Goal: Task Accomplishment & Management: Complete application form

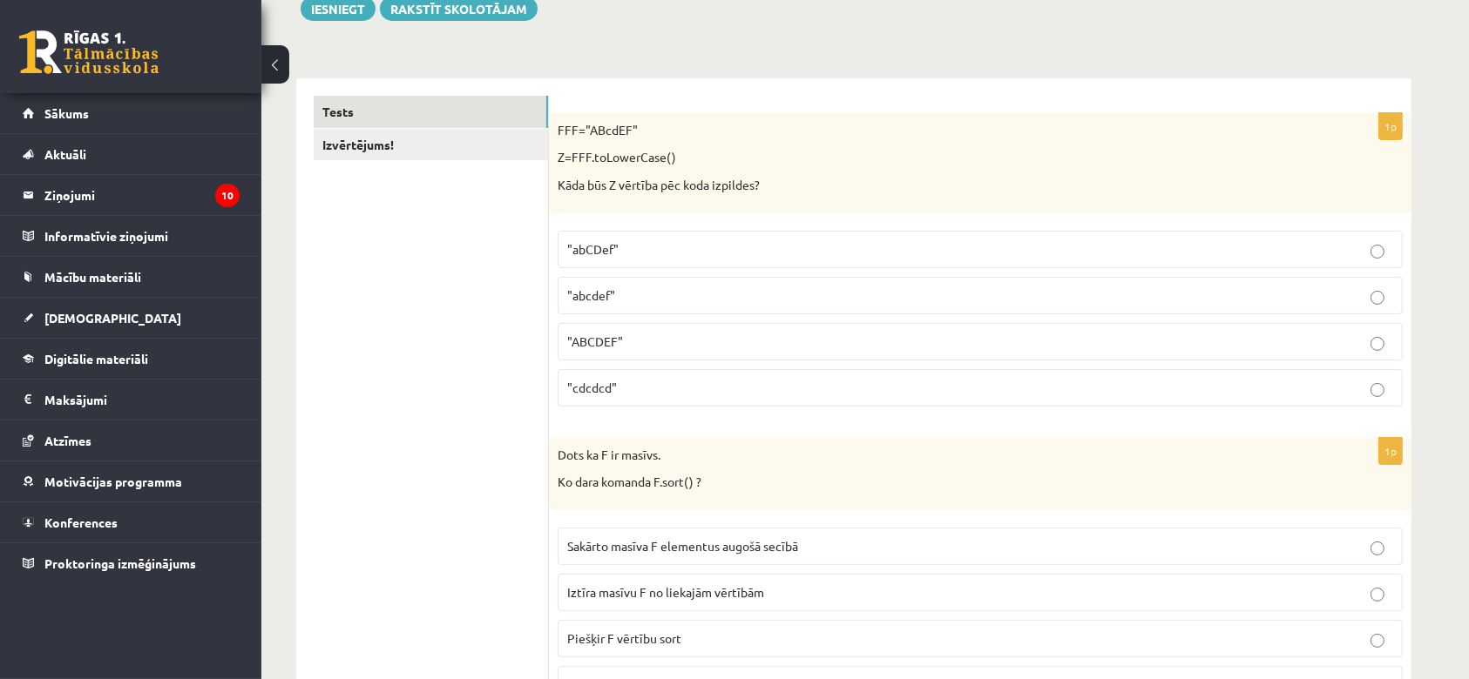
scroll to position [247, 0]
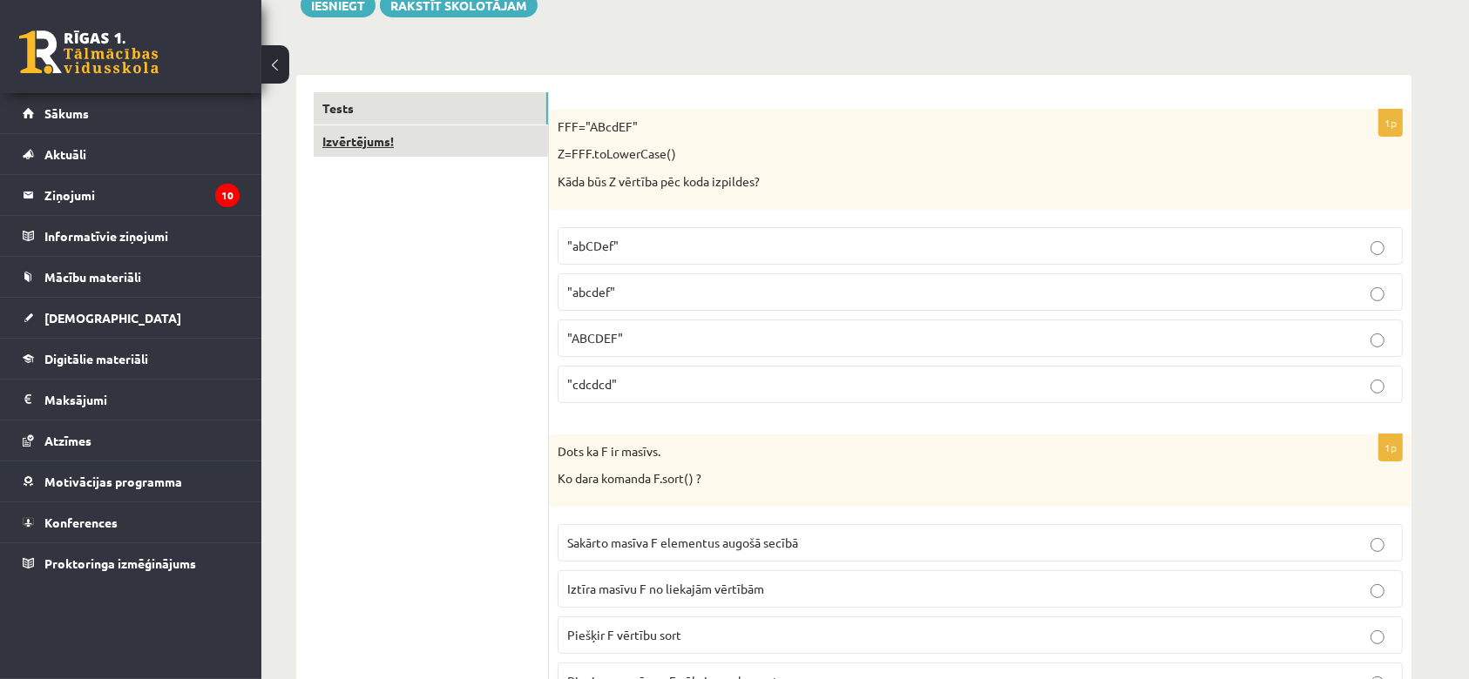
click at [382, 139] on link "Izvērtējums!" at bounding box center [431, 141] width 234 height 32
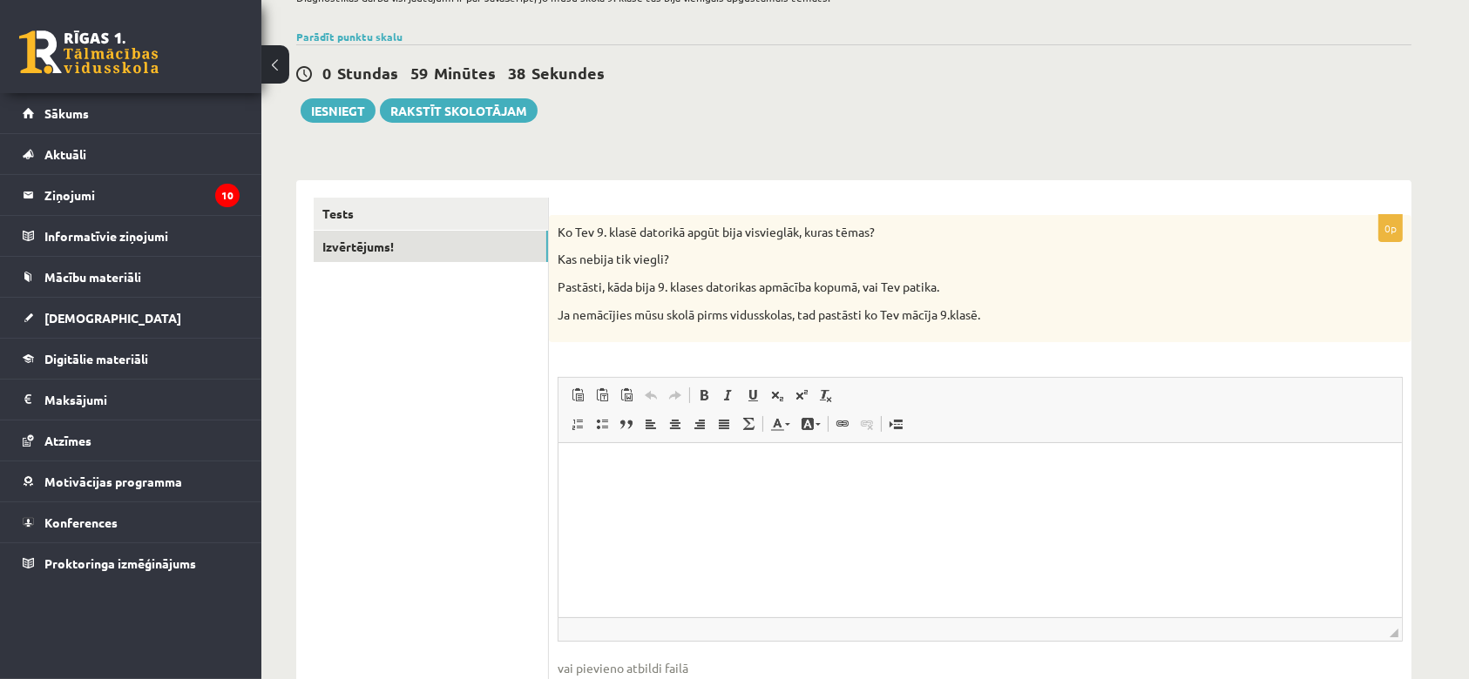
scroll to position [253, 0]
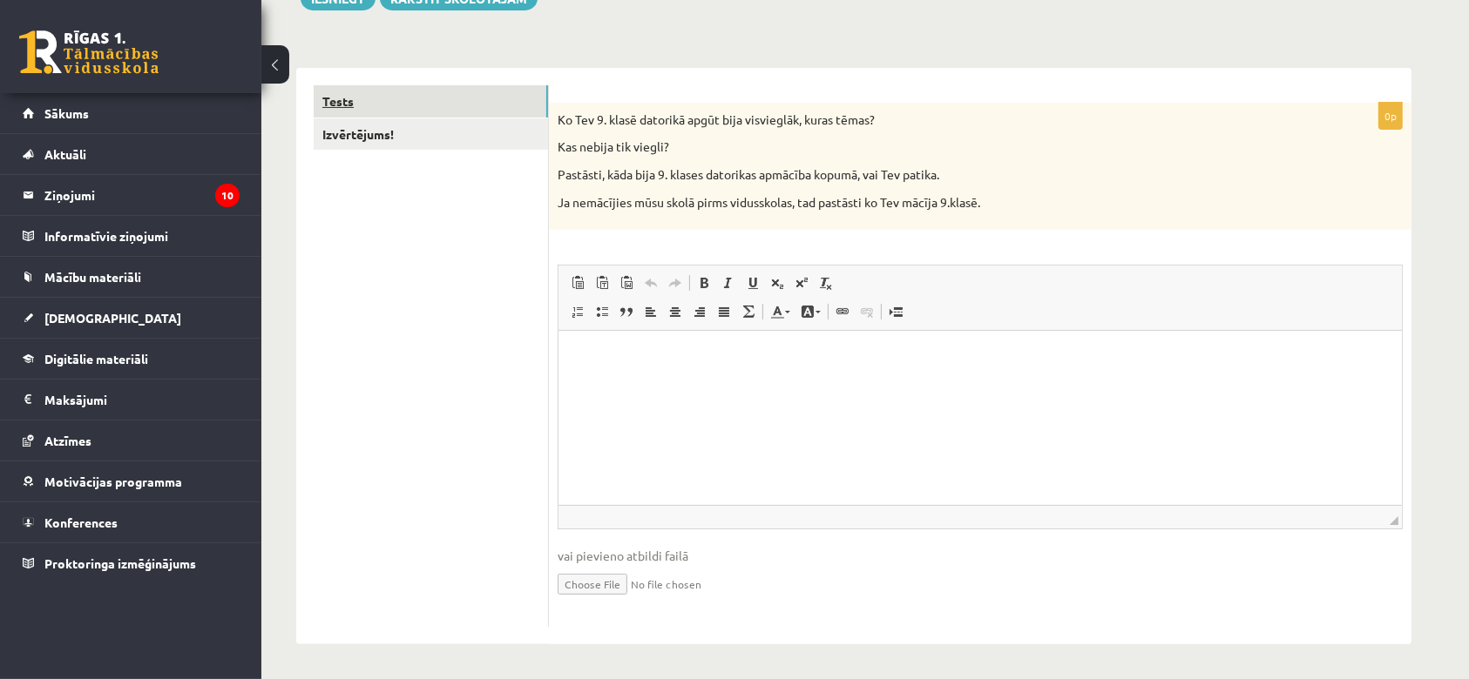
click at [427, 112] on link "Tests" at bounding box center [431, 101] width 234 height 32
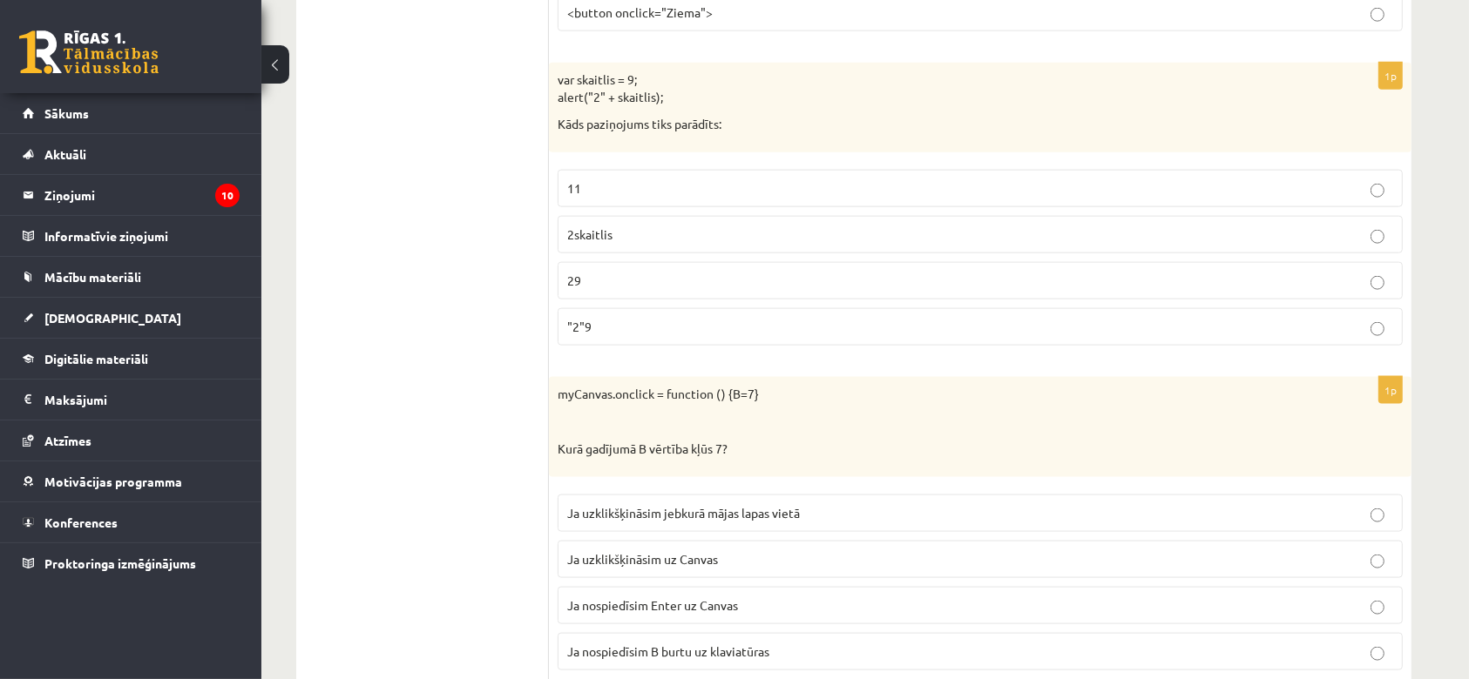
scroll to position [8767, 0]
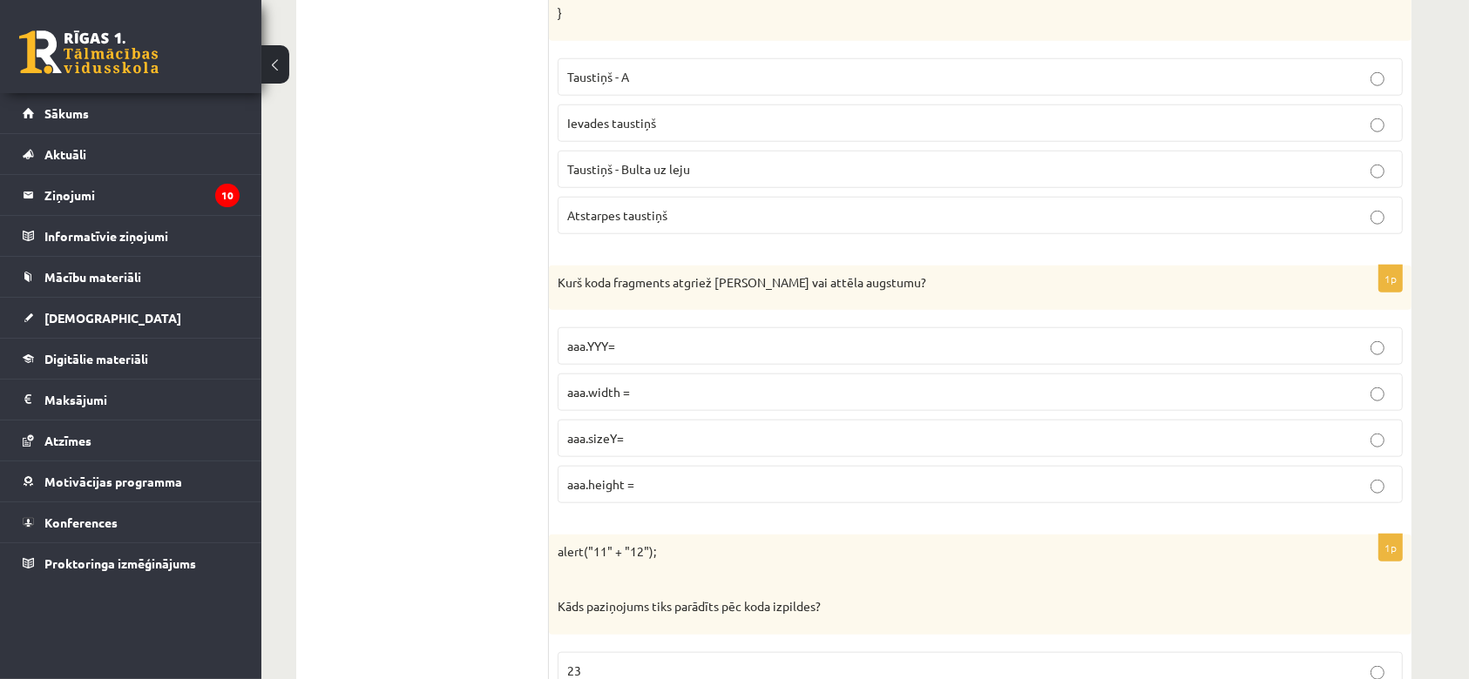
click at [947, 457] on label "aaa.sizeY=" at bounding box center [980, 438] width 845 height 37
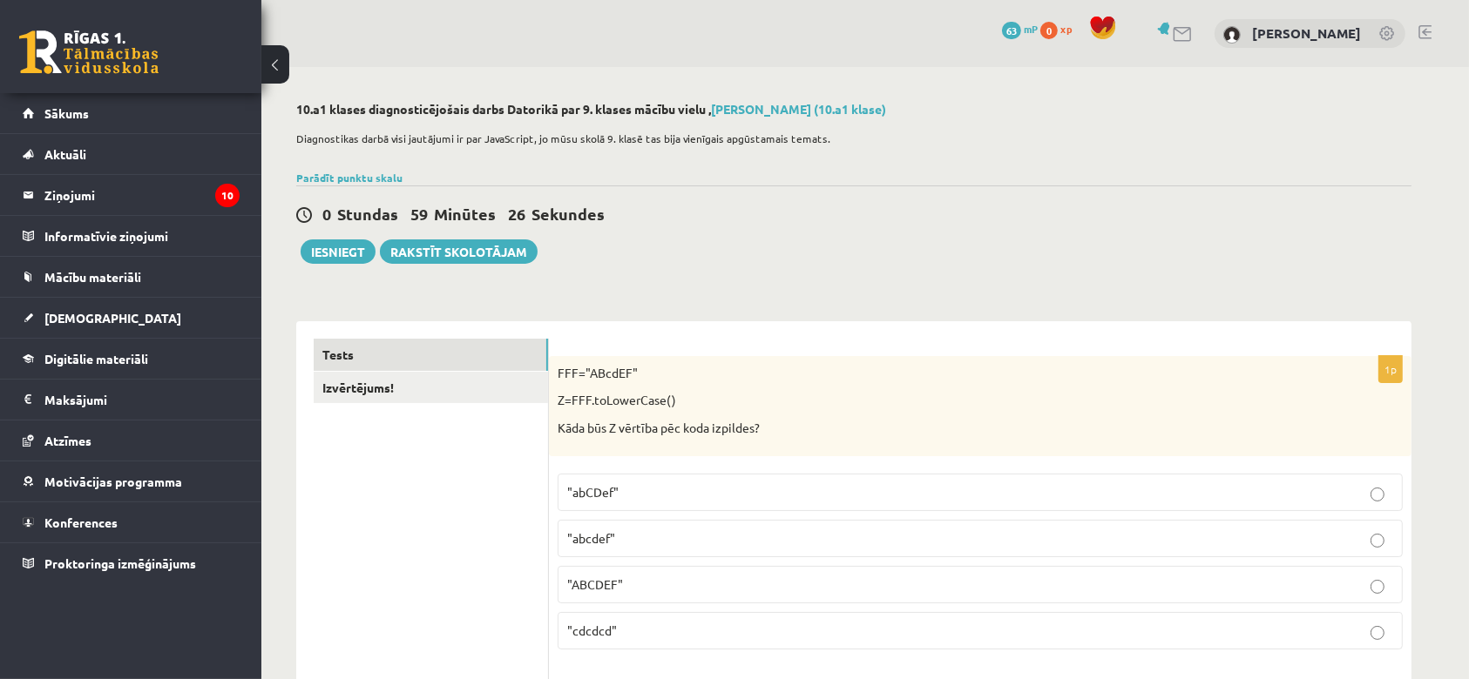
scroll to position [0, 0]
click at [555, 369] on div "FFF="ABcdEF" Z=FFF.toLowerCase() Kāda būs Z vērtība pēc koda izpildes?" at bounding box center [980, 406] width 862 height 100
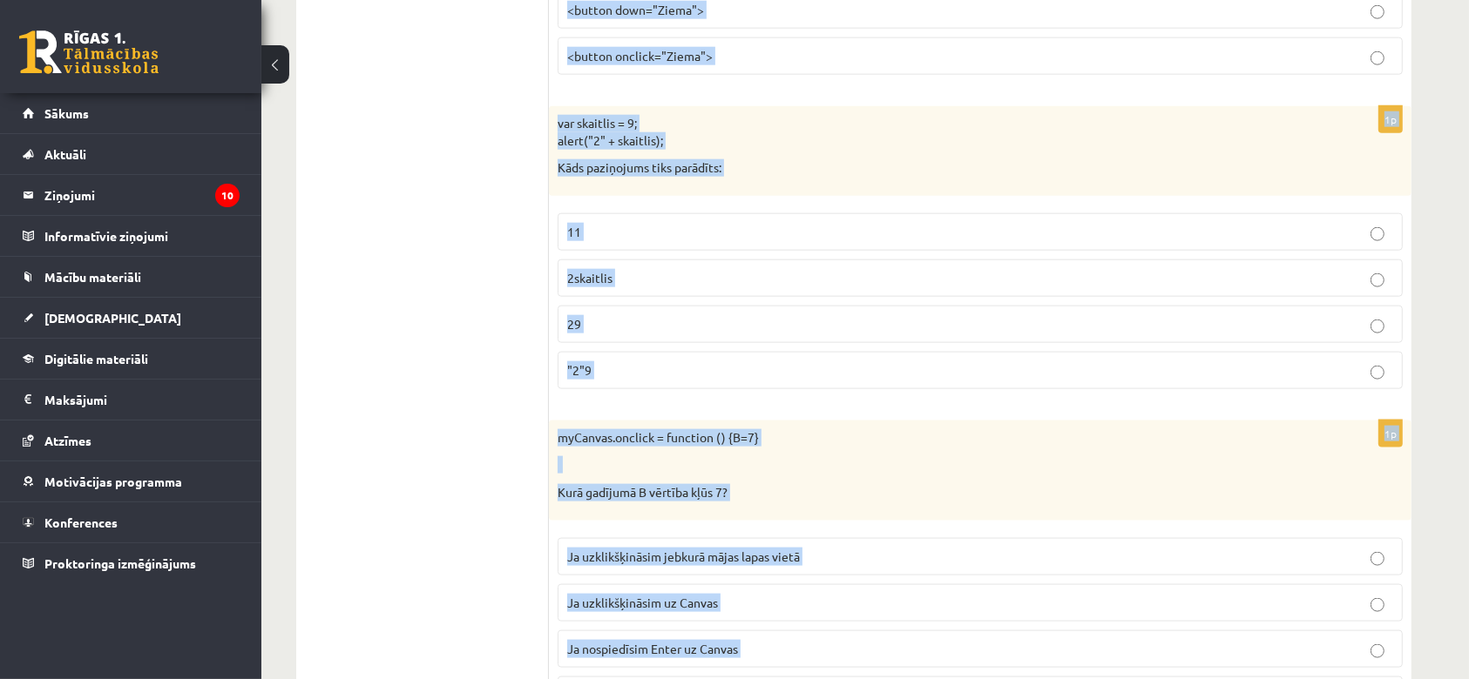
scroll to position [8767, 0]
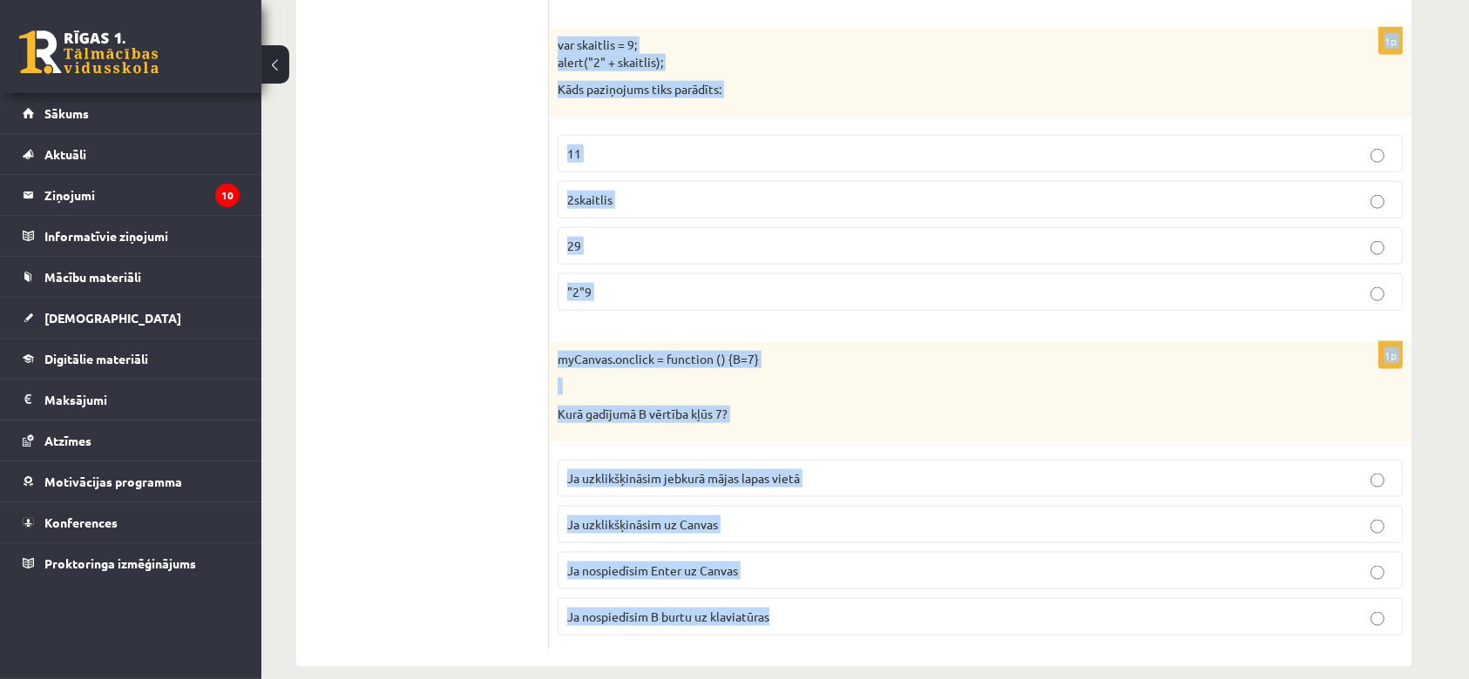
drag, startPoint x: 554, startPoint y: 369, endPoint x: 794, endPoint y: 587, distance: 323.8
copy form "FFF="ABcdEF" Z=FFF.toLowerCase() Kāda būs Z vērtība pēc koda izpildes? "abCDef"…"
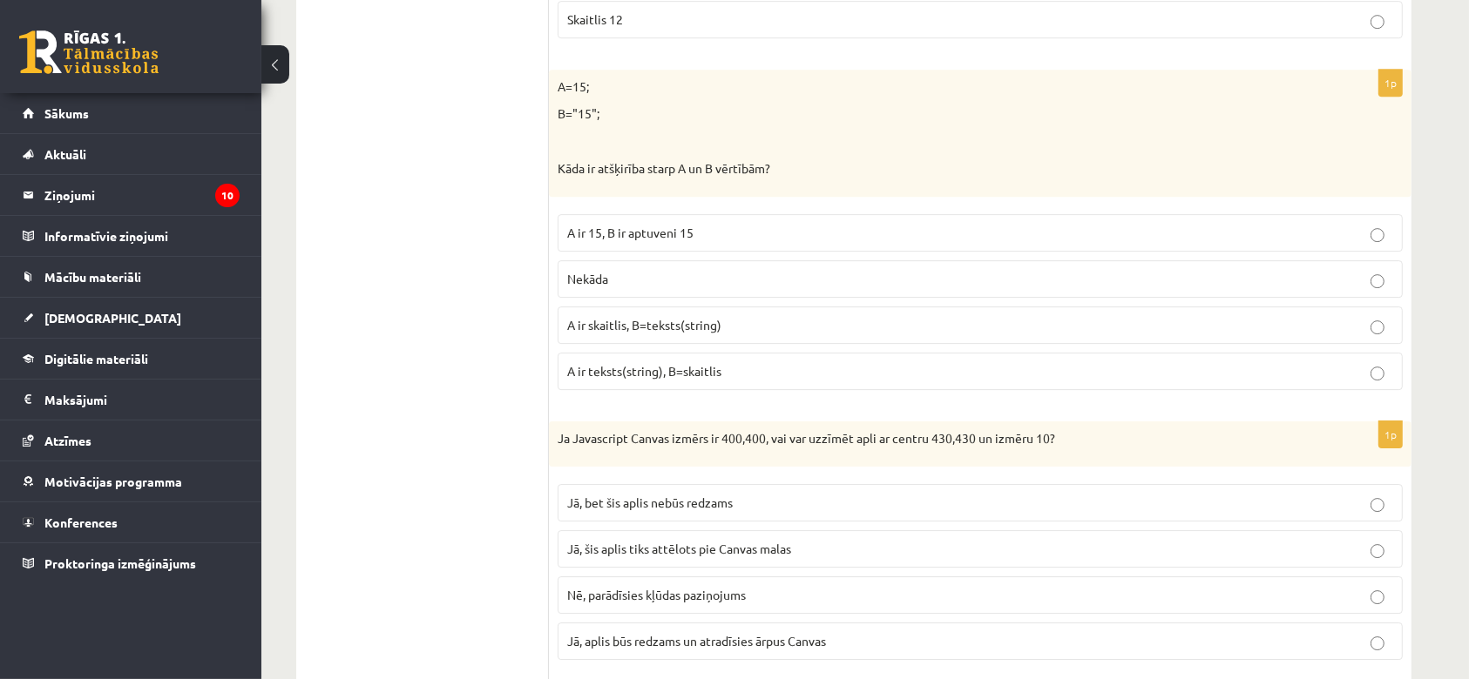
click at [1071, 214] on label "A ir 15, B ir aptuveni 15" at bounding box center [980, 232] width 845 height 37
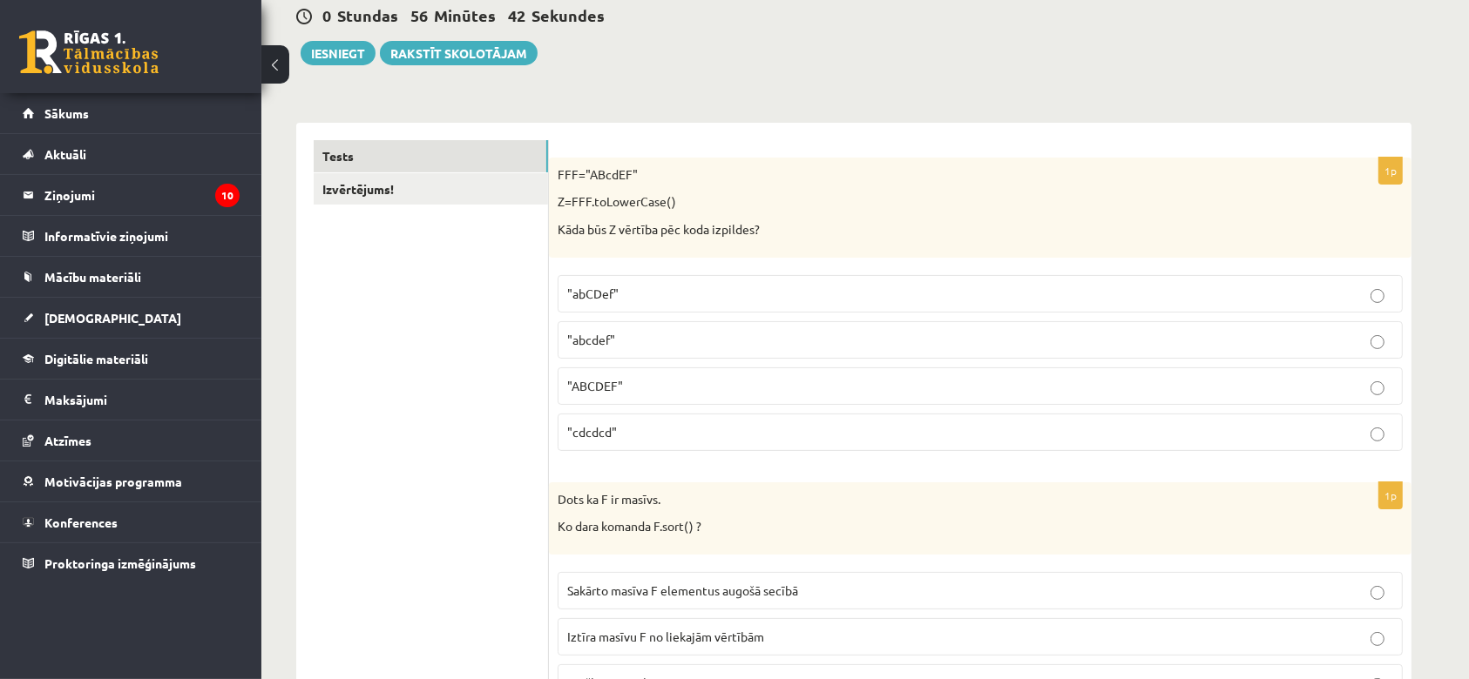
scroll to position [200, 0]
click at [670, 339] on p ""abcdef"" at bounding box center [980, 338] width 826 height 18
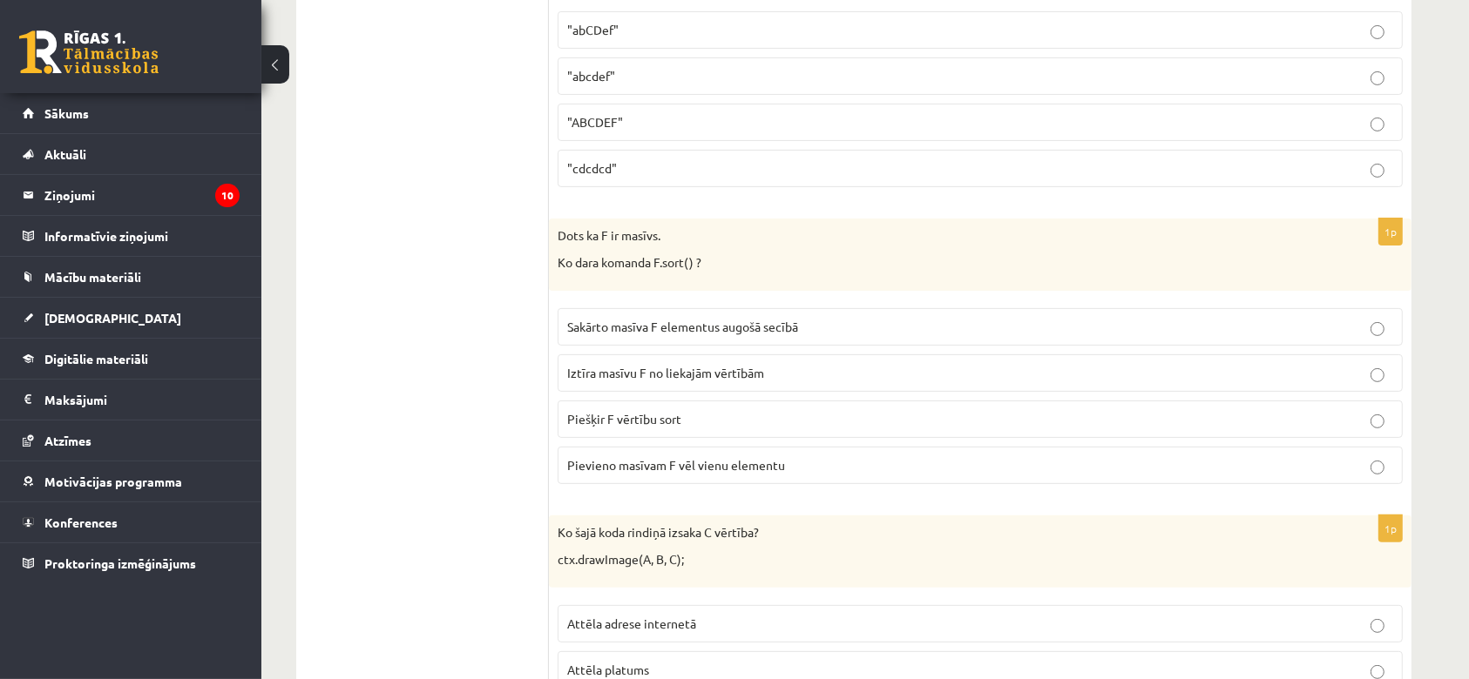
scroll to position [463, 0]
click at [801, 325] on p "Sakārto masīva F elementus augošā secībā" at bounding box center [980, 326] width 826 height 18
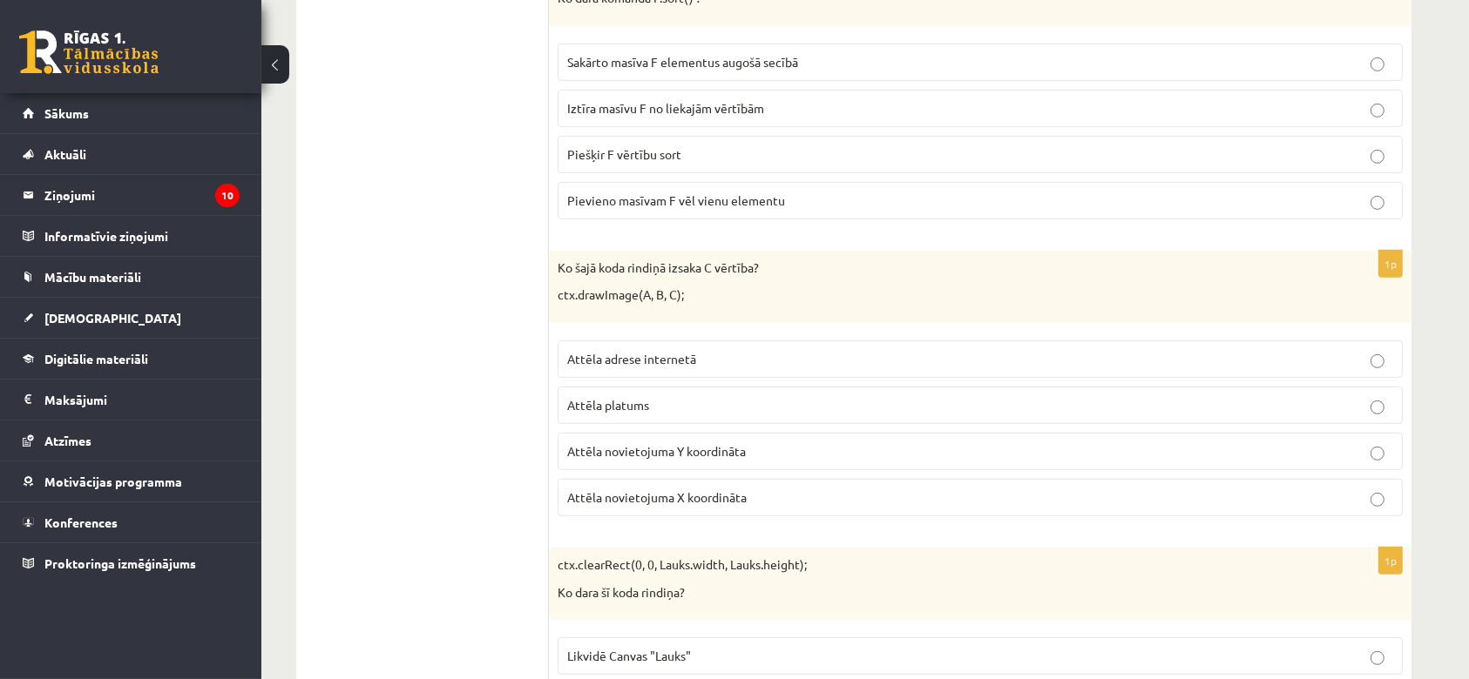
scroll to position [728, 0]
click at [753, 490] on p "Attēla novietojuma X koordināta" at bounding box center [980, 497] width 826 height 18
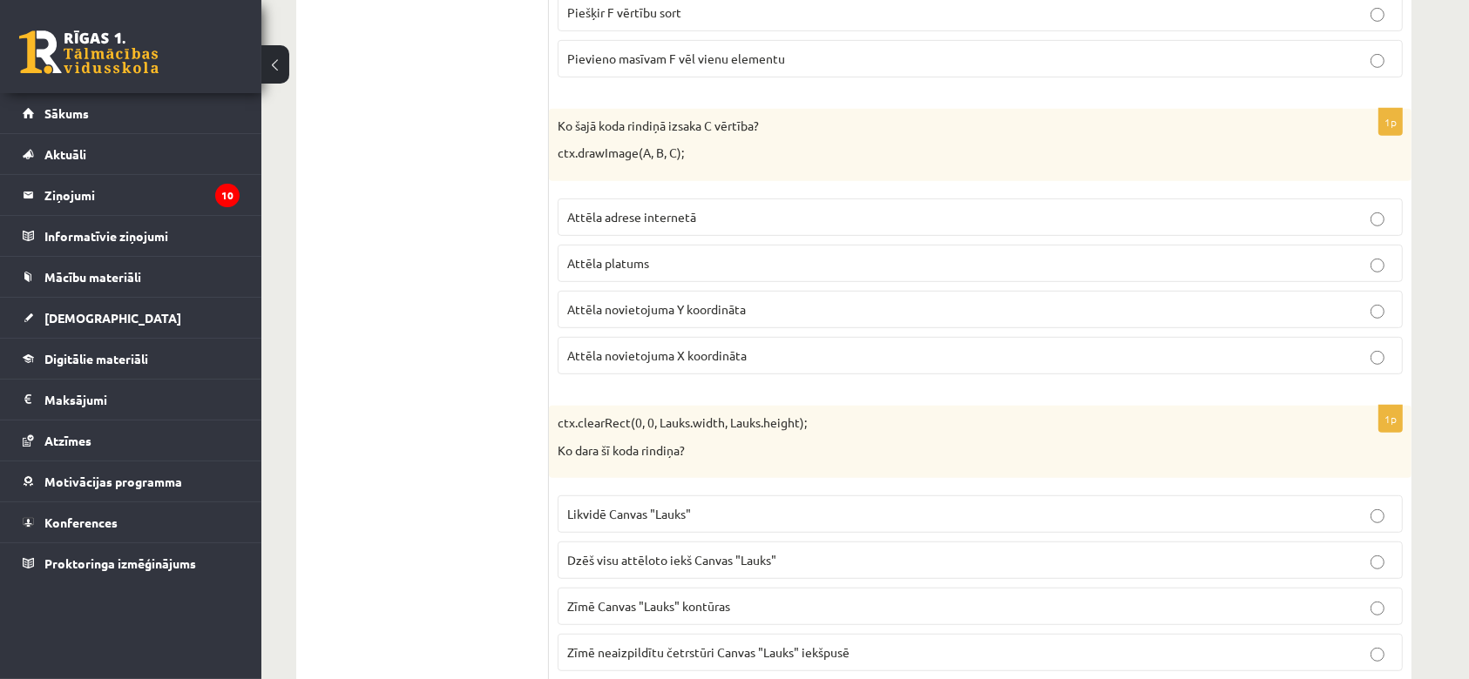
scroll to position [870, 0]
click at [787, 304] on p "Attēla novietojuma Y koordināta" at bounding box center [980, 309] width 826 height 18
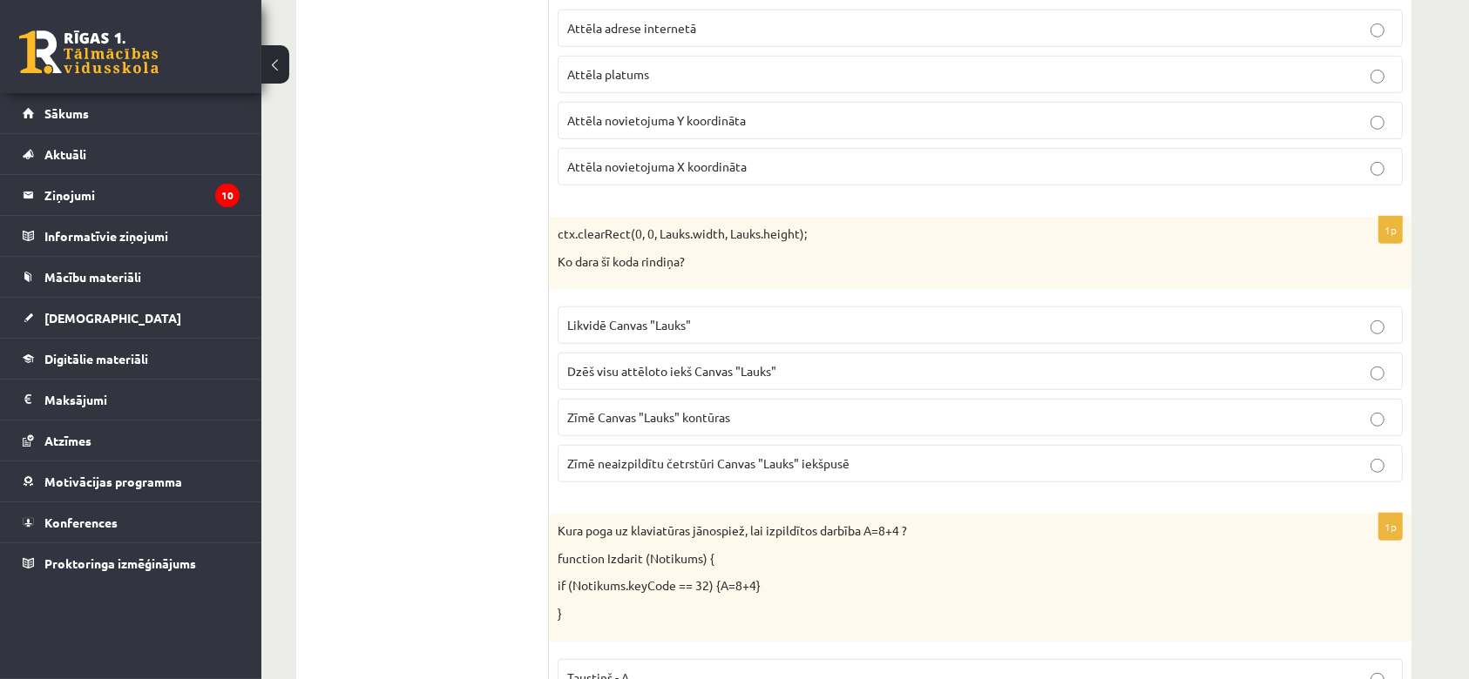
scroll to position [1065, 0]
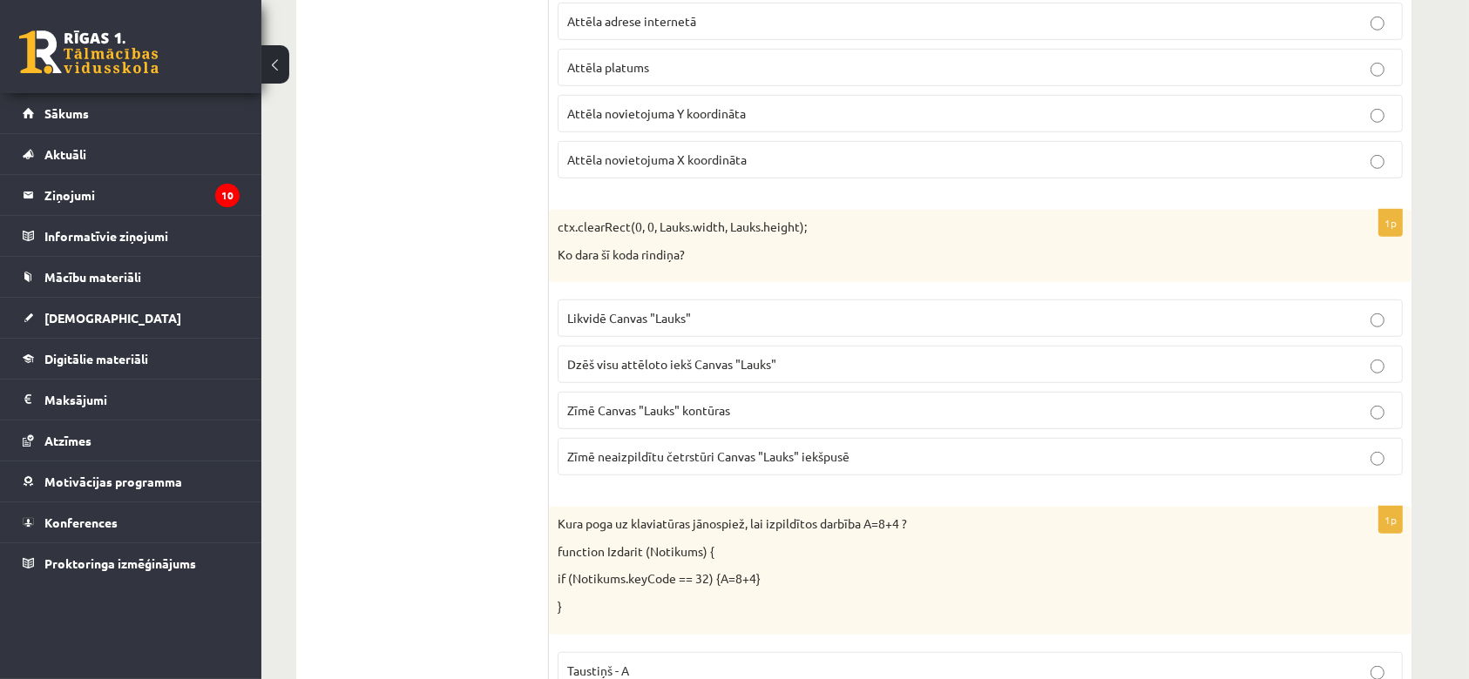
click at [769, 370] on p "Dzēš visu attēloto iekš Canvas "Lauks"" at bounding box center [980, 364] width 826 height 18
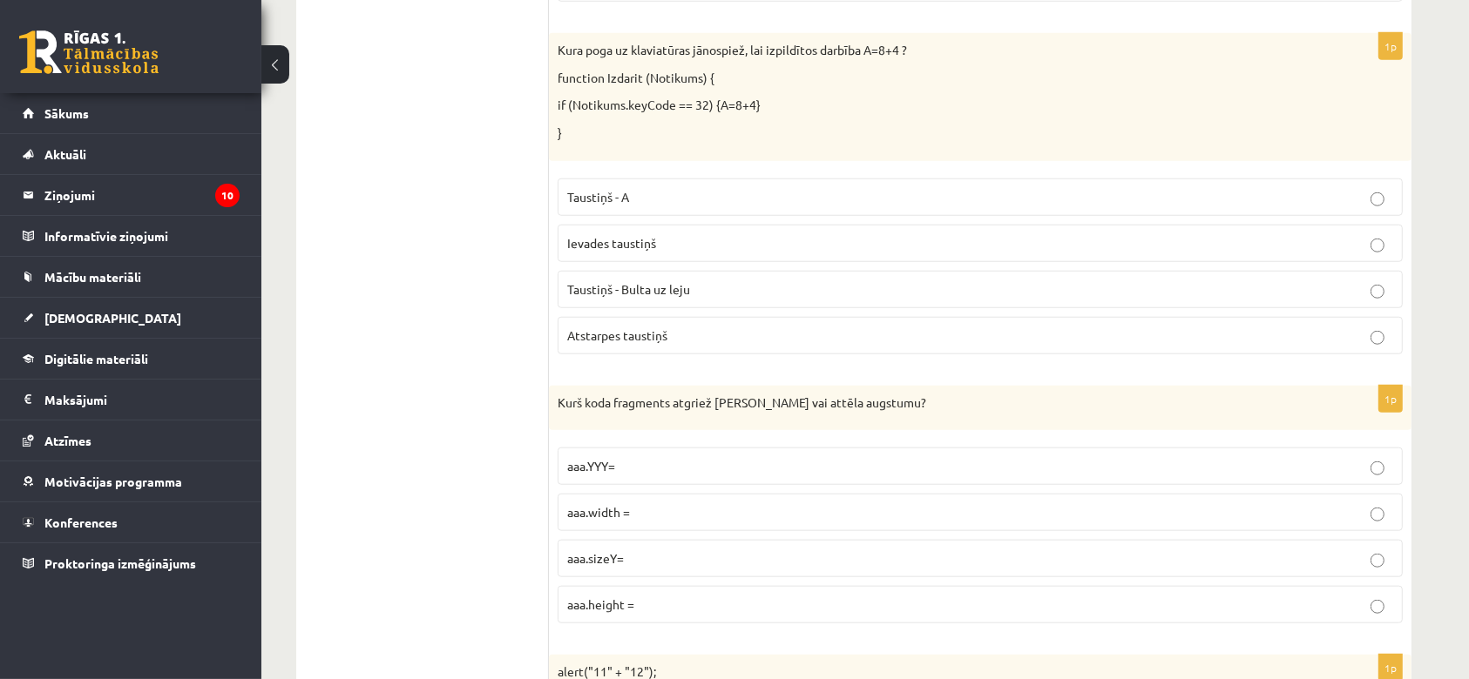
scroll to position [1540, 0]
click at [797, 328] on p "Atstarpes taustiņš" at bounding box center [980, 335] width 826 height 18
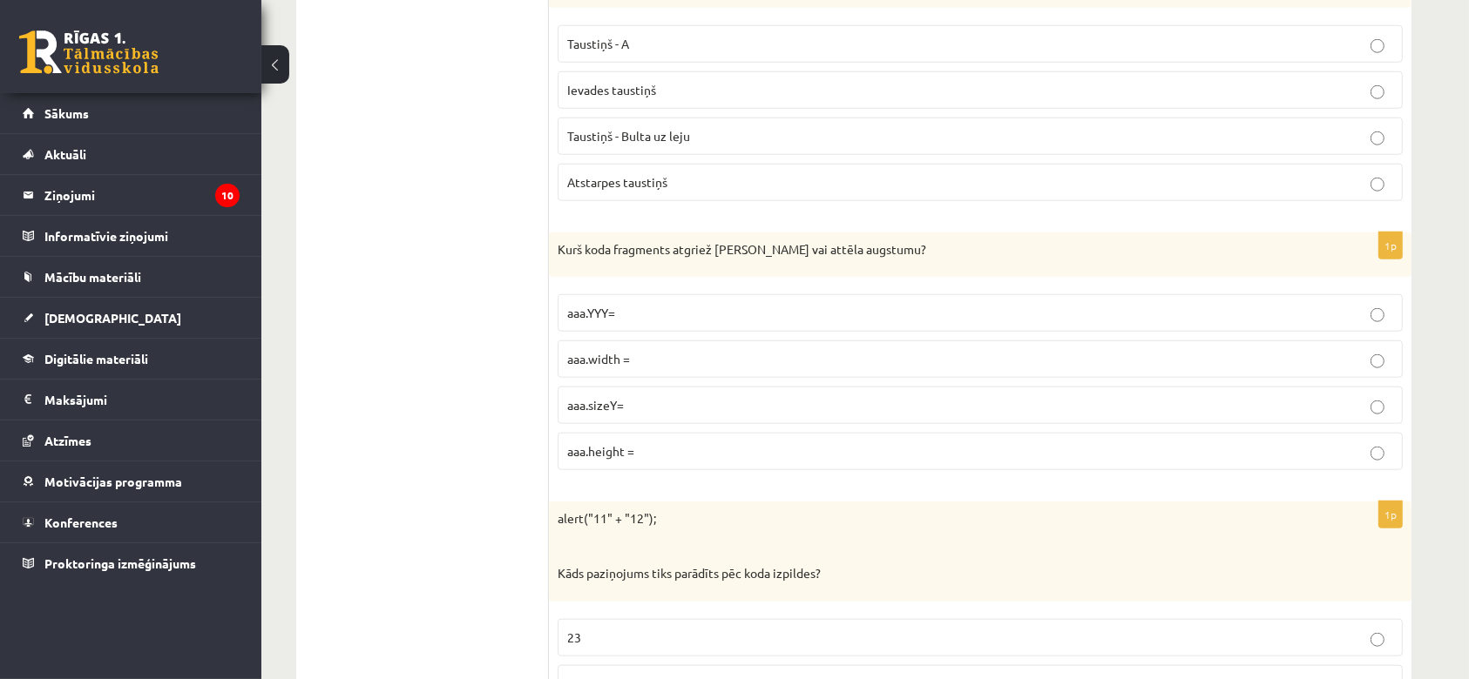
scroll to position [1698, 0]
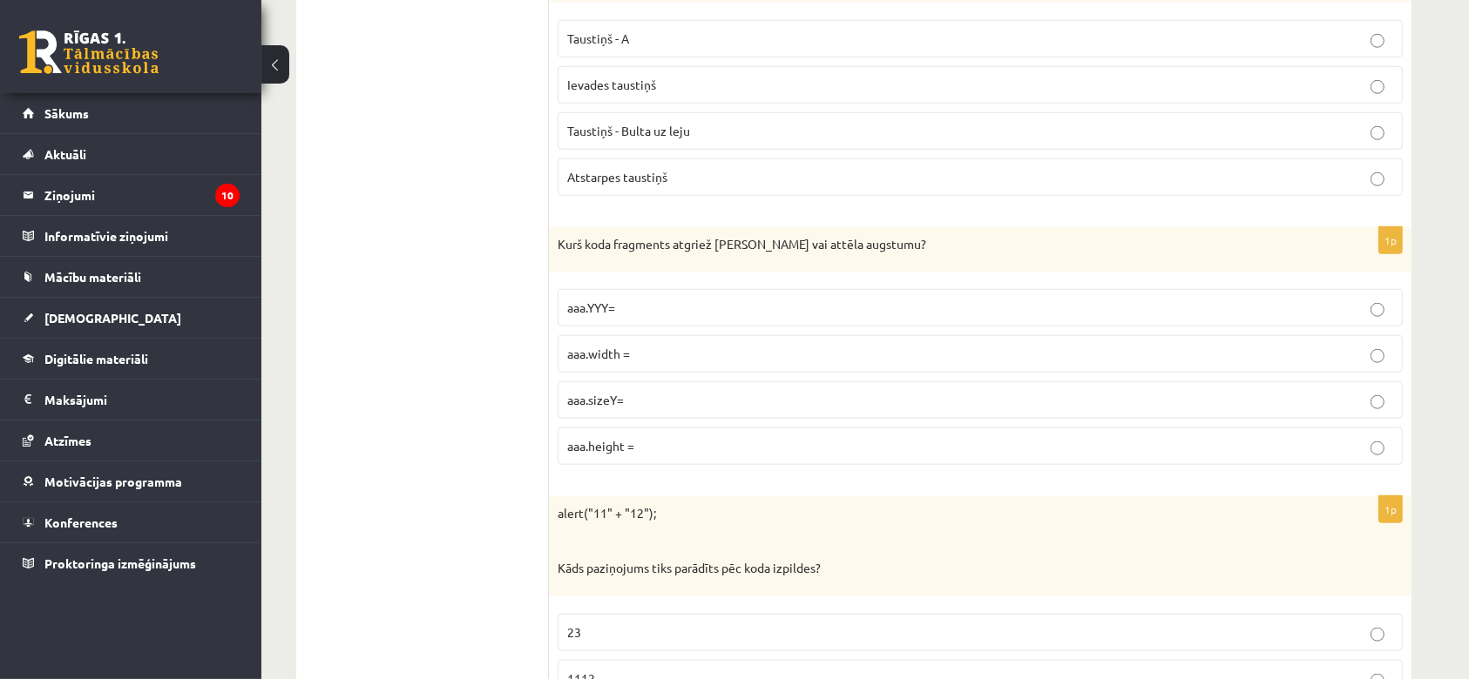
click at [807, 443] on p "aaa.height =" at bounding box center [980, 446] width 826 height 18
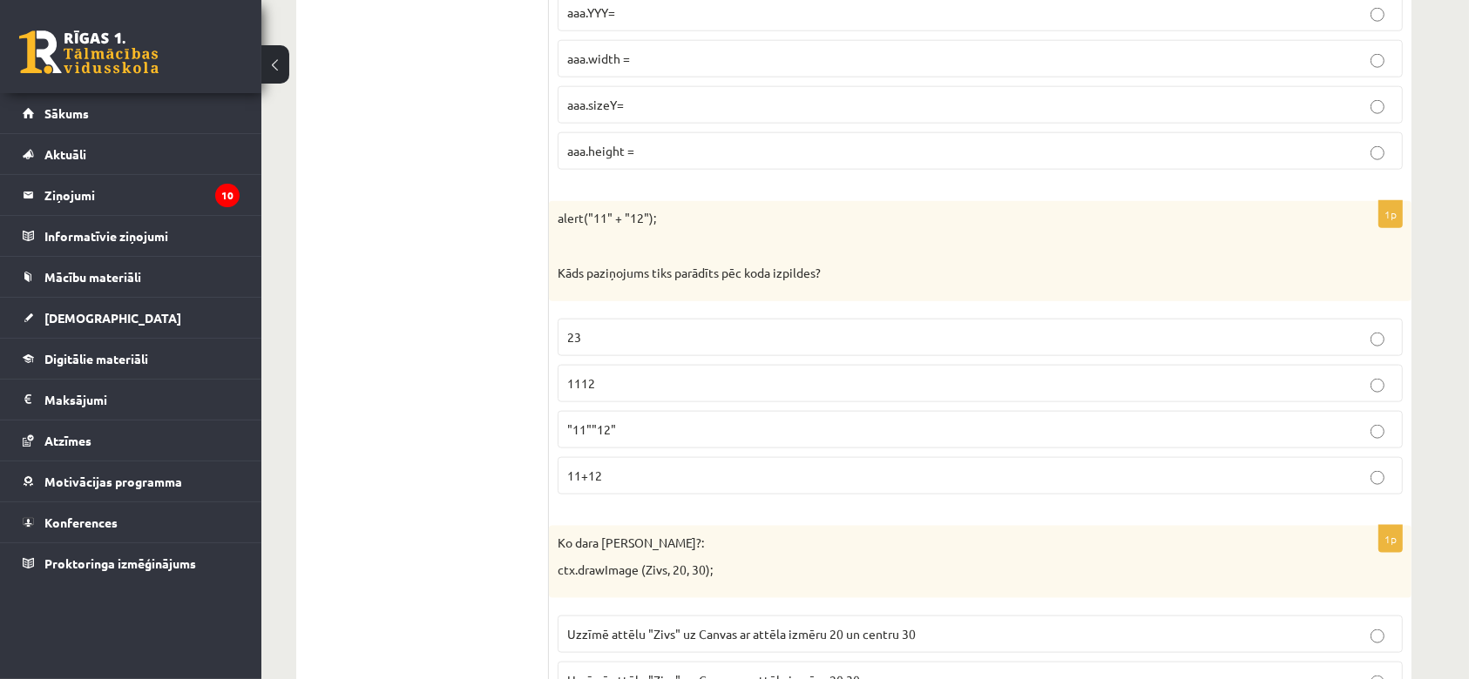
scroll to position [1997, 0]
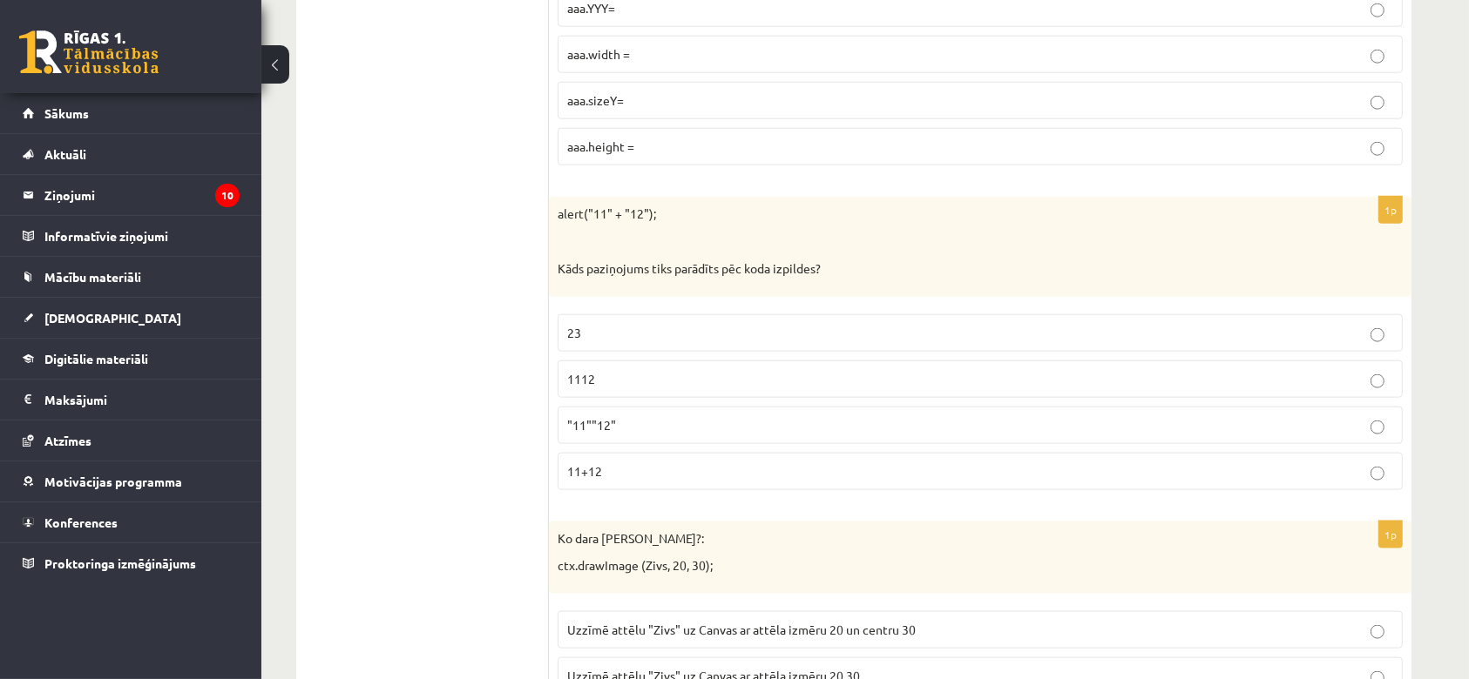
click at [717, 361] on label "1112" at bounding box center [980, 379] width 845 height 37
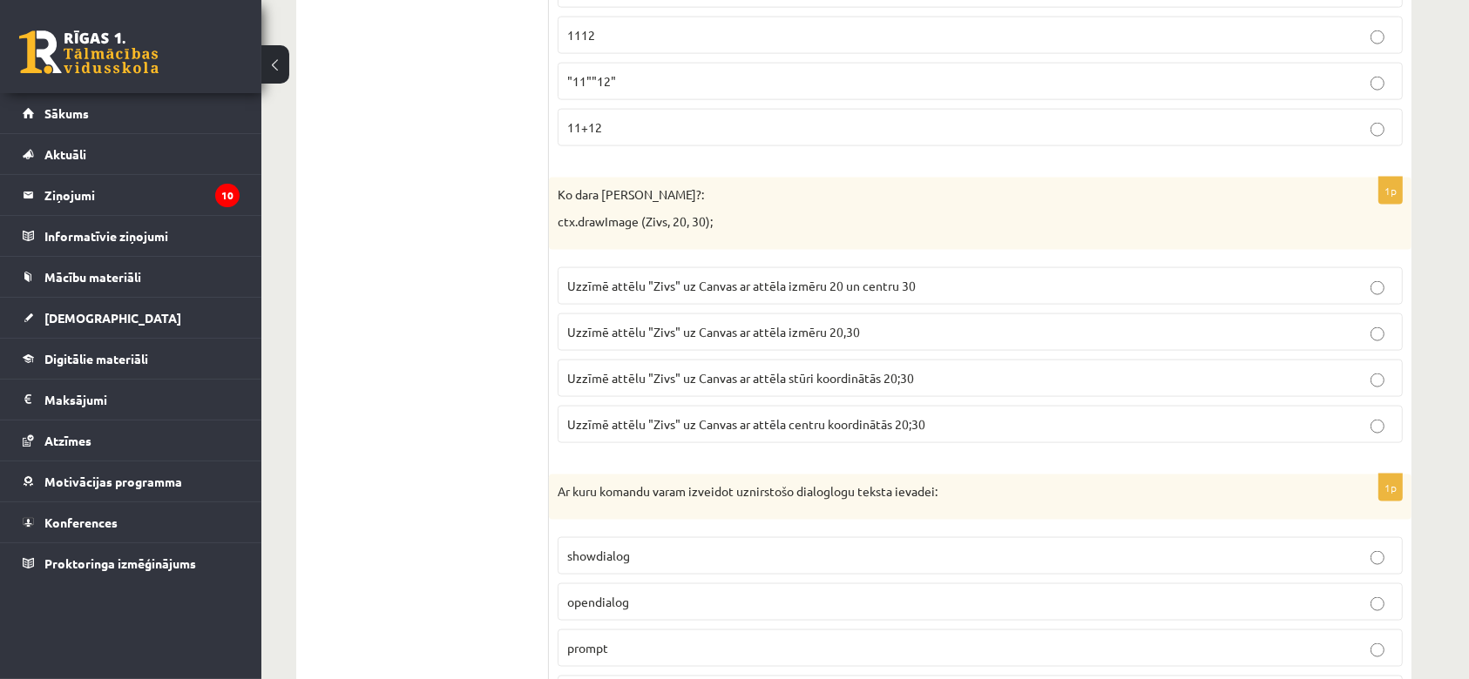
scroll to position [2346, 0]
click at [673, 625] on label "prompt" at bounding box center [980, 643] width 845 height 37
click at [923, 365] on p "Uzzīmē attēlu "Zivs" uz Canvas ar attēla stūri koordinātās 20;30" at bounding box center [980, 374] width 826 height 18
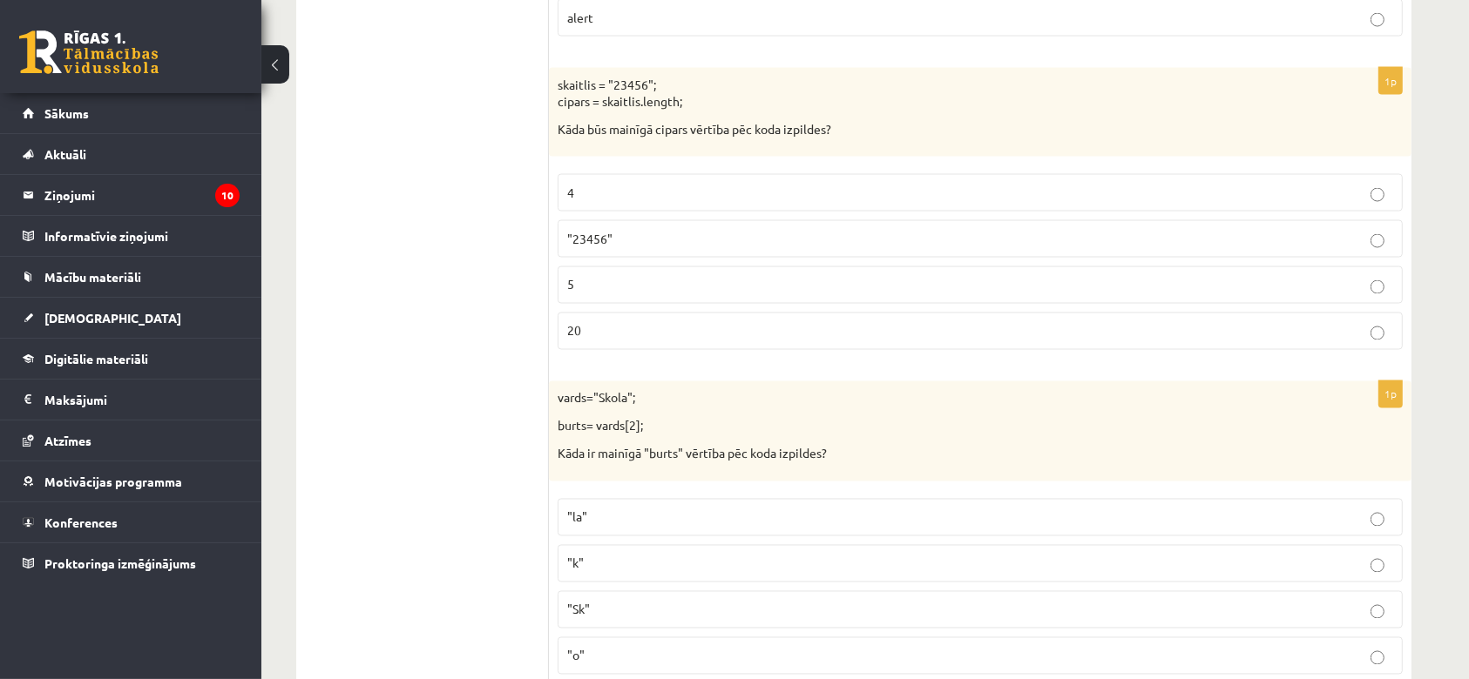
scroll to position [3019, 0]
click at [774, 295] on label "5" at bounding box center [980, 284] width 845 height 37
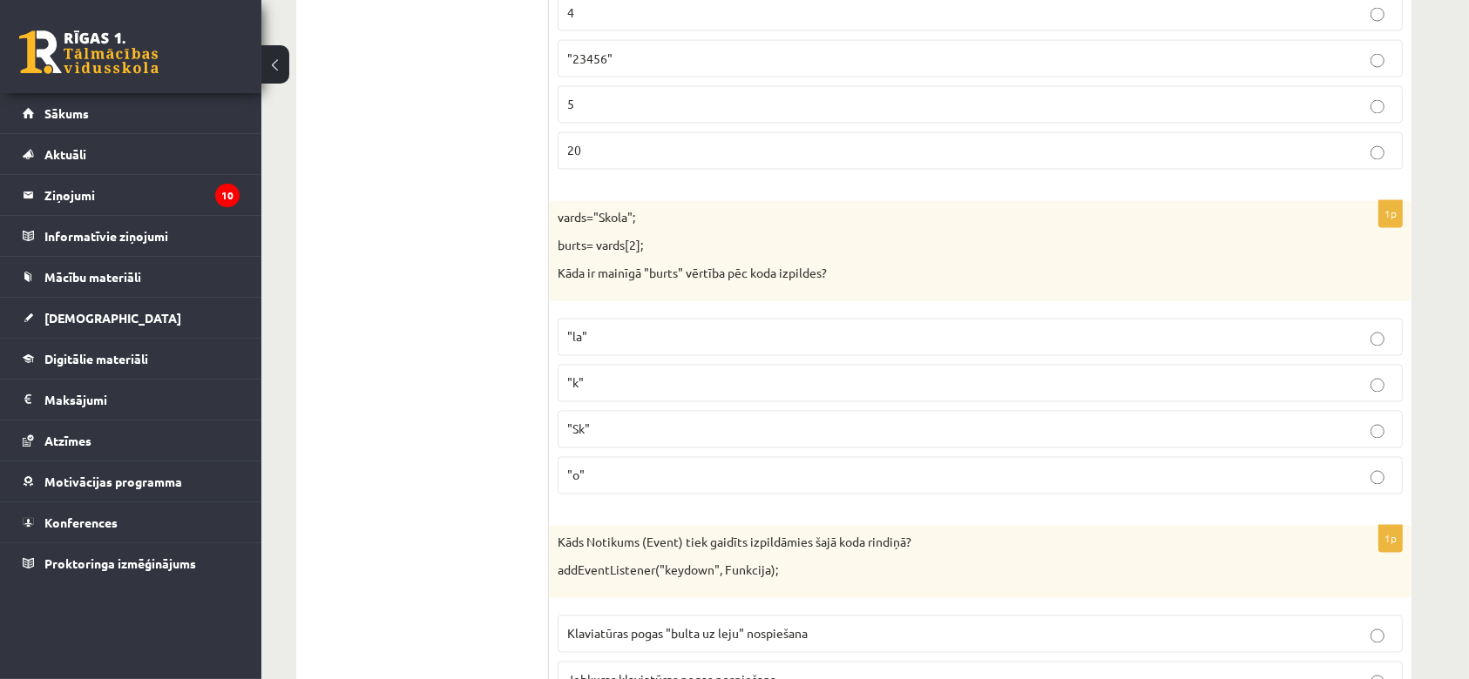
scroll to position [3279, 0]
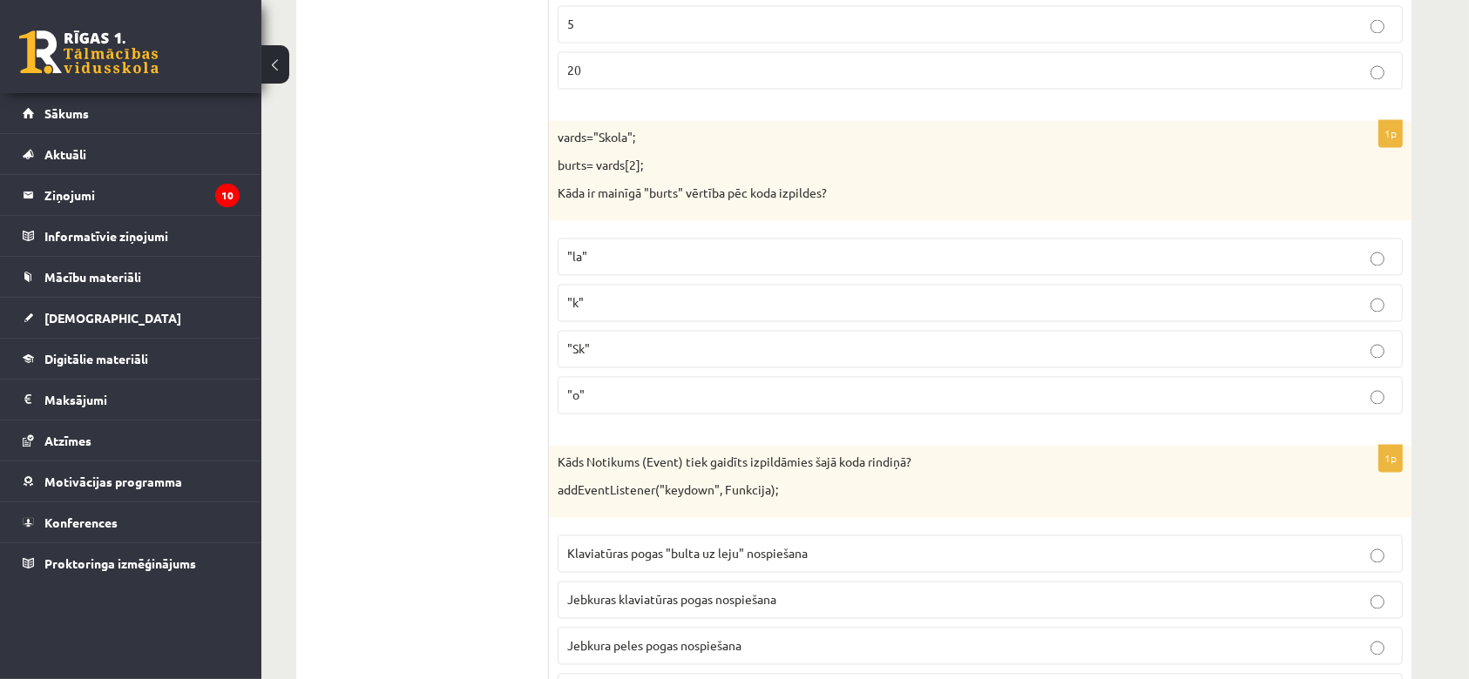
click at [713, 387] on p ""o"" at bounding box center [980, 396] width 826 height 18
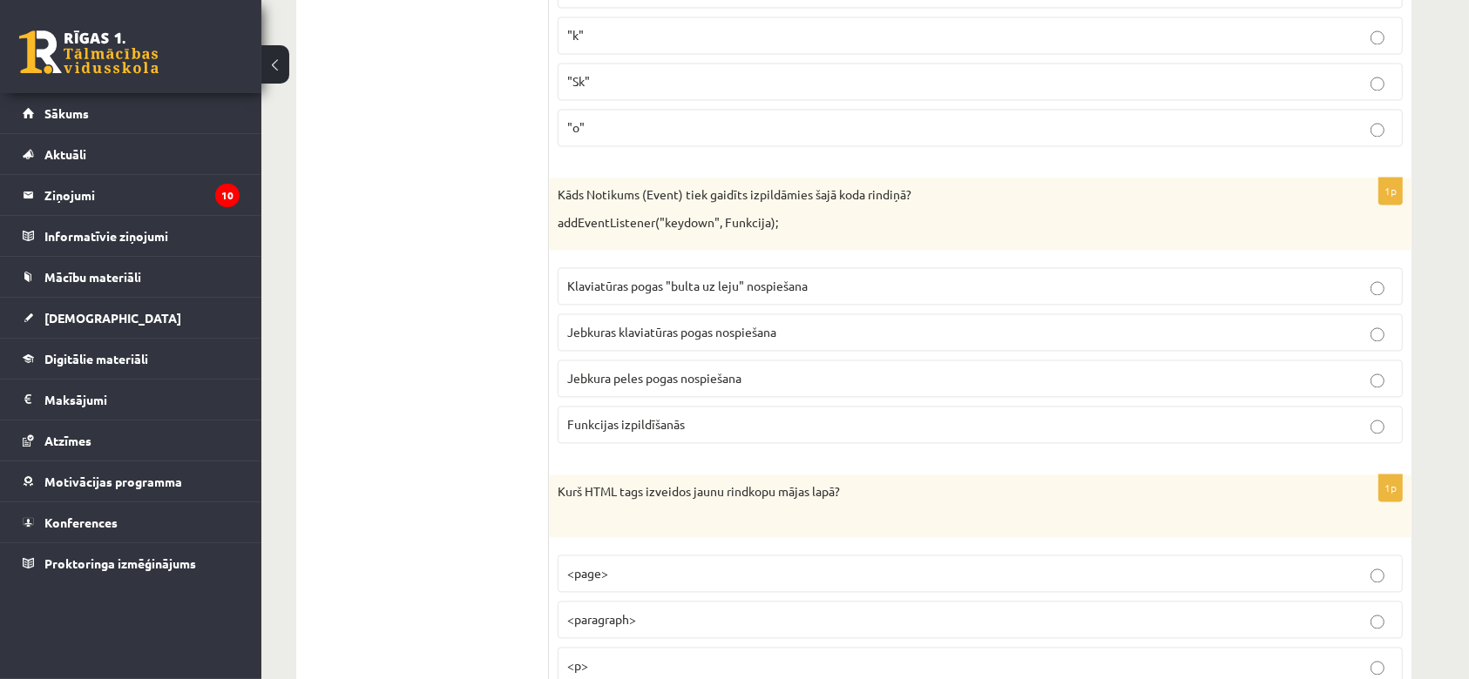
scroll to position [3549, 0]
click at [812, 321] on p "Jebkuras klaviatūras pogas nospiešana" at bounding box center [980, 330] width 826 height 18
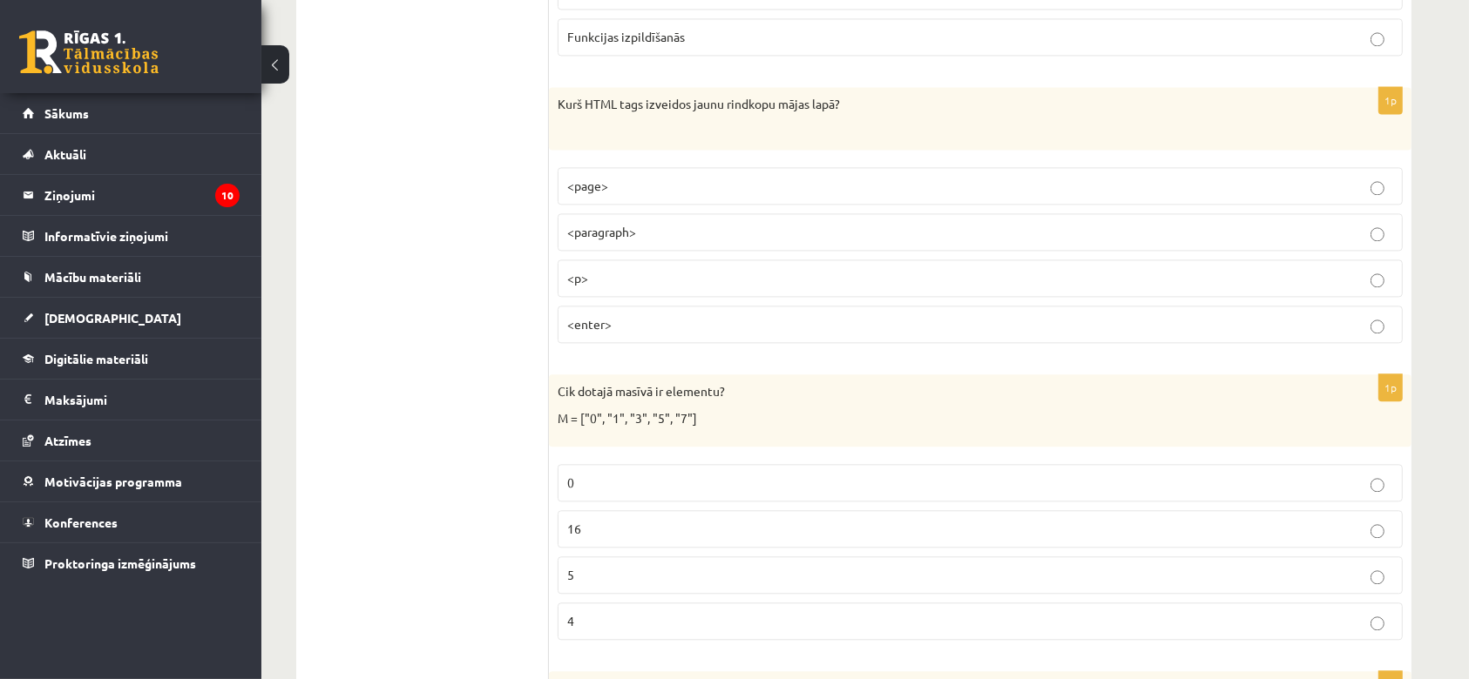
scroll to position [3936, 0]
click at [792, 282] on label "<p>" at bounding box center [980, 277] width 845 height 37
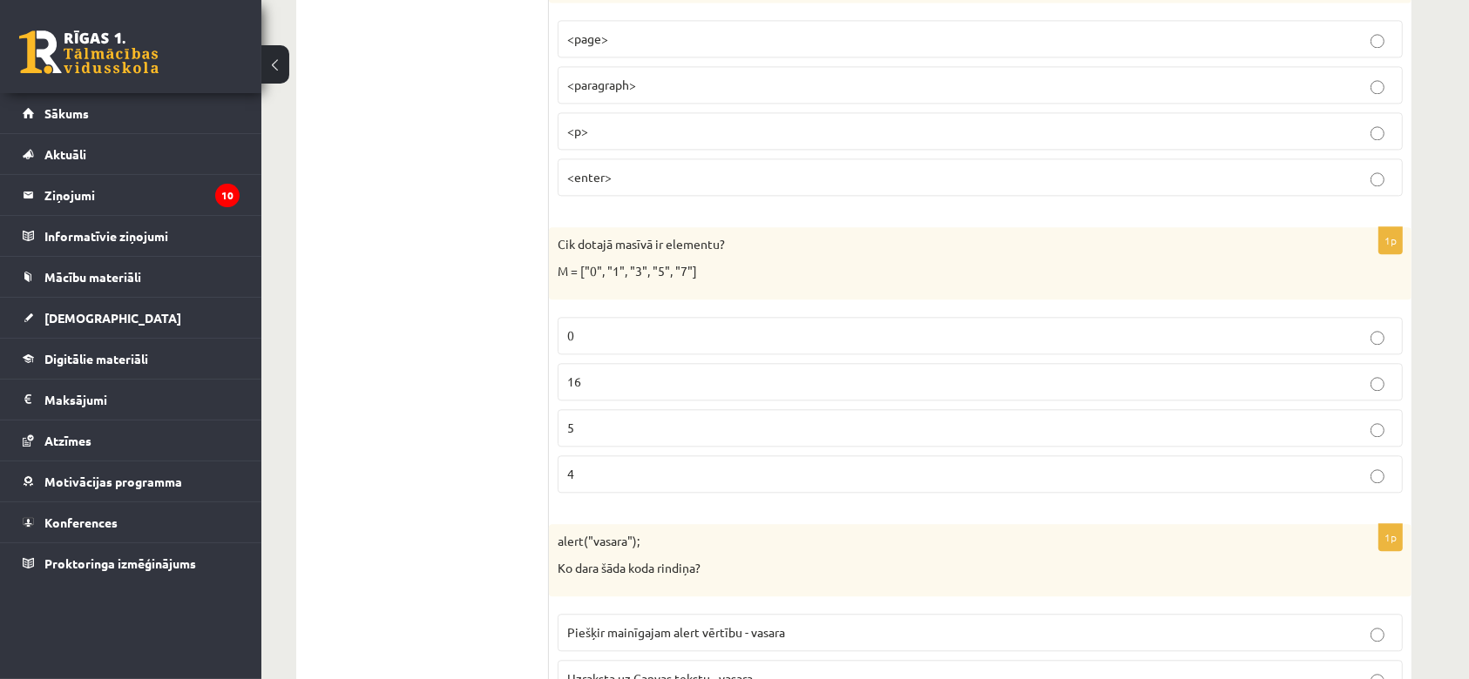
scroll to position [4084, 0]
click at [700, 417] on p "5" at bounding box center [980, 426] width 826 height 18
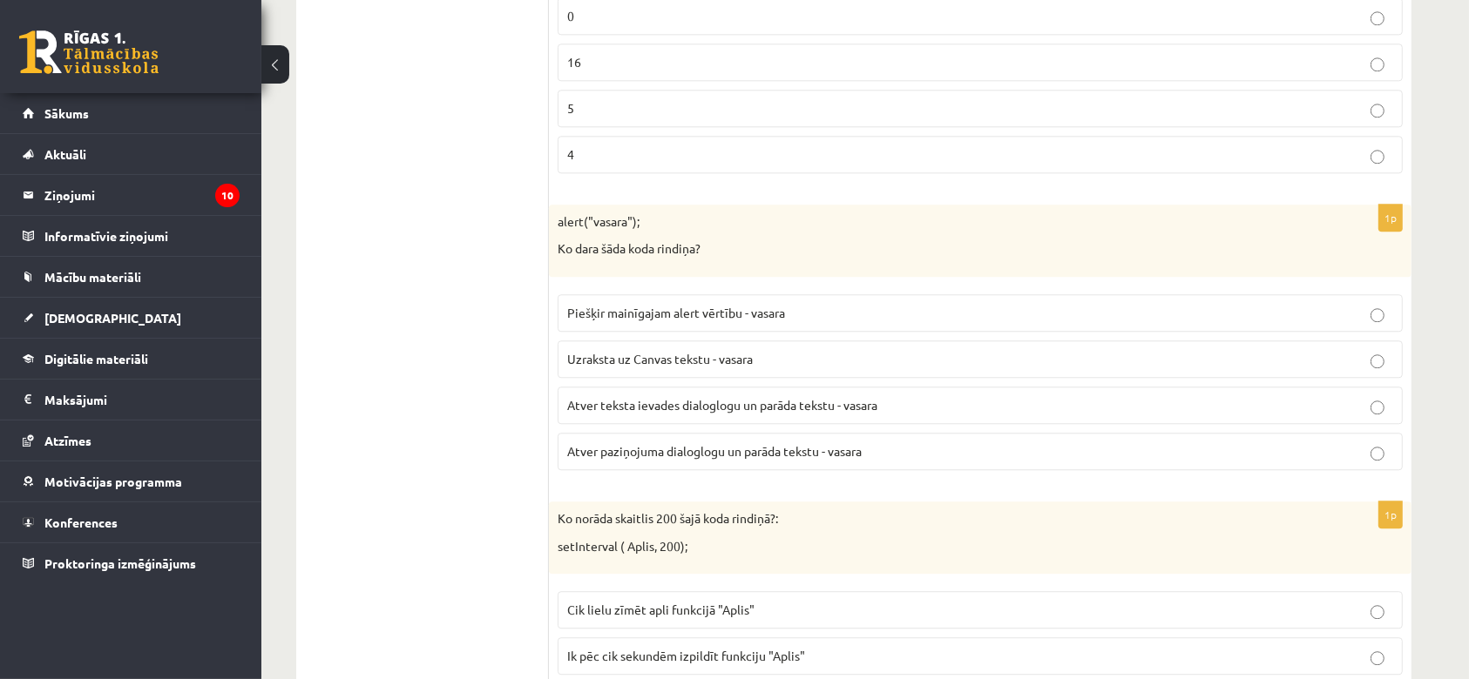
scroll to position [4403, 0]
click at [713, 386] on label "Atver teksta ievades dialoglogu un parāda tekstu - vasara" at bounding box center [980, 404] width 845 height 37
click at [725, 361] on label "Uzraksta uz Canvas tekstu - vasara" at bounding box center [980, 358] width 845 height 37
click at [735, 432] on label "Atver paziņojuma dialoglogu un parāda tekstu - vasara" at bounding box center [980, 450] width 845 height 37
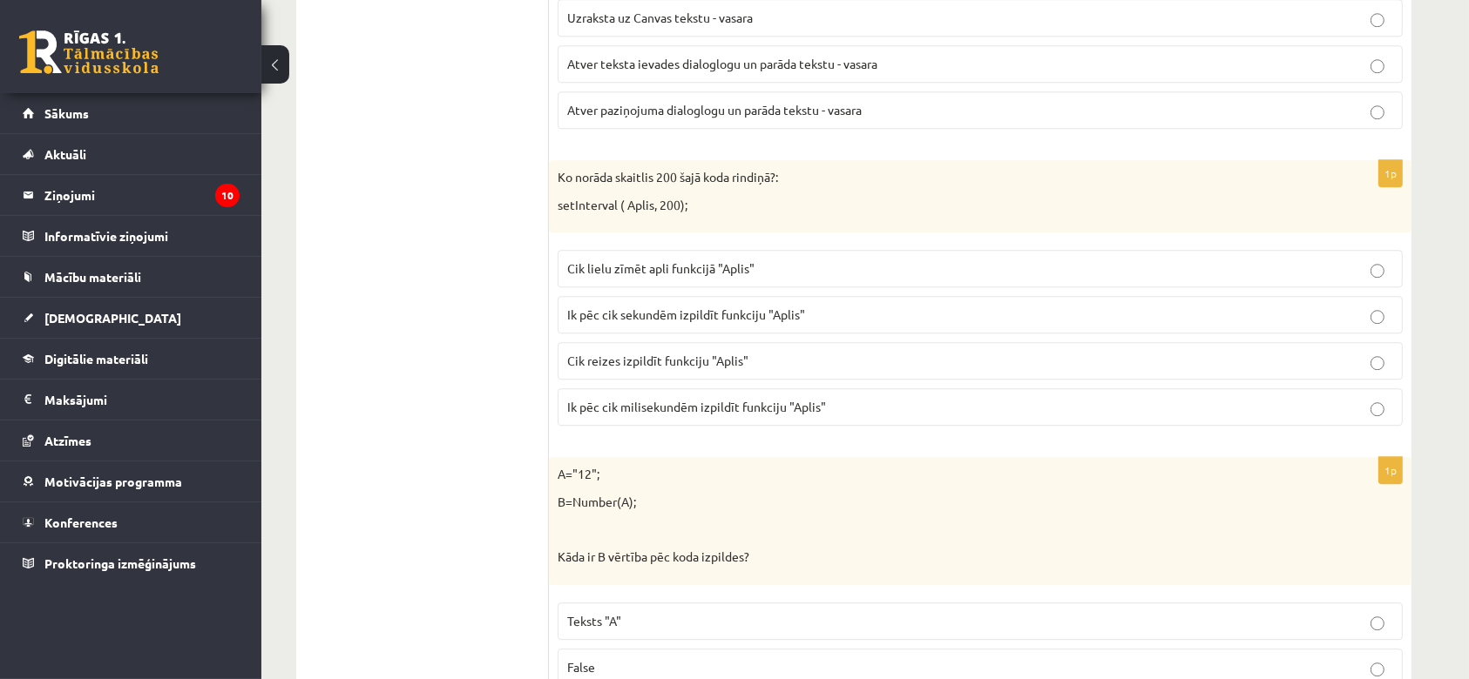
scroll to position [4746, 0]
click at [740, 395] on p "Ik pēc cik milisekundēm izpildīt funkciju "Aplis"" at bounding box center [980, 404] width 826 height 18
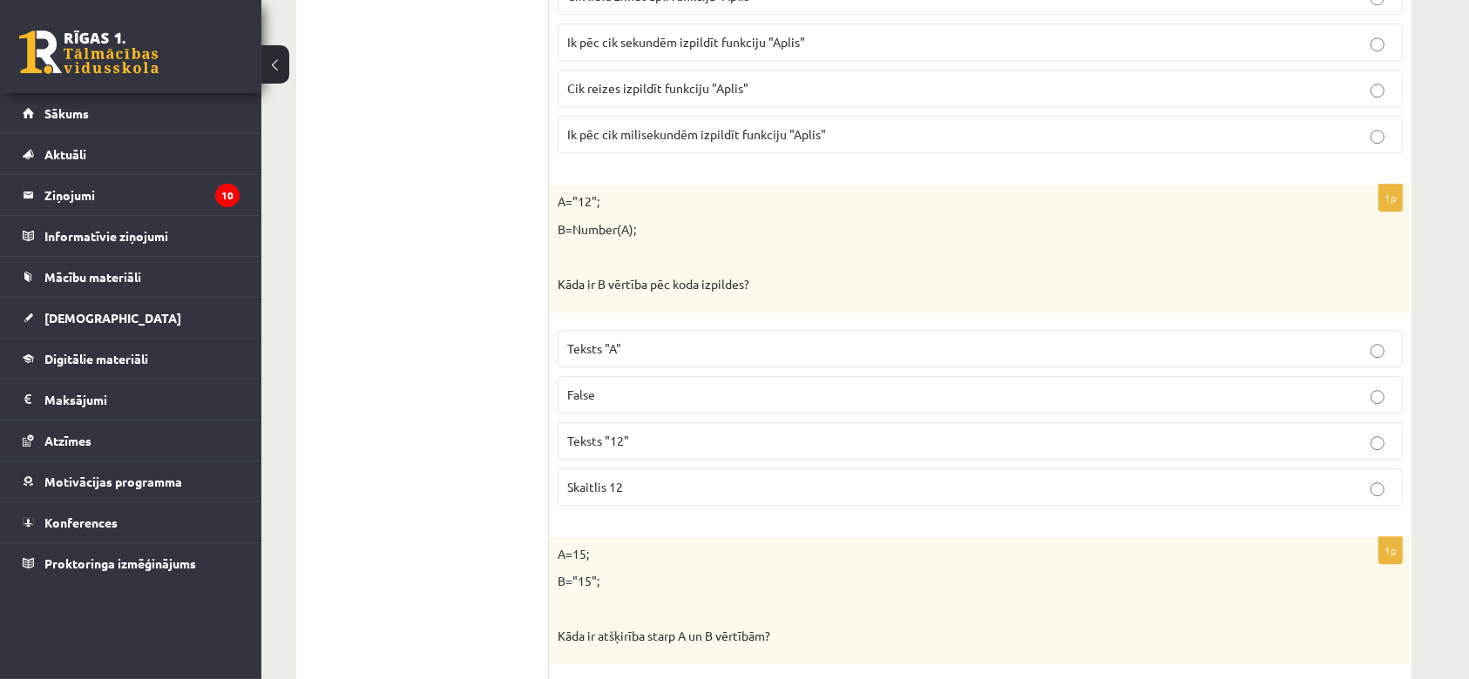
scroll to position [5021, 0]
click at [637, 473] on p "Skaitlis 12" at bounding box center [980, 482] width 826 height 18
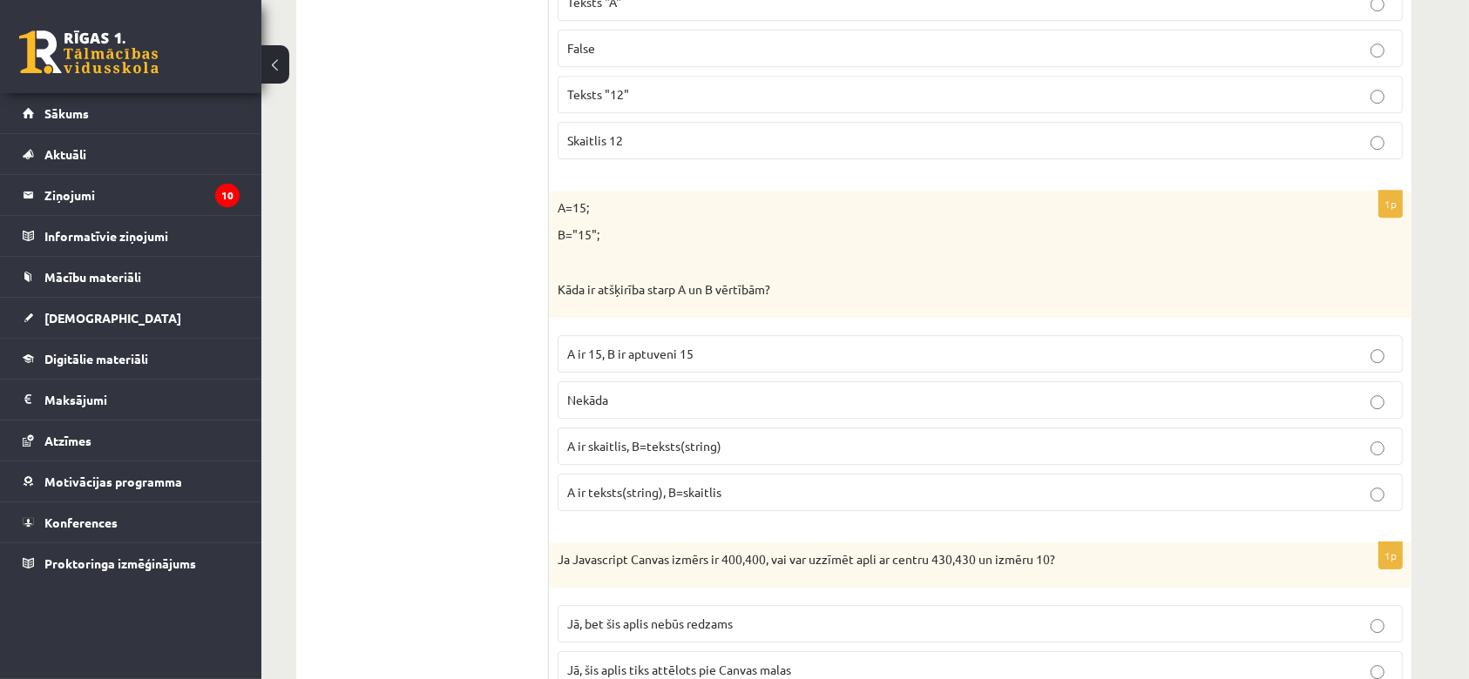
scroll to position [5364, 0]
click at [672, 436] on span "A ir skaitlis, B=teksts(string)" at bounding box center [644, 444] width 154 height 16
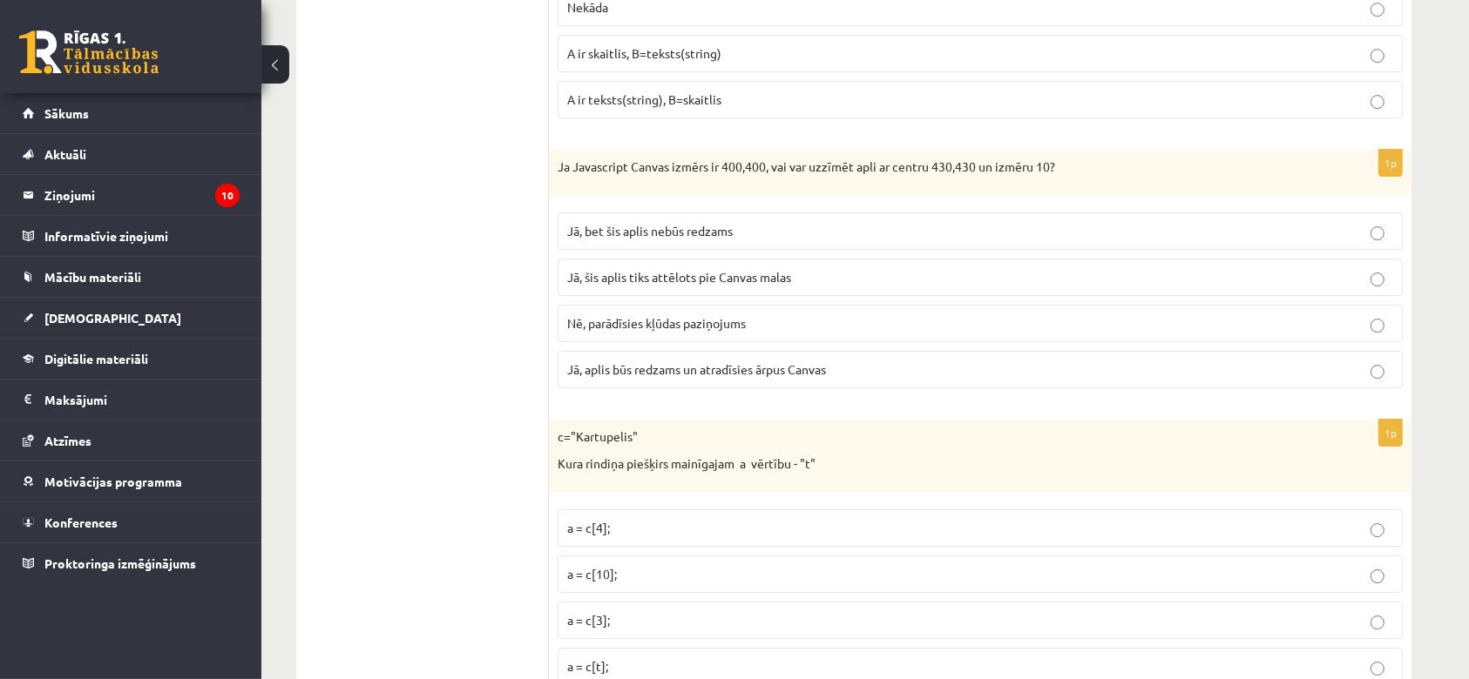
scroll to position [5752, 0]
click at [746, 232] on label "Jā, bet šis aplis nebūs redzams" at bounding box center [980, 234] width 845 height 37
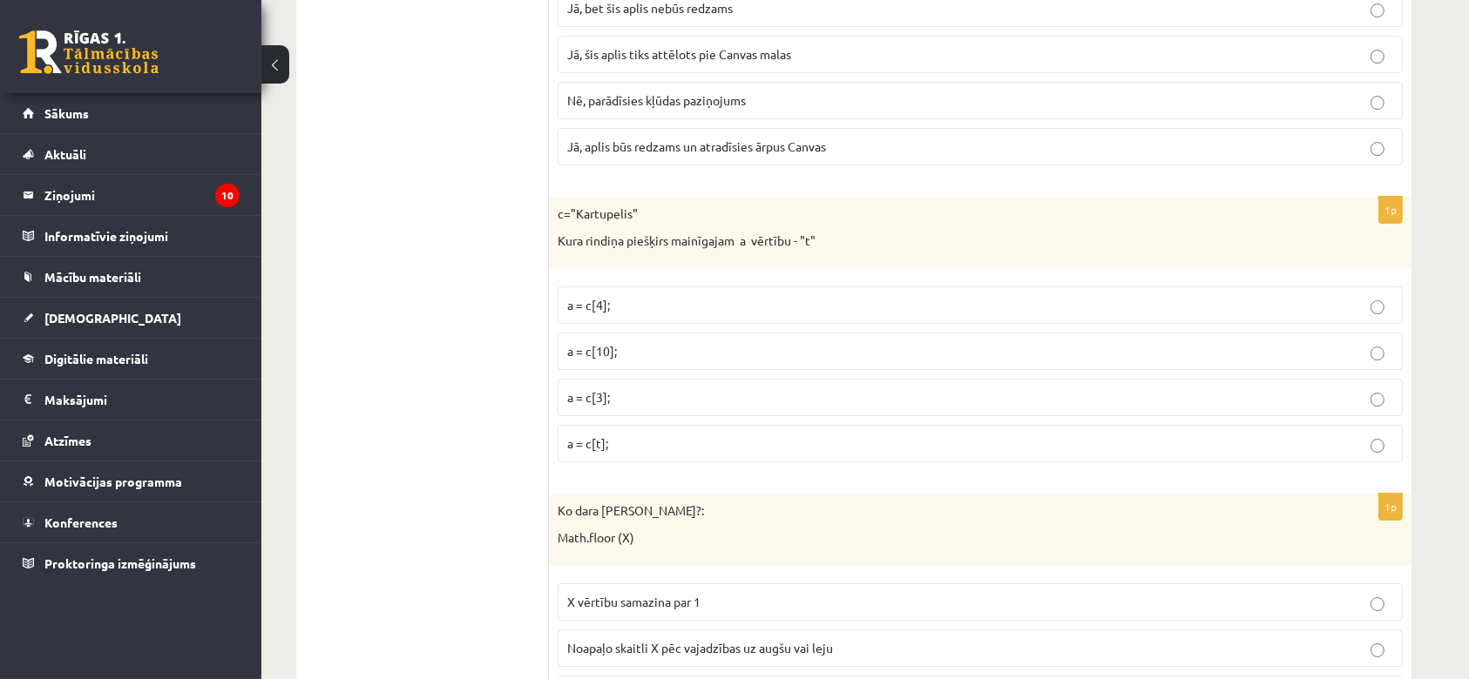
scroll to position [6105, 0]
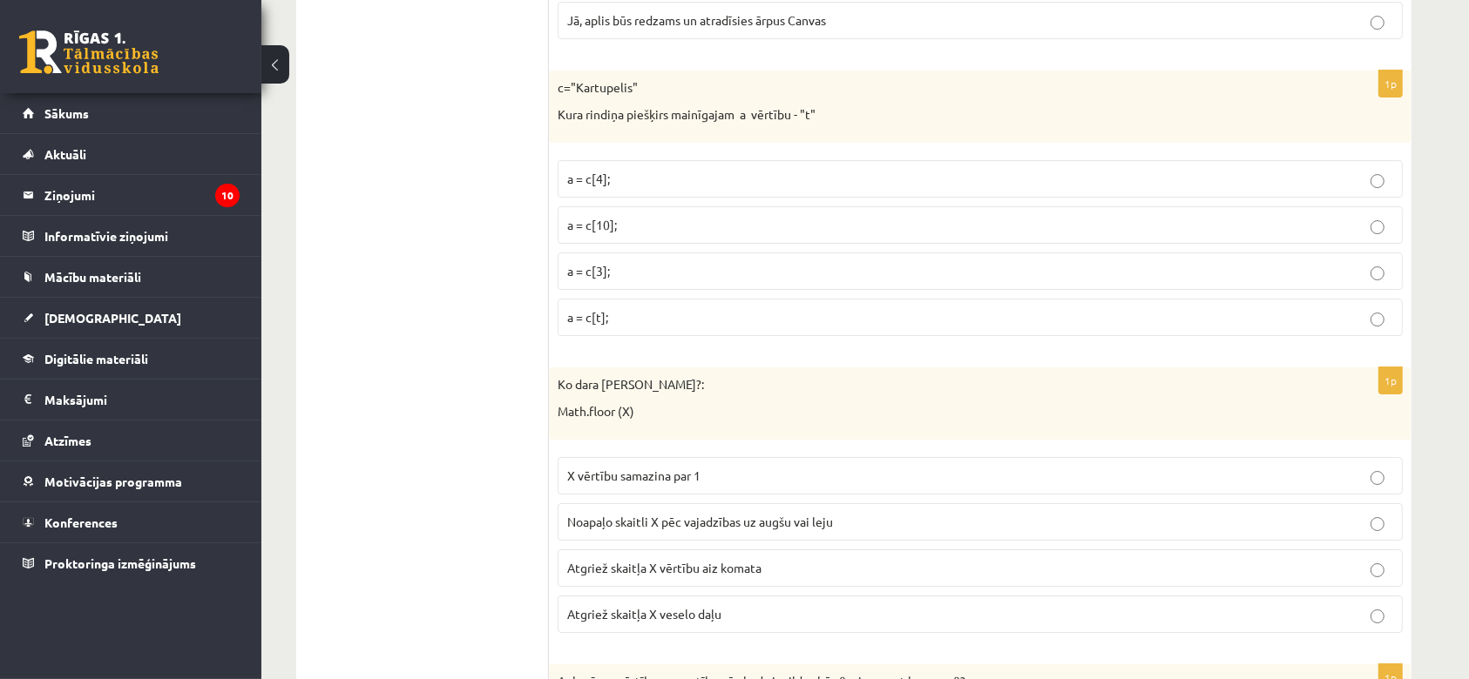
click at [687, 262] on p "a = c[3];" at bounding box center [980, 271] width 826 height 18
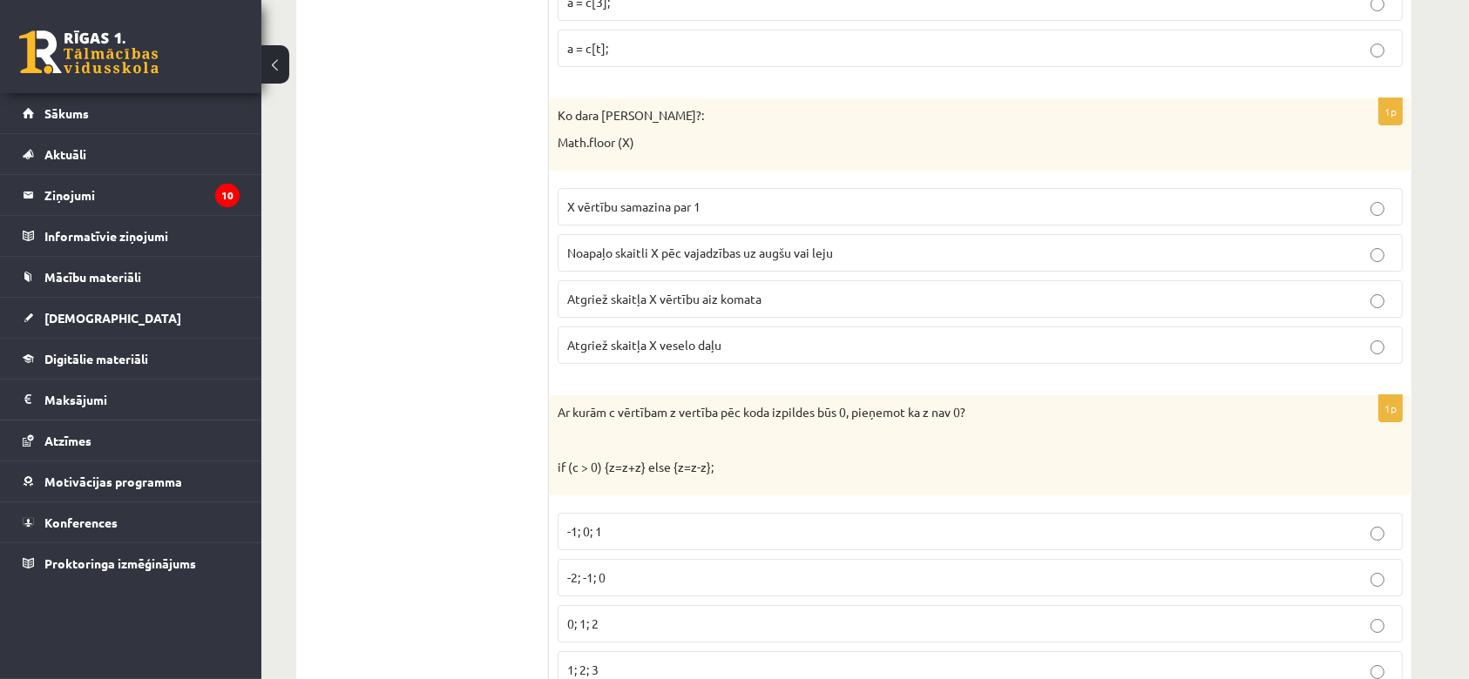
scroll to position [6383, 0]
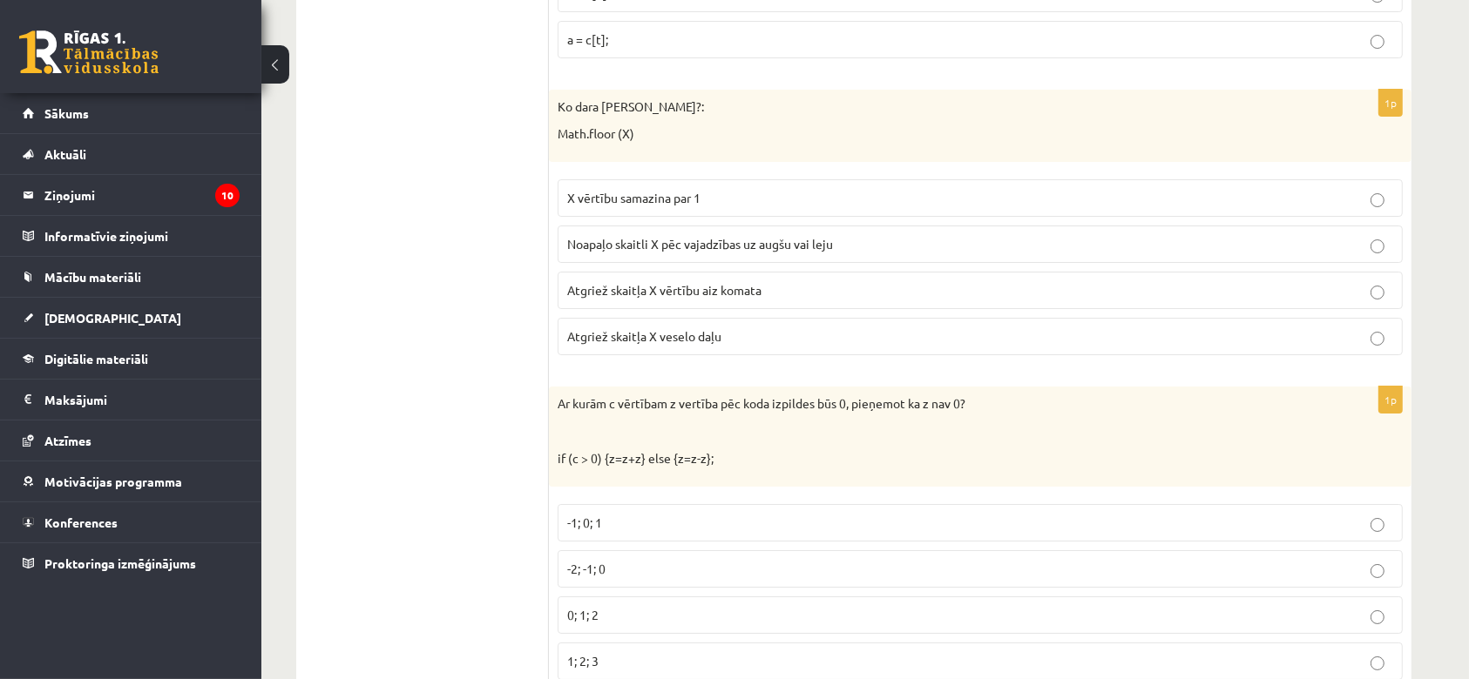
click at [701, 328] on span "Atgriež skaitļa X veselo daļu" at bounding box center [644, 336] width 154 height 16
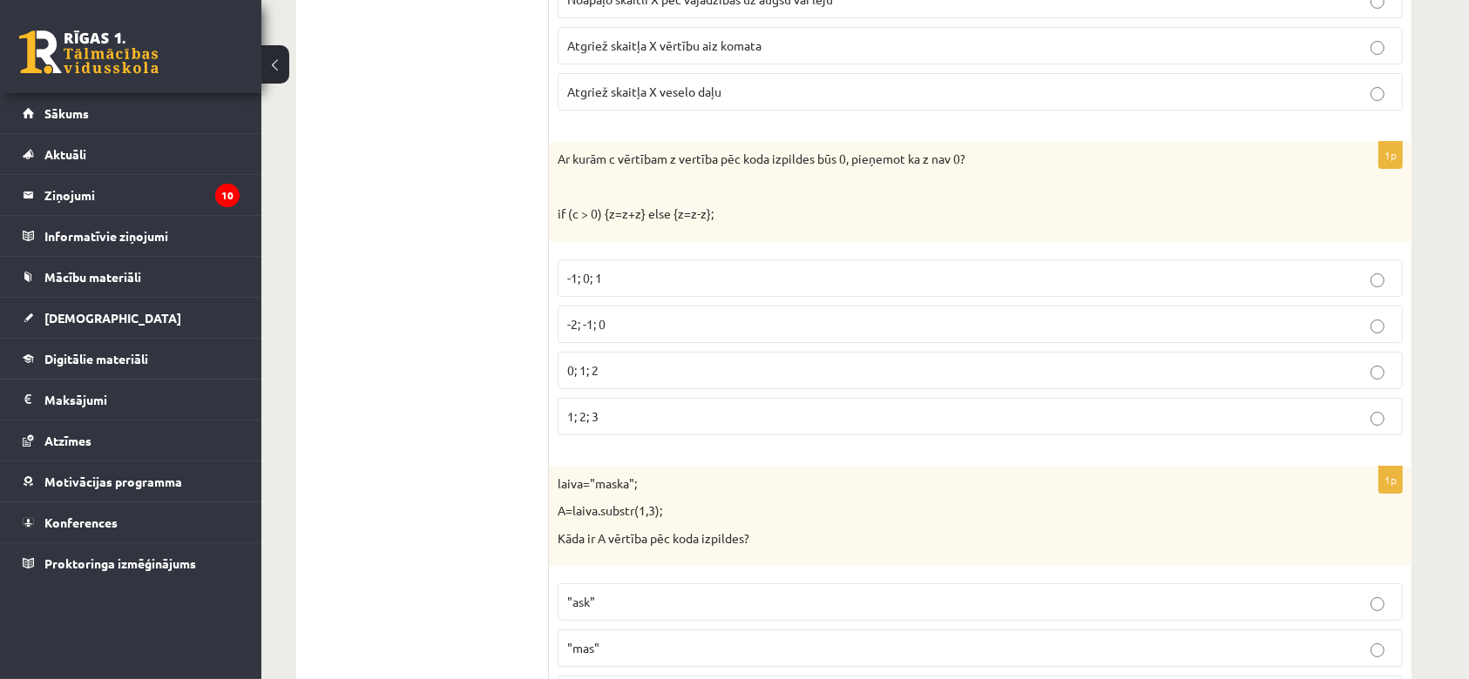
scroll to position [6630, 0]
click at [673, 313] on p "-2; -1; 0" at bounding box center [980, 322] width 826 height 18
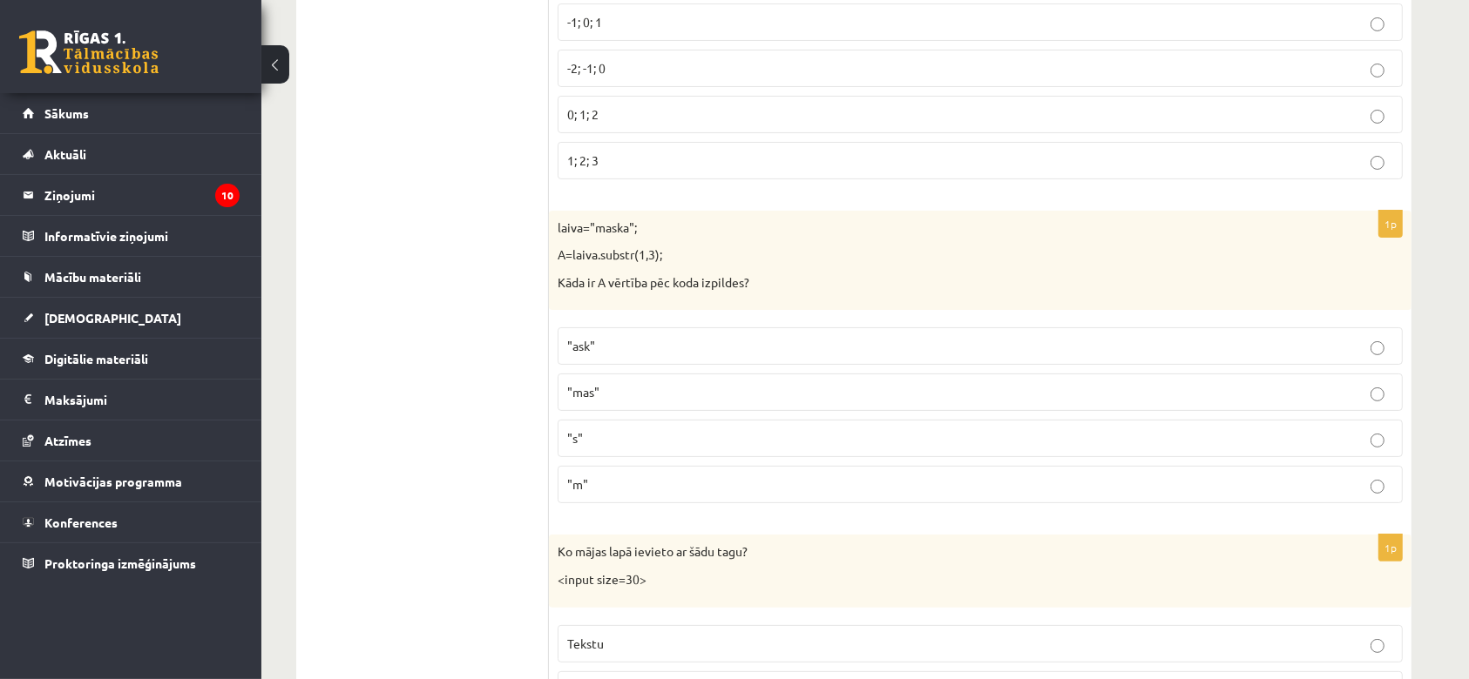
scroll to position [6892, 0]
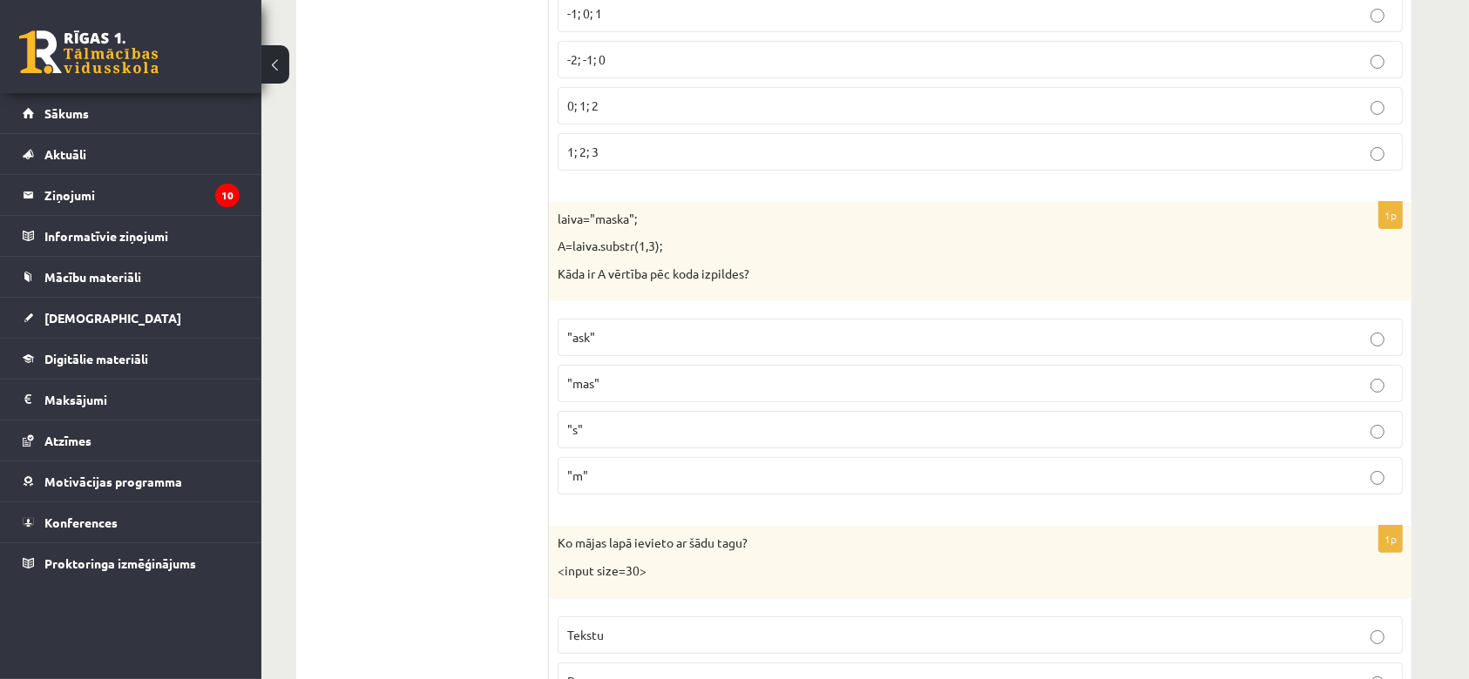
click at [640, 328] on p ""ask"" at bounding box center [980, 337] width 826 height 18
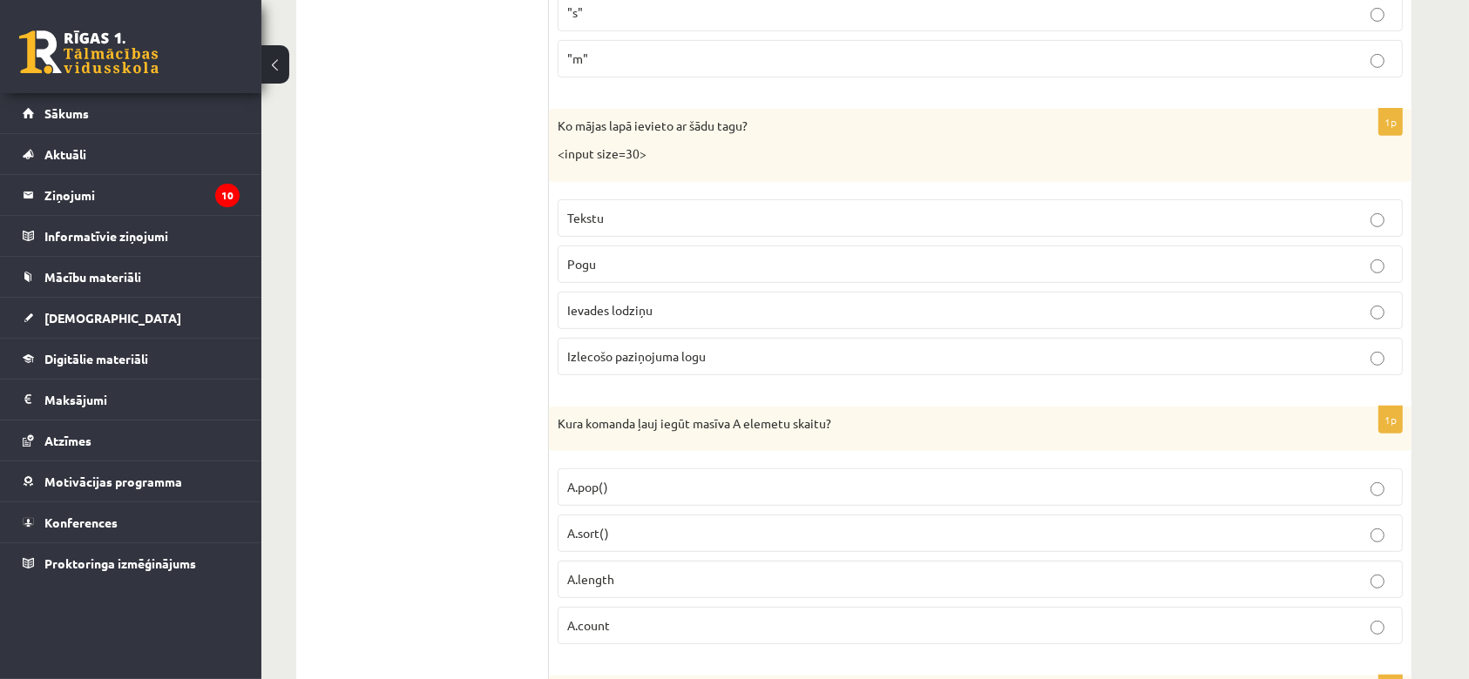
scroll to position [7310, 0]
click at [647, 301] on span "Ievades lodziņu" at bounding box center [609, 309] width 85 height 16
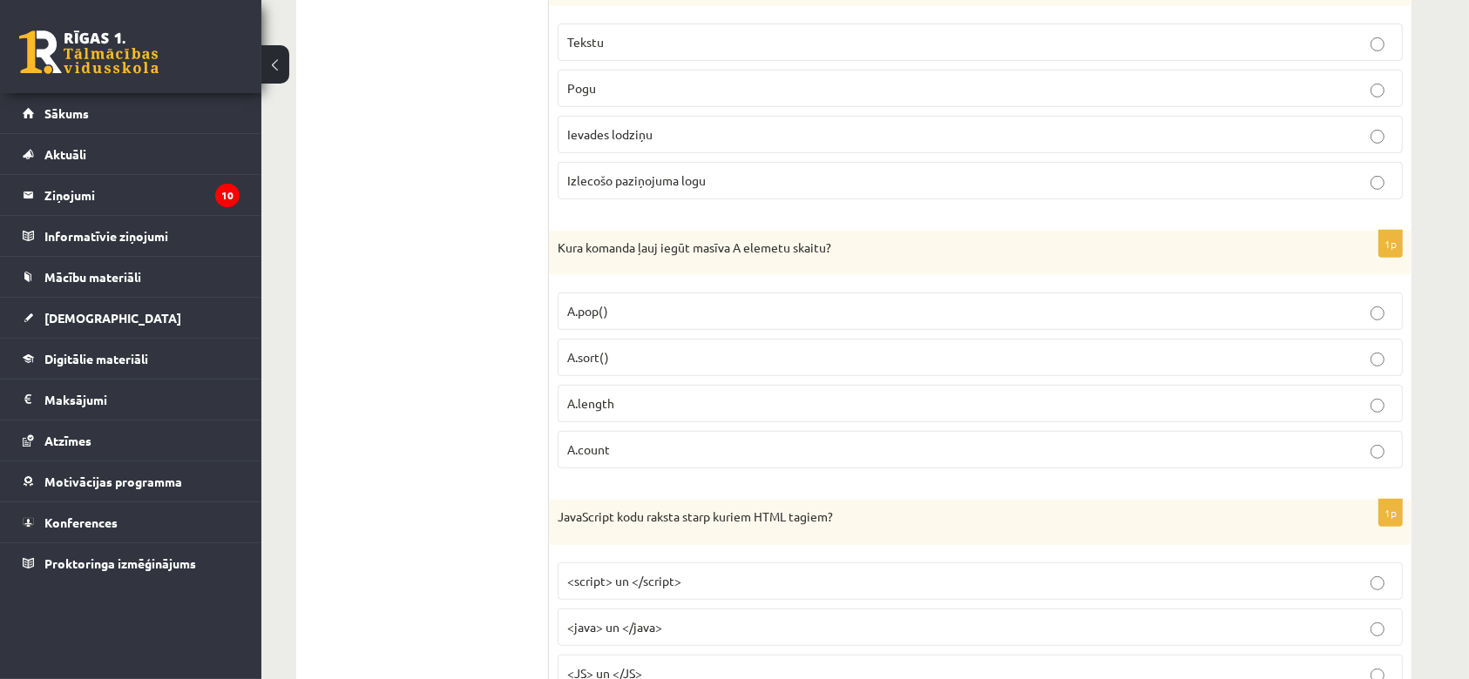
scroll to position [7486, 0]
click at [630, 394] on p "A.length" at bounding box center [980, 403] width 826 height 18
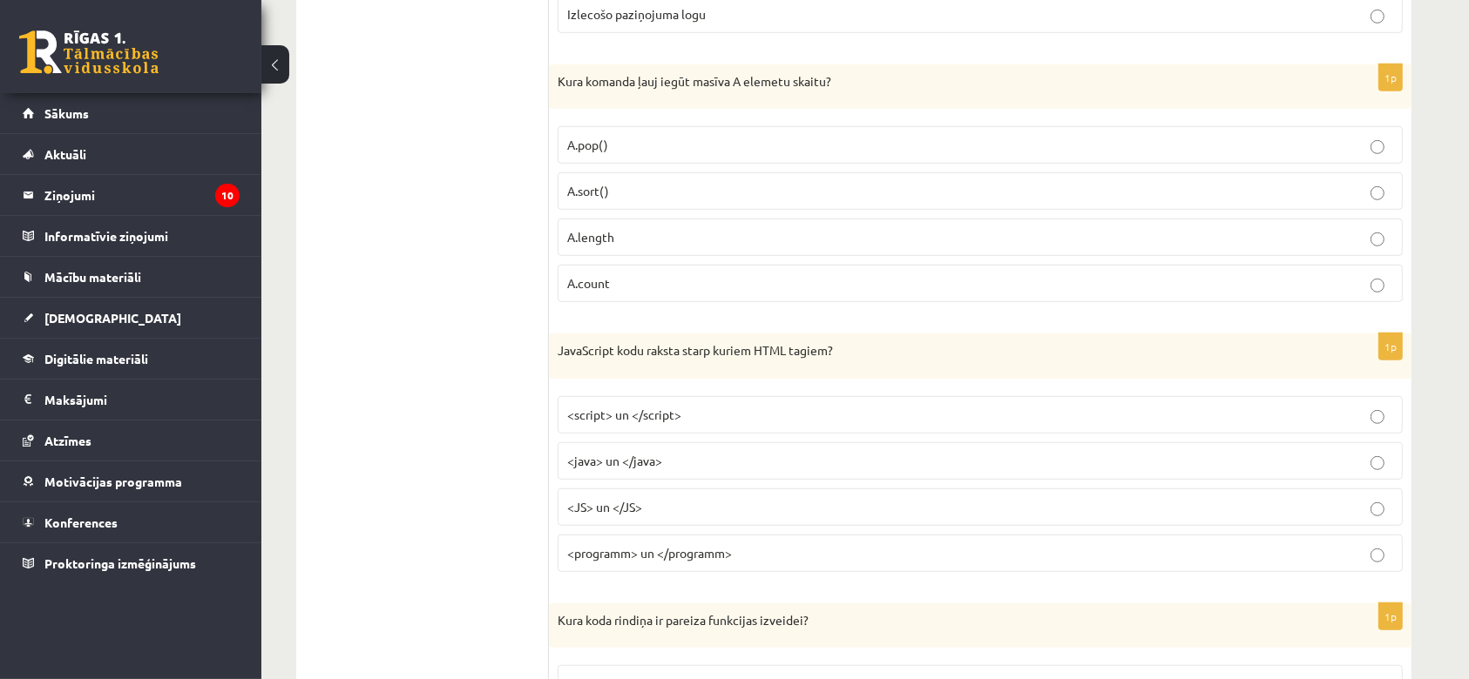
scroll to position [7612, 0]
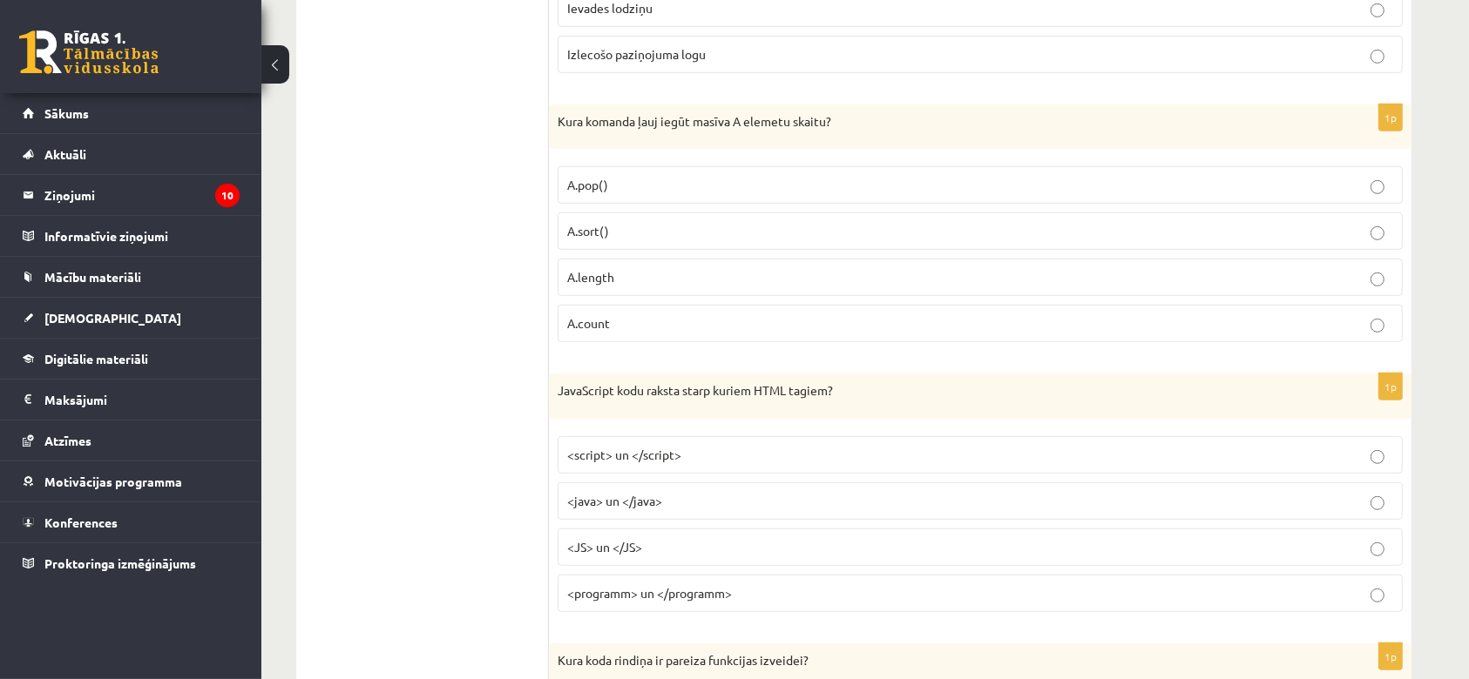
click at [676, 275] on label "A.length" at bounding box center [980, 277] width 845 height 37
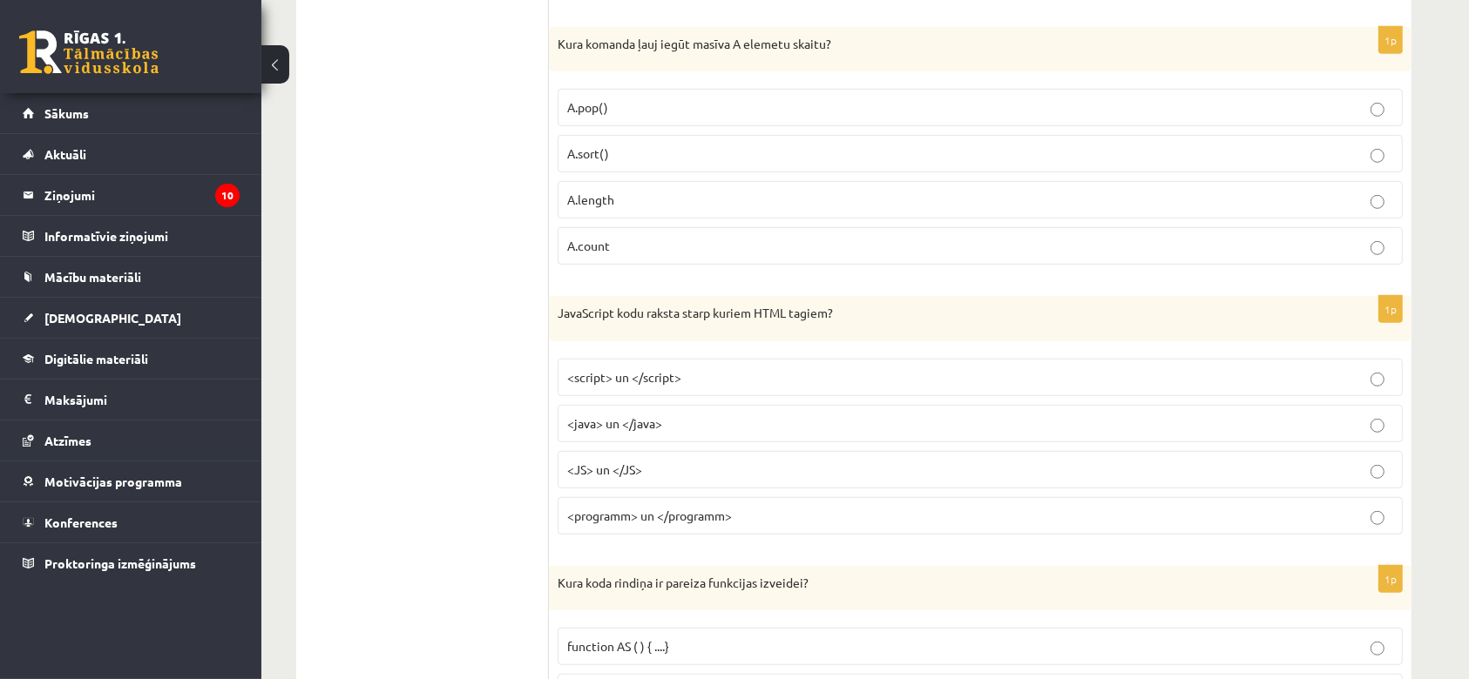
scroll to position [7695, 0]
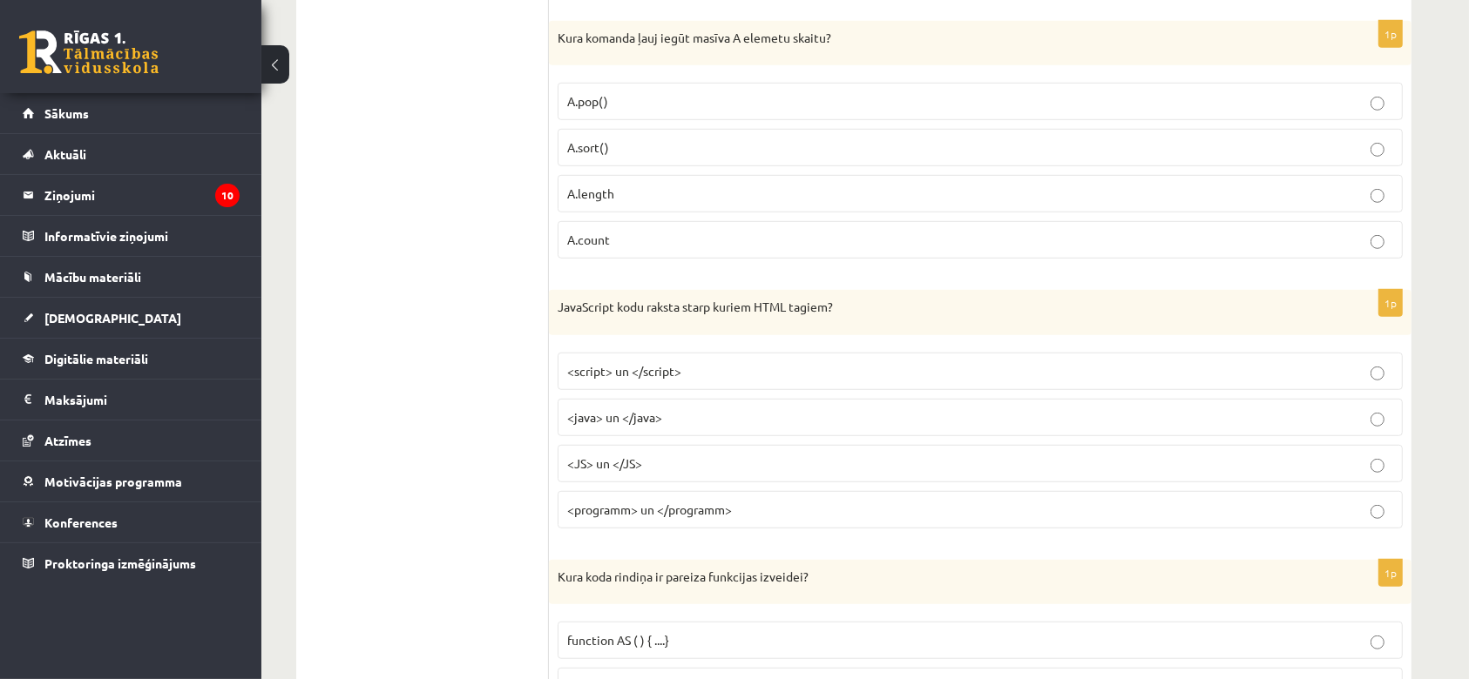
click at [666, 363] on span "<script> un </script>" at bounding box center [624, 371] width 114 height 16
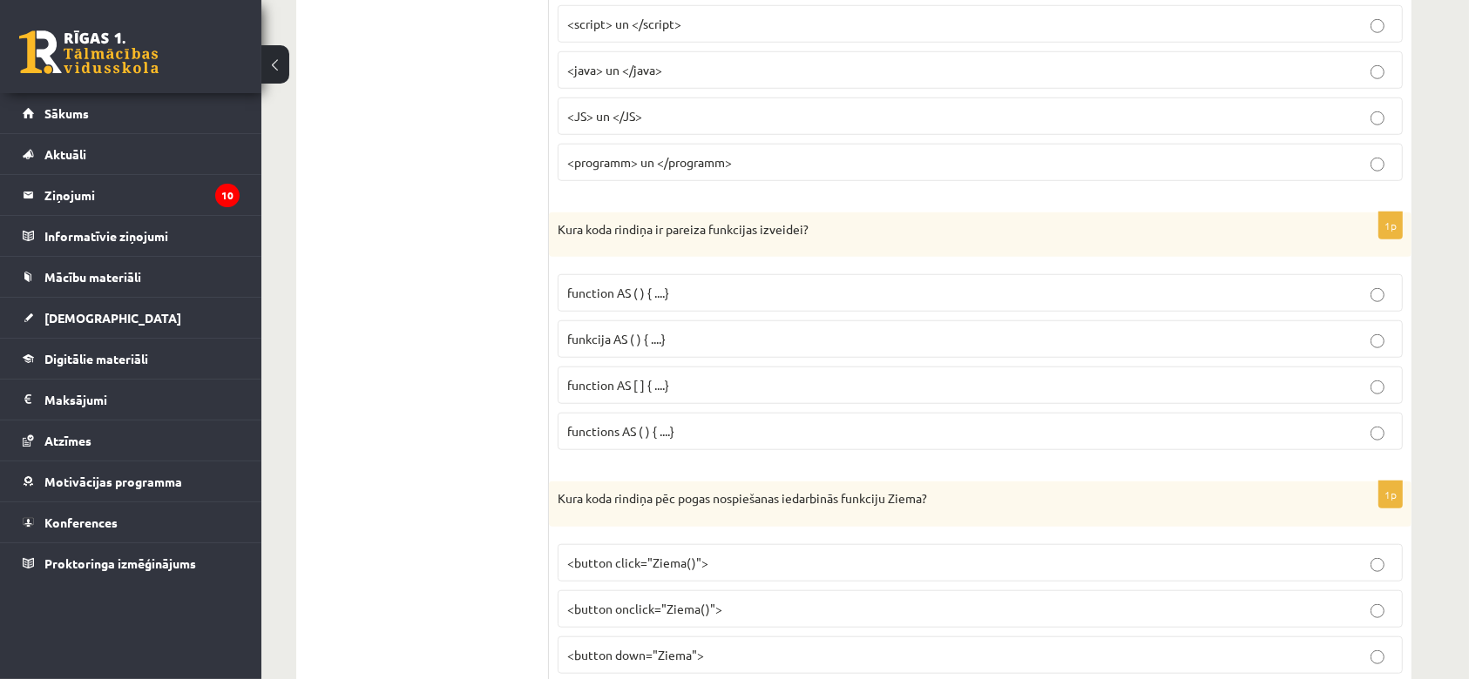
scroll to position [8053, 0]
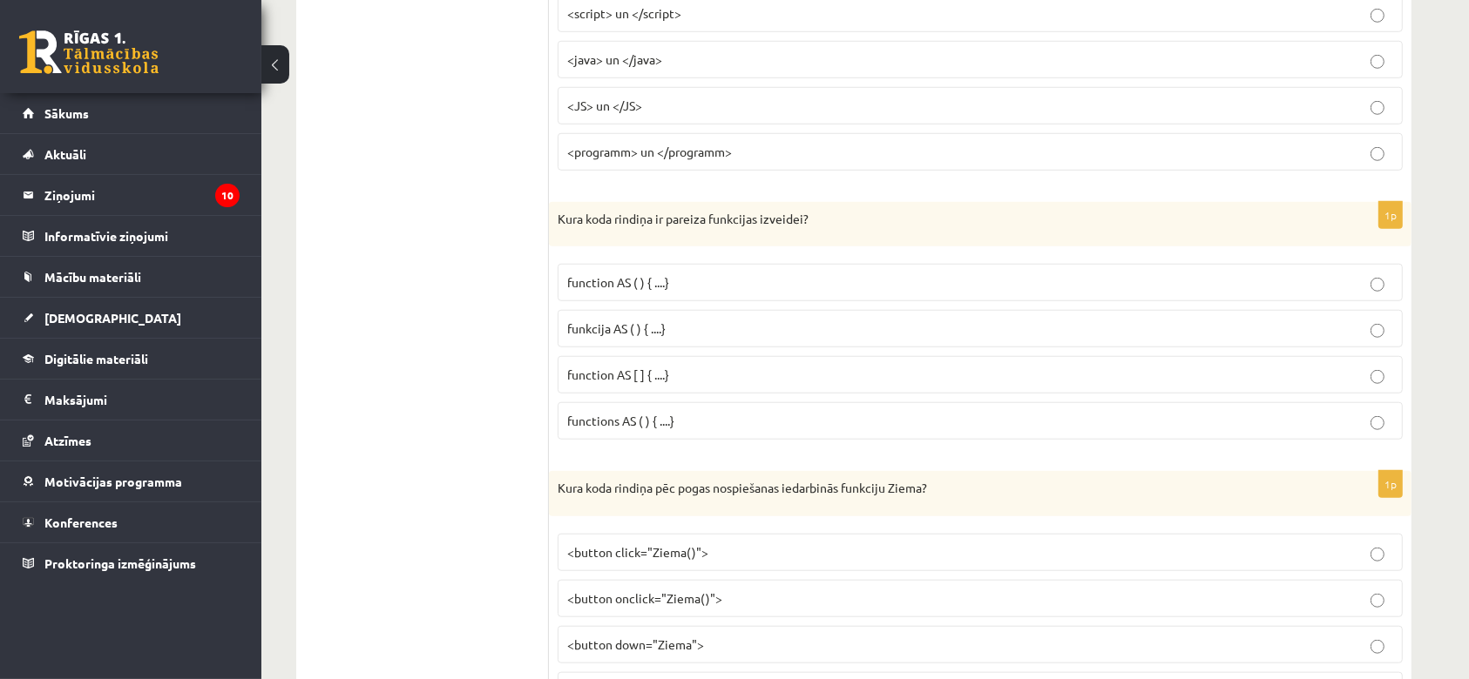
click at [686, 320] on p "funkcija AS ( ) { ....}" at bounding box center [980, 329] width 826 height 18
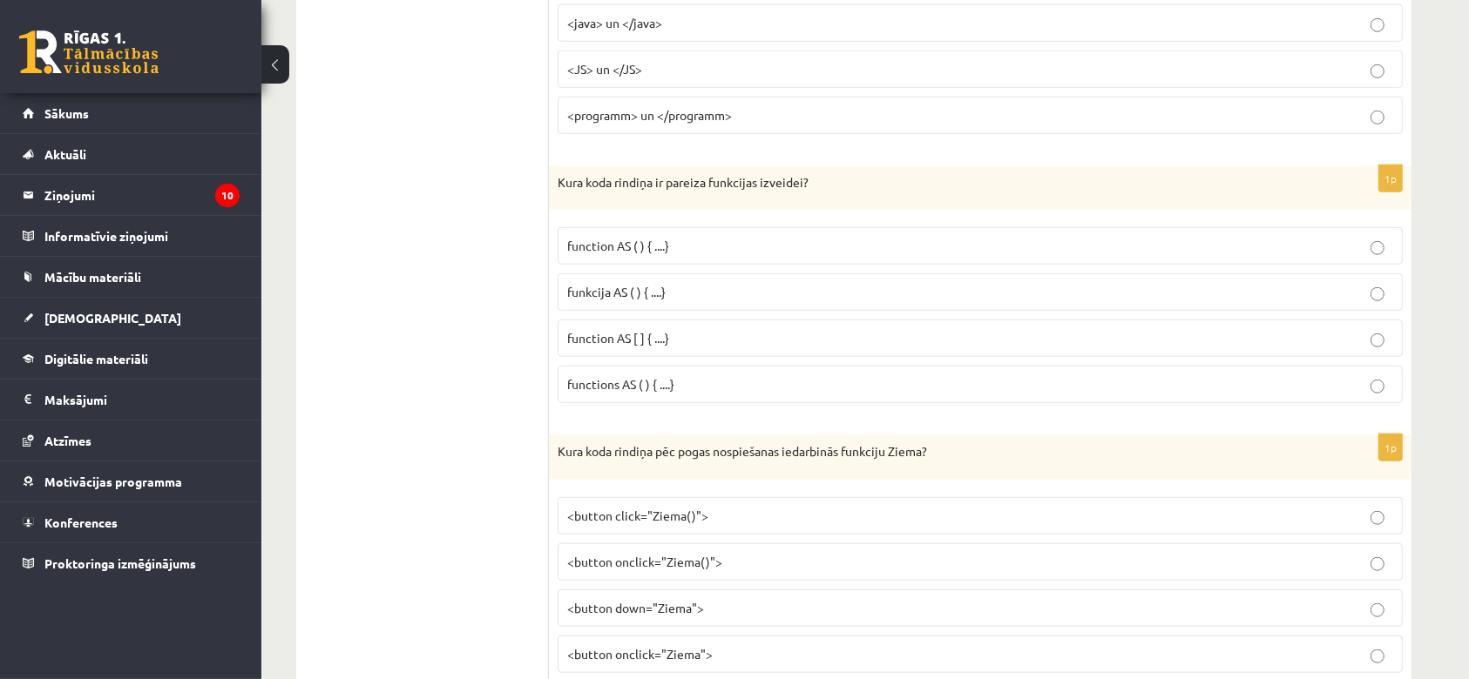
scroll to position [8091, 0]
click at [703, 236] on p "function AS ( ) { ....}" at bounding box center [980, 245] width 826 height 18
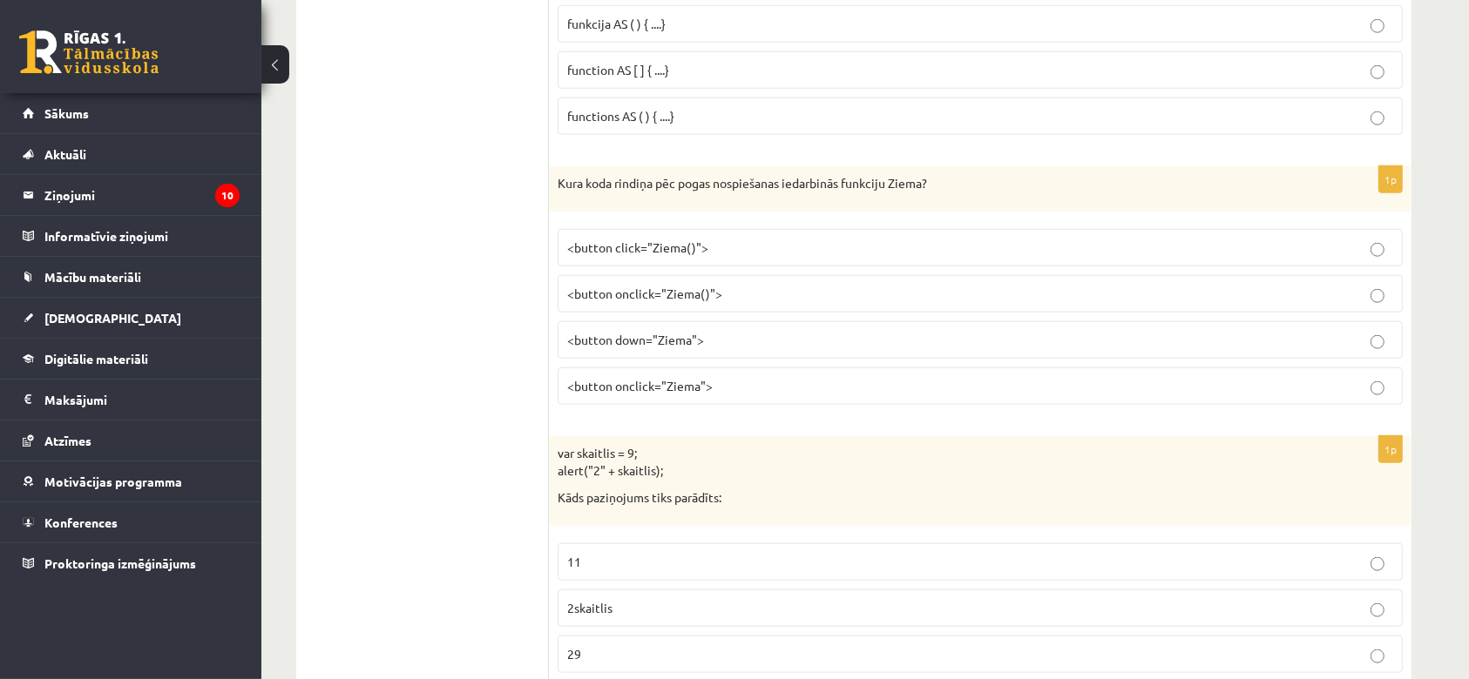
scroll to position [8359, 0]
click at [720, 284] on p "<button onclick="Ziema()">" at bounding box center [980, 293] width 826 height 18
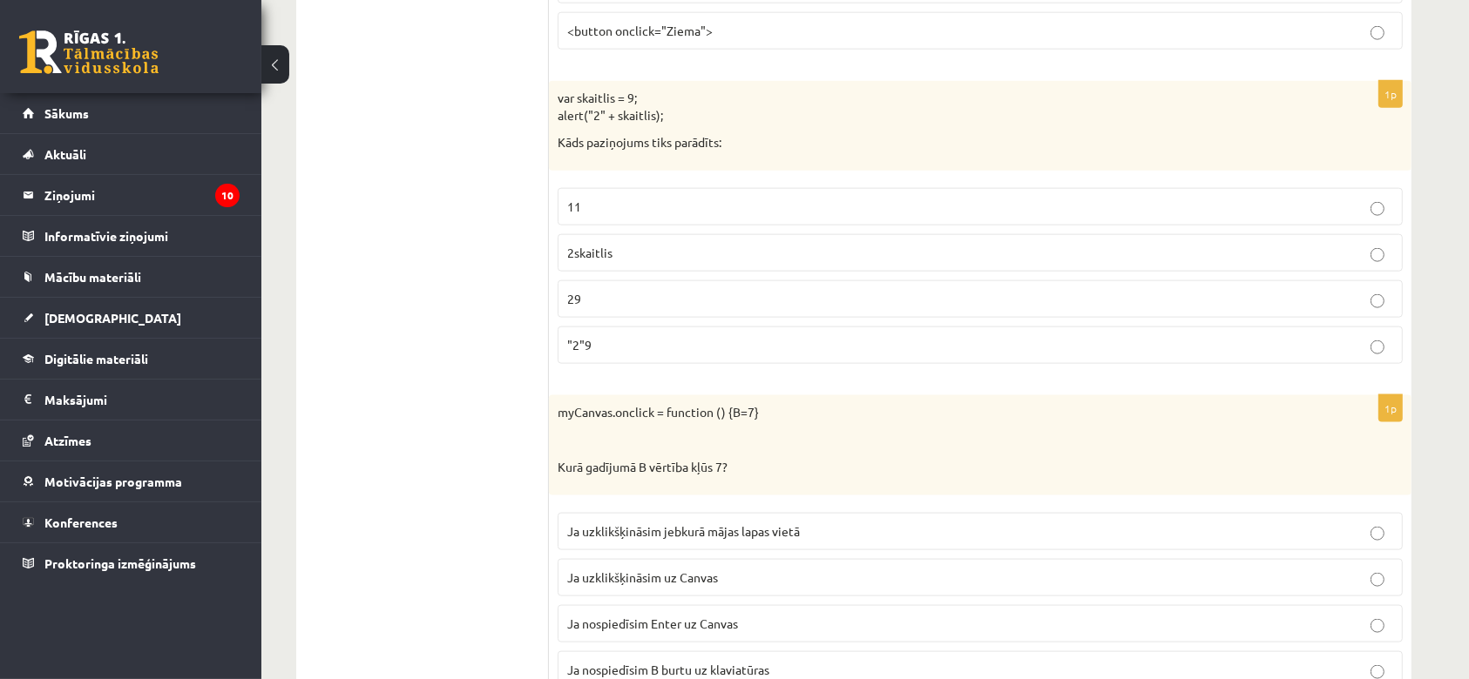
scroll to position [8767, 0]
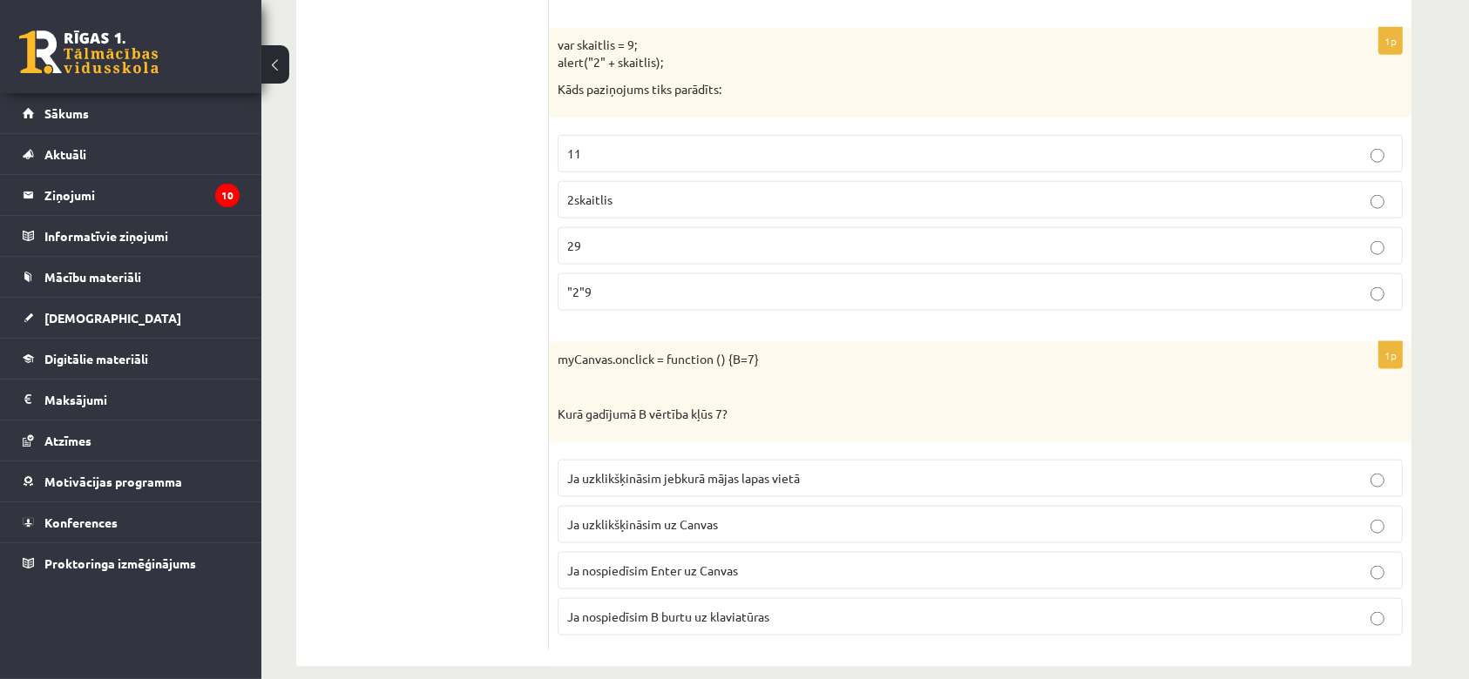
click at [677, 237] on p "29" at bounding box center [980, 246] width 826 height 18
click at [781, 516] on p "Ja uzklikšķināsim uz Canvas" at bounding box center [980, 525] width 826 height 18
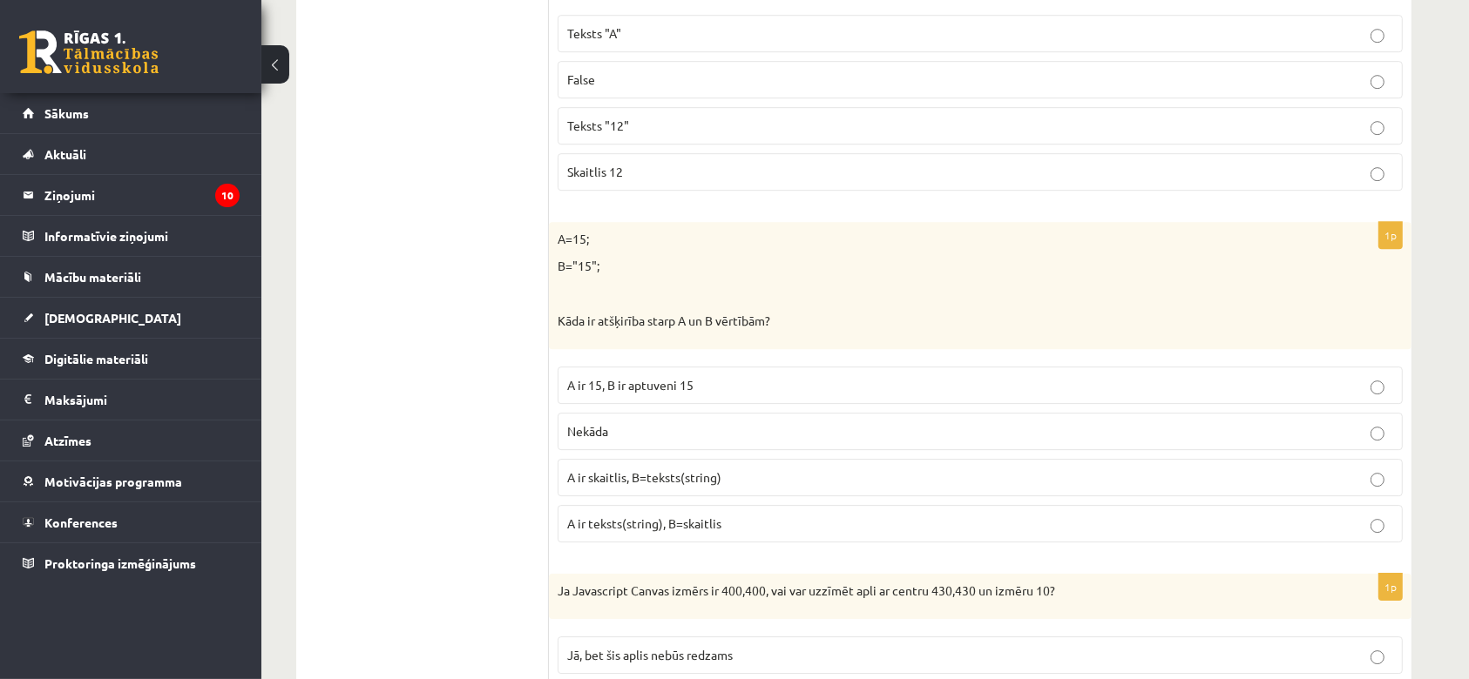
drag, startPoint x: 431, startPoint y: 734, endPoint x: 449, endPoint y: 389, distance: 345.4
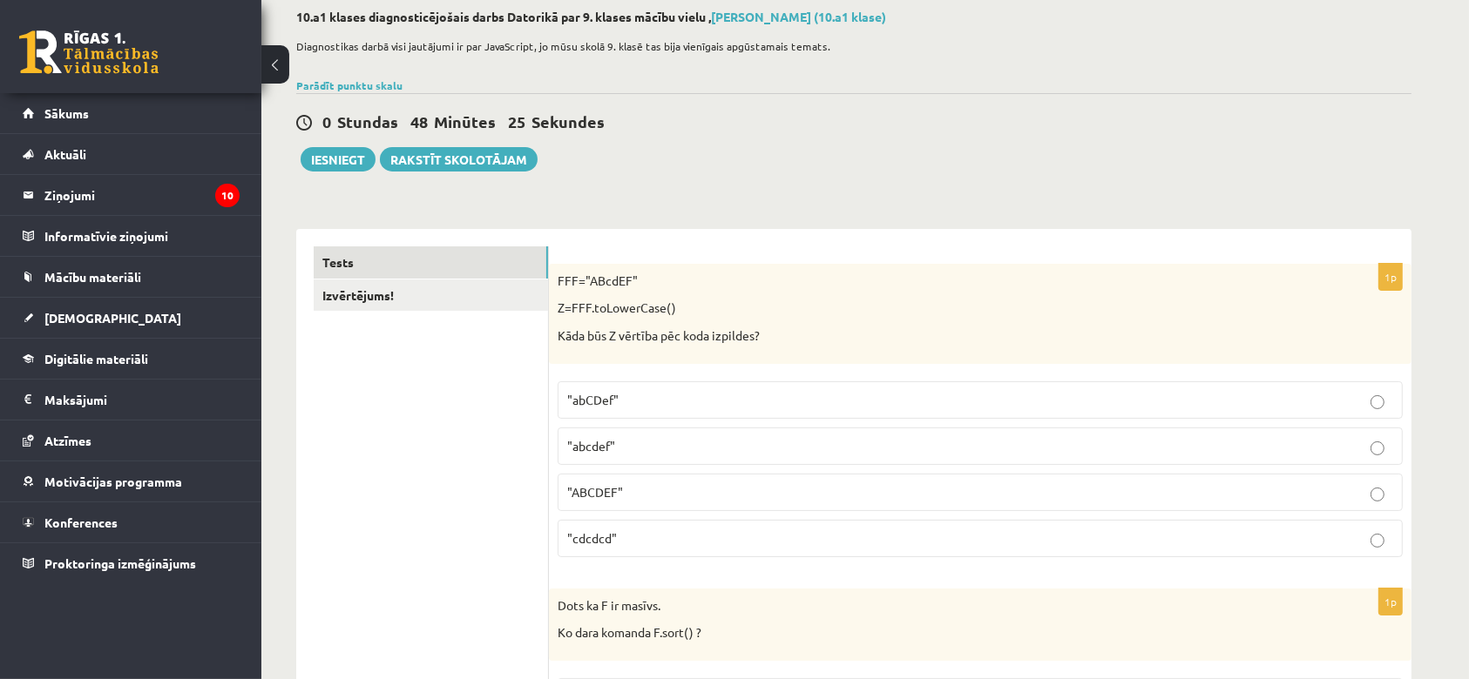
scroll to position [0, 0]
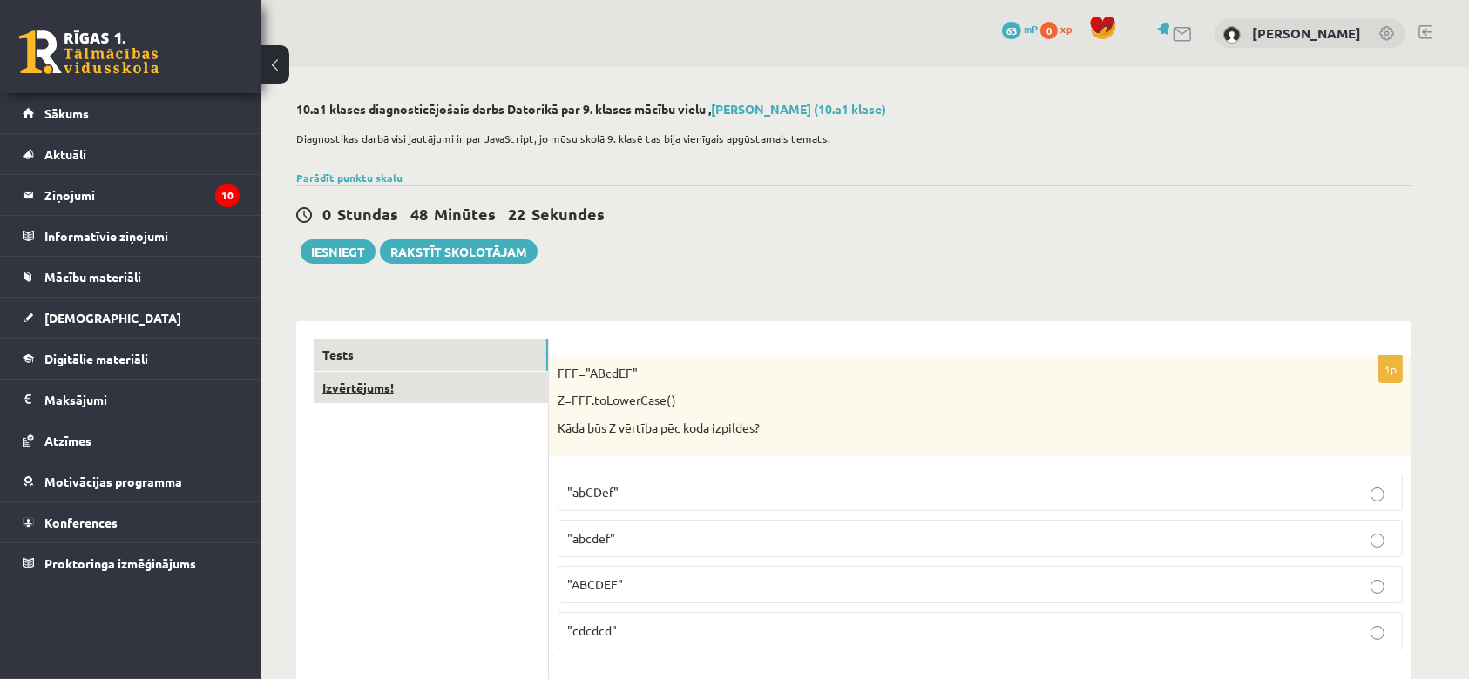
click at [376, 393] on link "Izvērtējums!" at bounding box center [431, 388] width 234 height 32
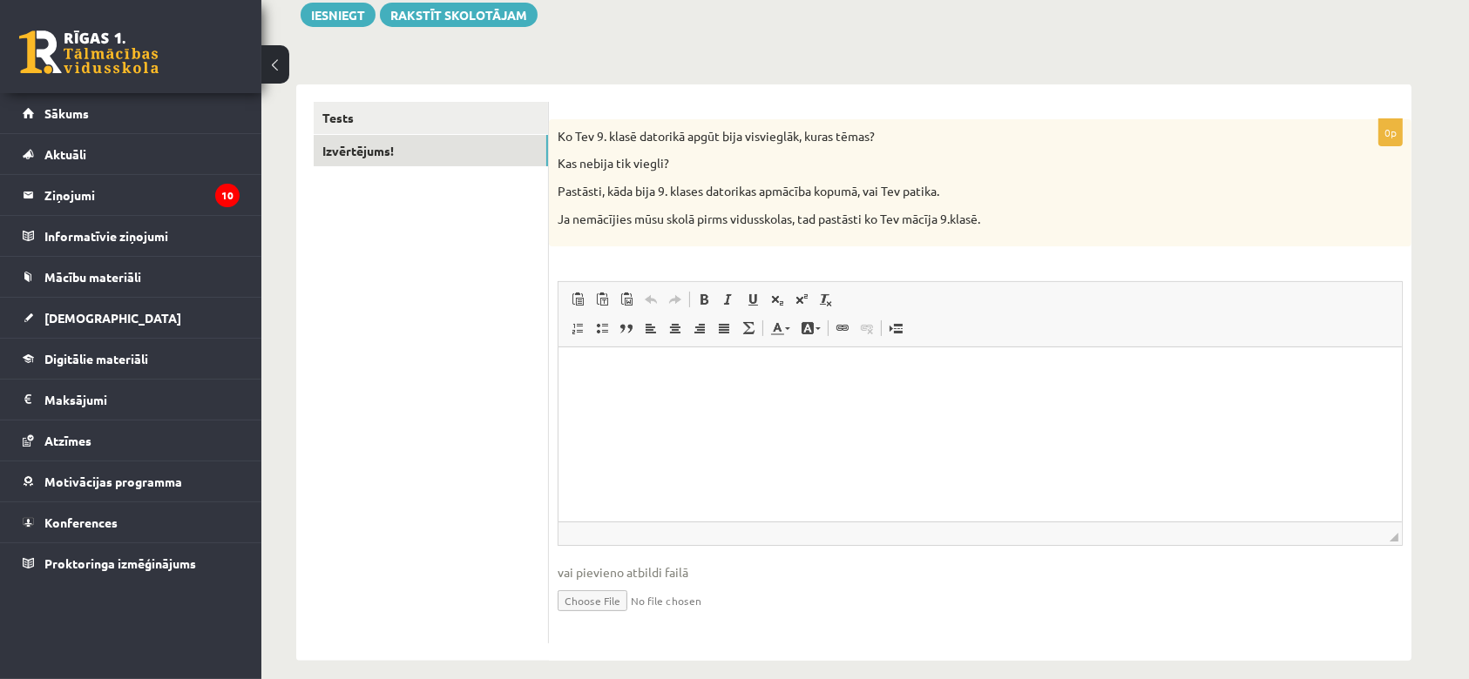
scroll to position [253, 0]
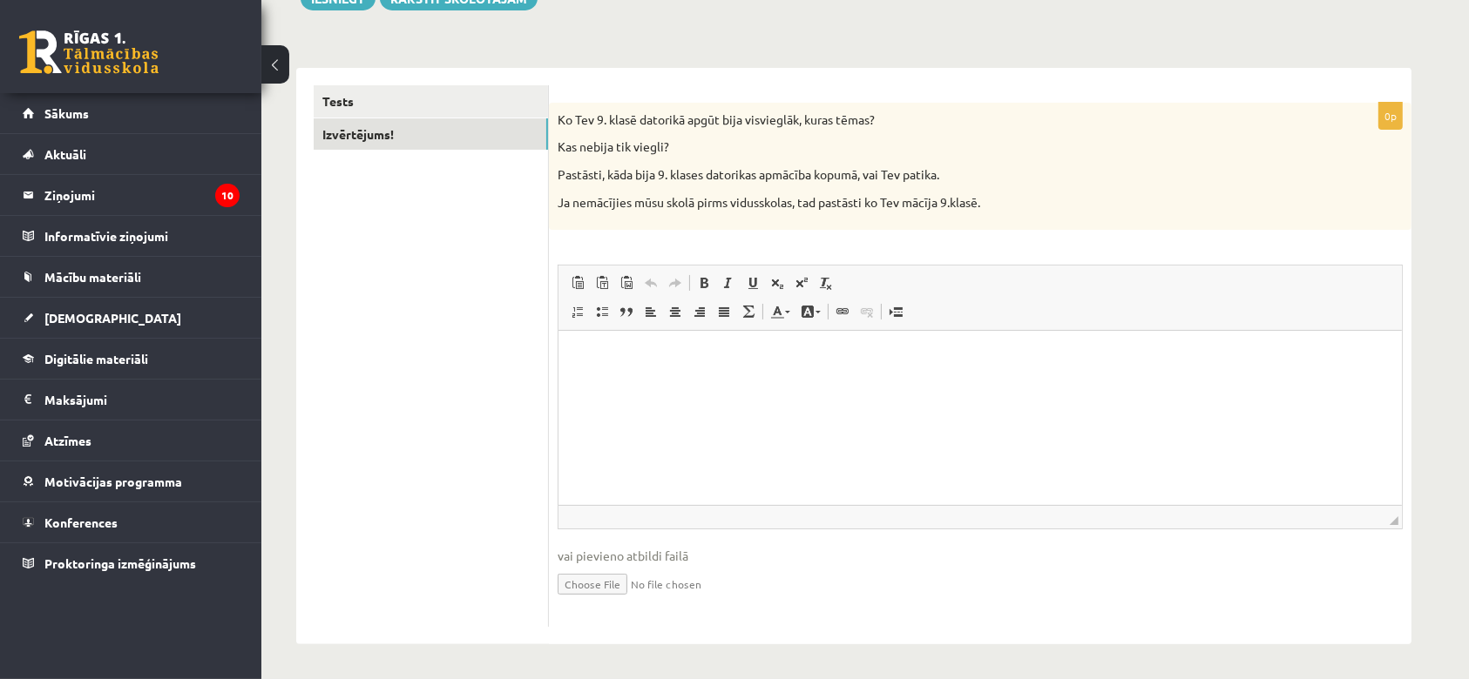
click at [648, 384] on html at bounding box center [979, 357] width 843 height 53
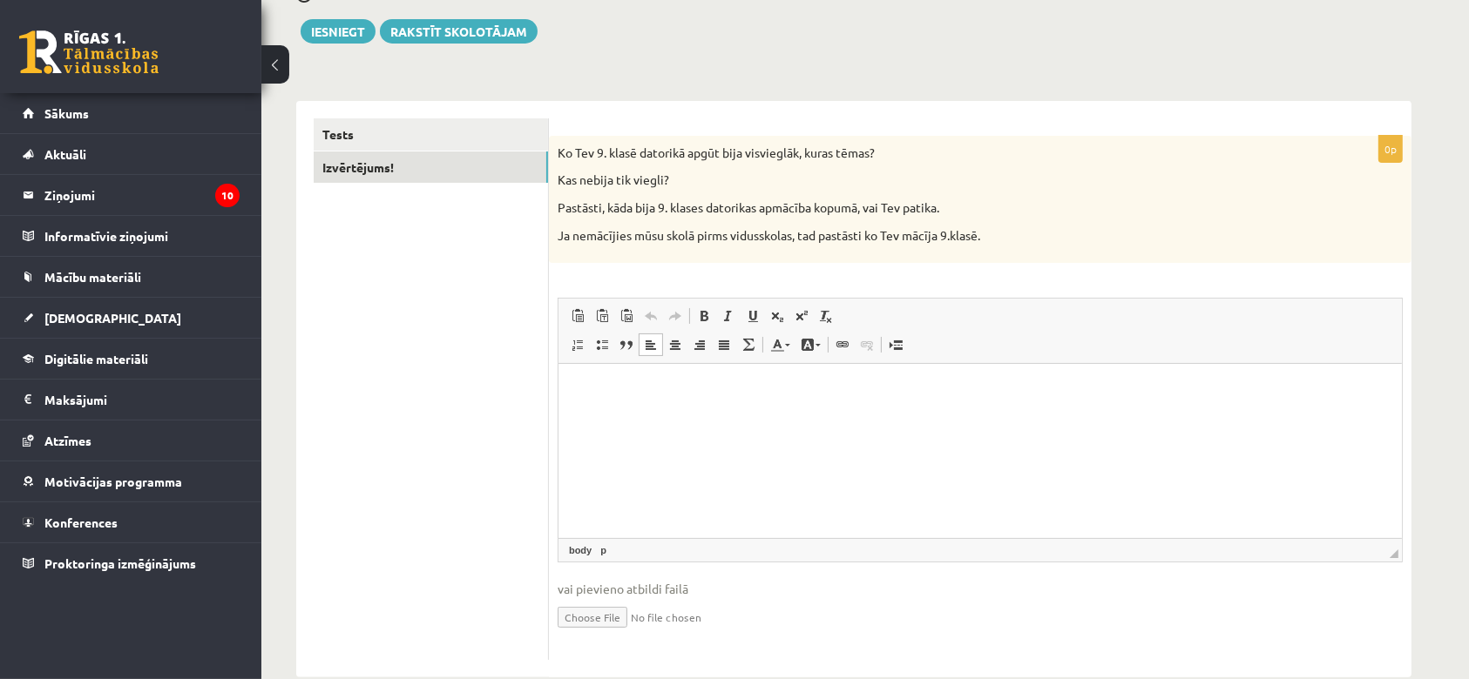
scroll to position [207, 0]
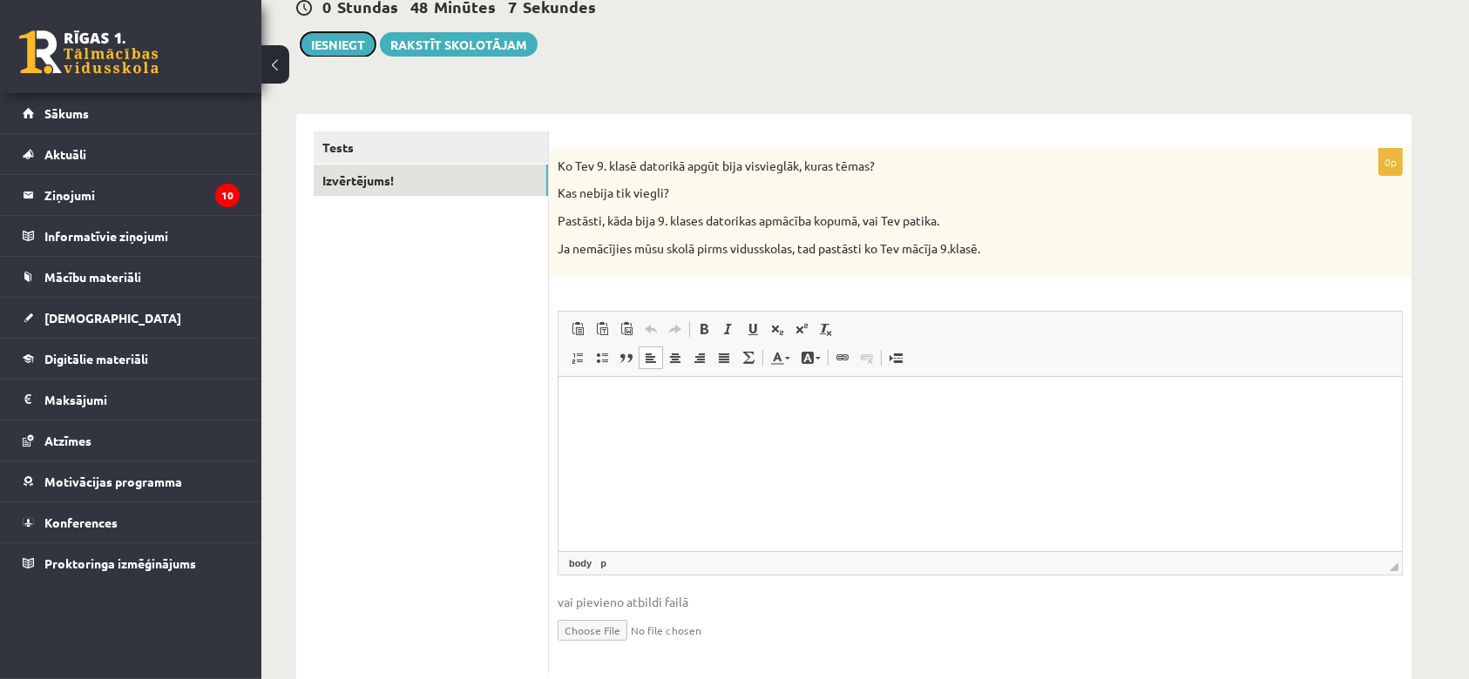
drag, startPoint x: 349, startPoint y: 52, endPoint x: 923, endPoint y: 123, distance: 577.5
click at [349, 52] on button "Iesniegt" at bounding box center [338, 44] width 75 height 24
click at [724, 412] on html at bounding box center [979, 403] width 843 height 53
drag, startPoint x: 348, startPoint y: 63, endPoint x: 341, endPoint y: 46, distance: 17.6
click at [341, 46] on div "10.a1 klases diagnosticējošais darbs Datorikā par 9. klases mācību vielu , Anas…" at bounding box center [853, 293] width 1185 height 866
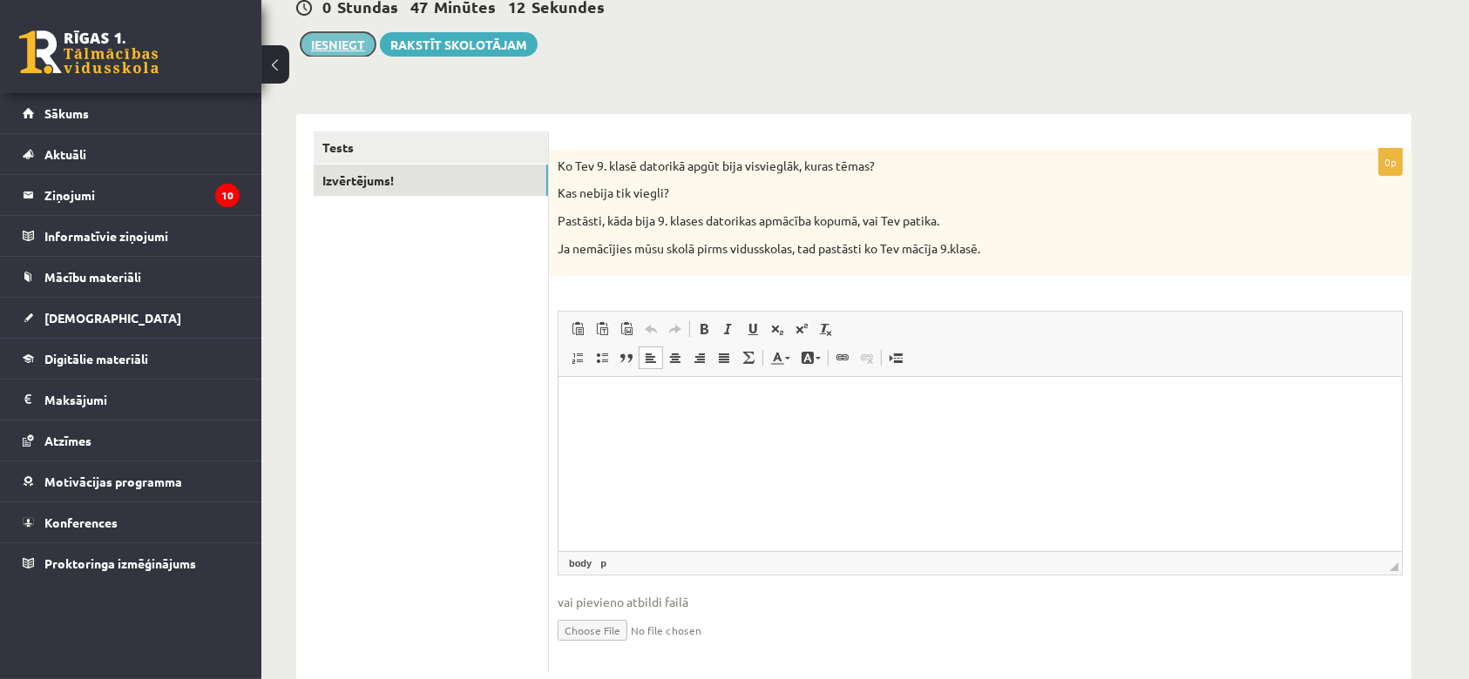
click at [341, 46] on button "Iesniegt" at bounding box center [338, 44] width 75 height 24
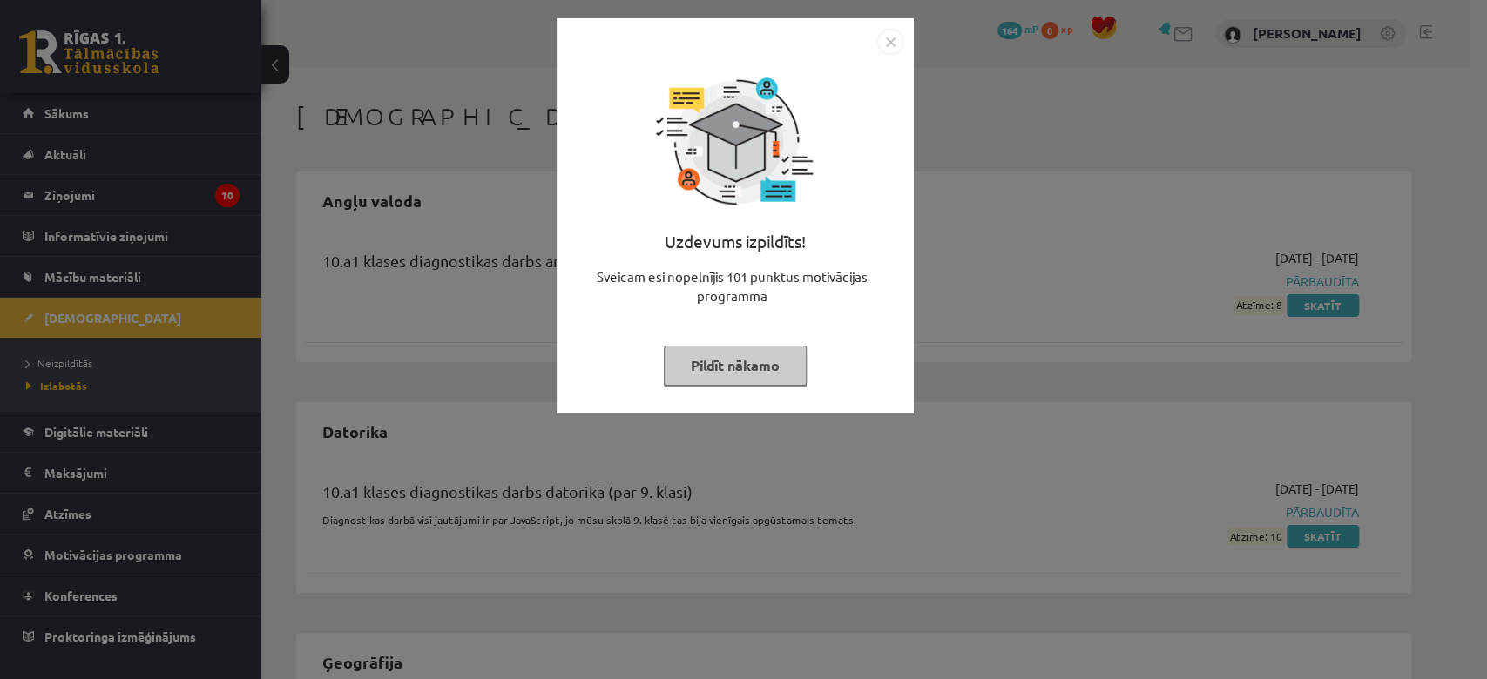
click at [889, 43] on img "Close" at bounding box center [890, 42] width 26 height 26
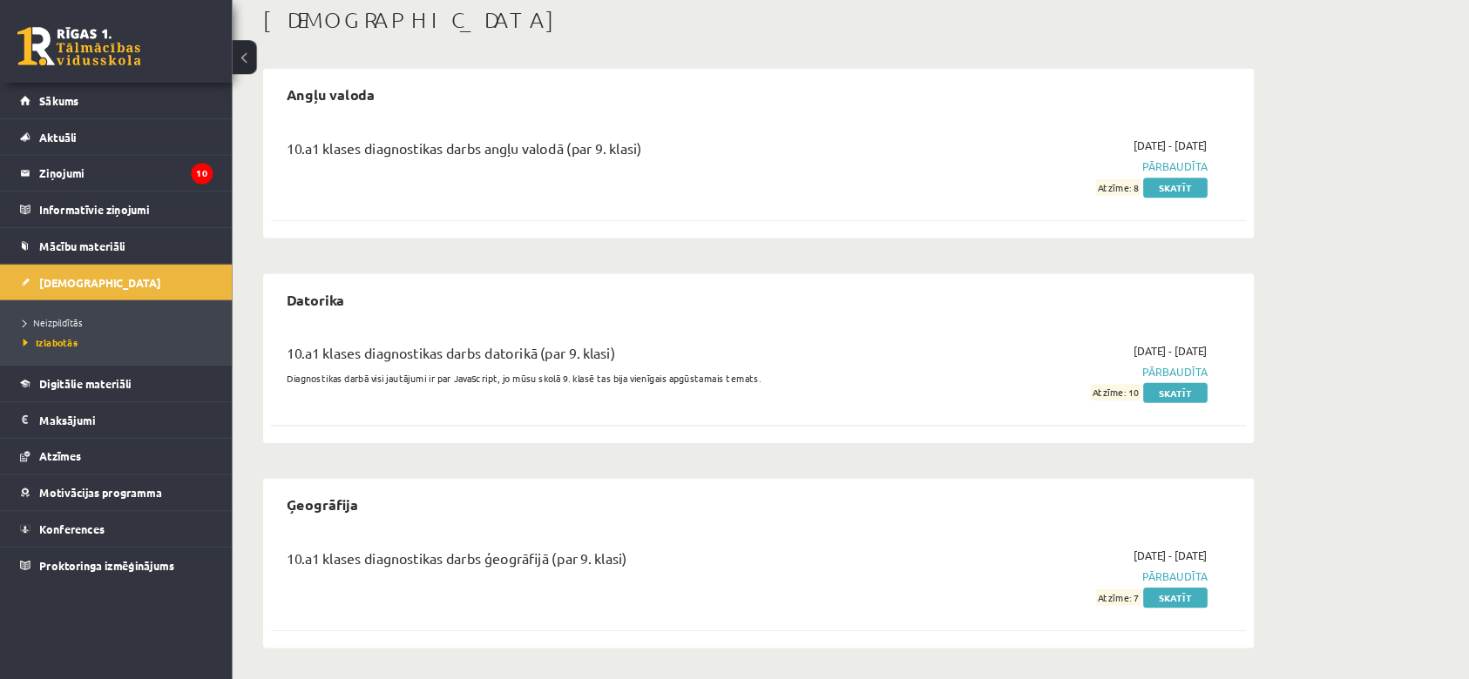
scroll to position [94, 0]
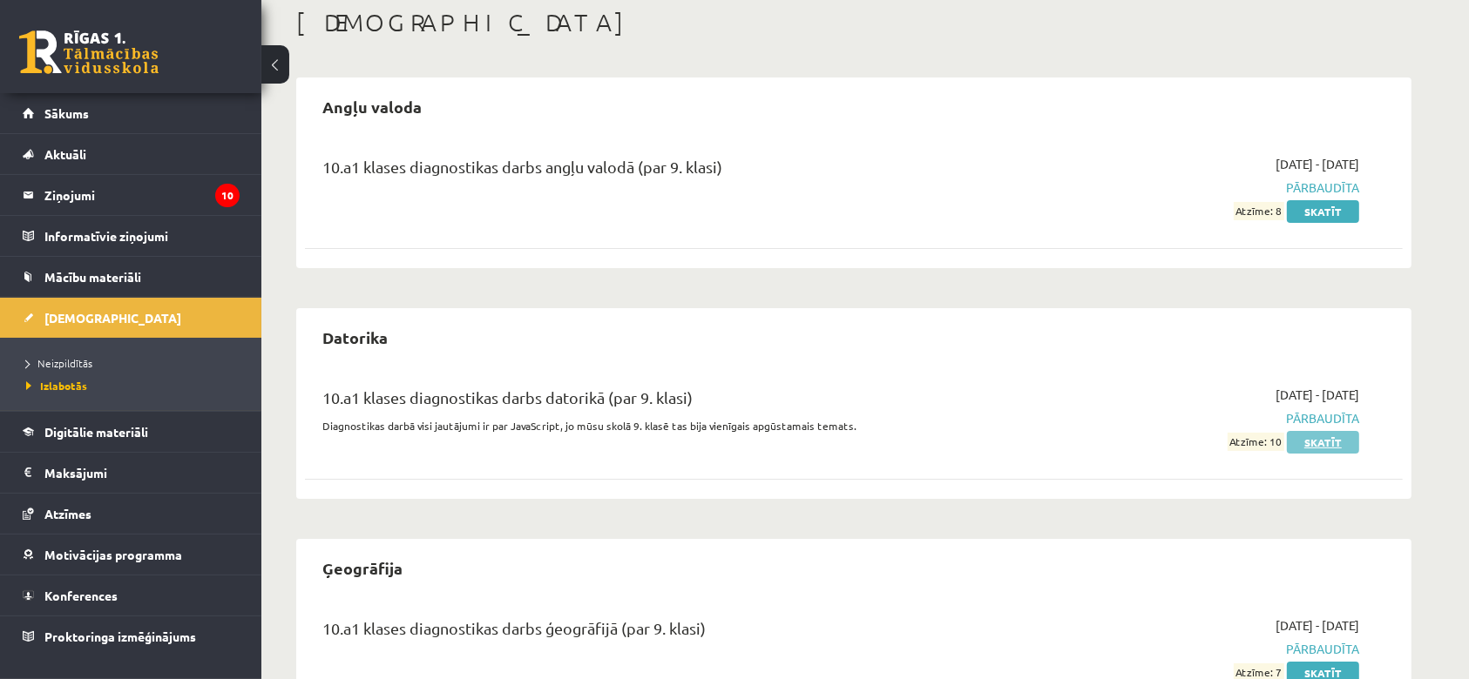
click at [1304, 443] on link "Skatīt" at bounding box center [1323, 442] width 72 height 23
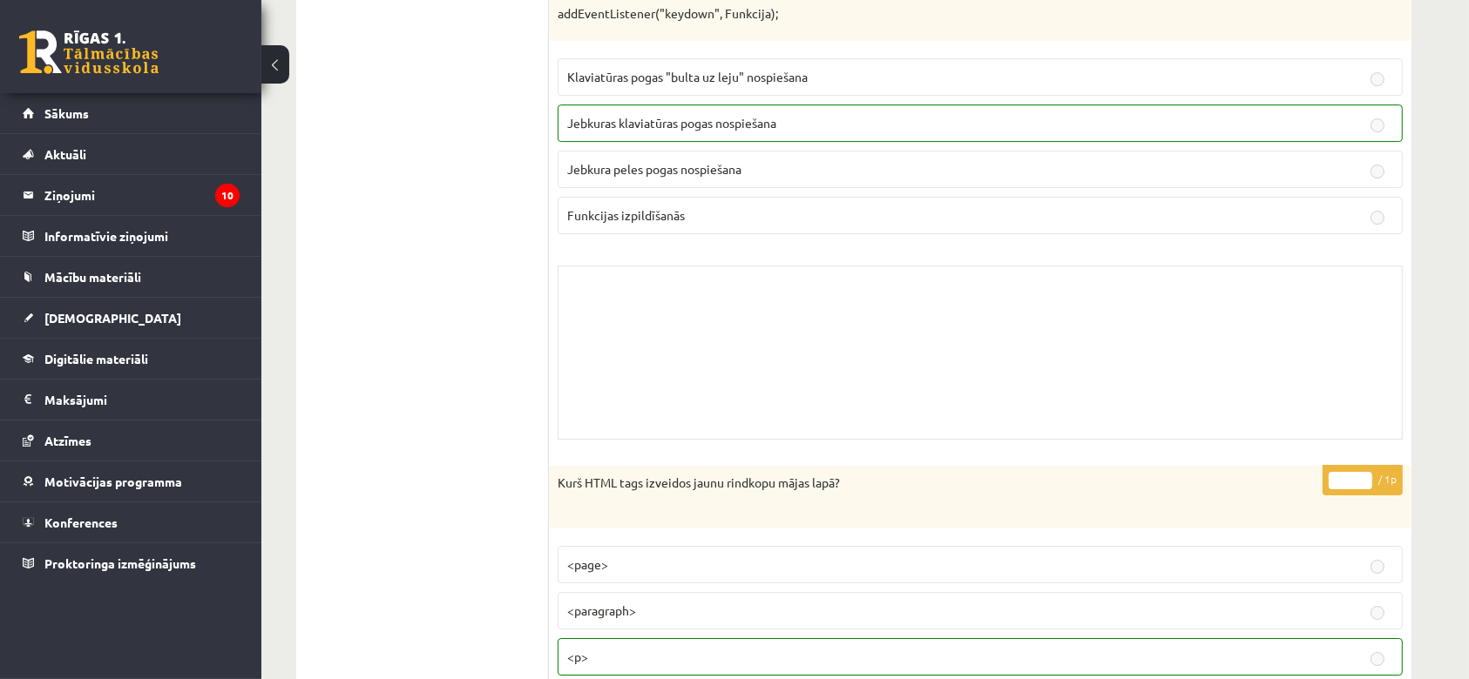
scroll to position [5942, 0]
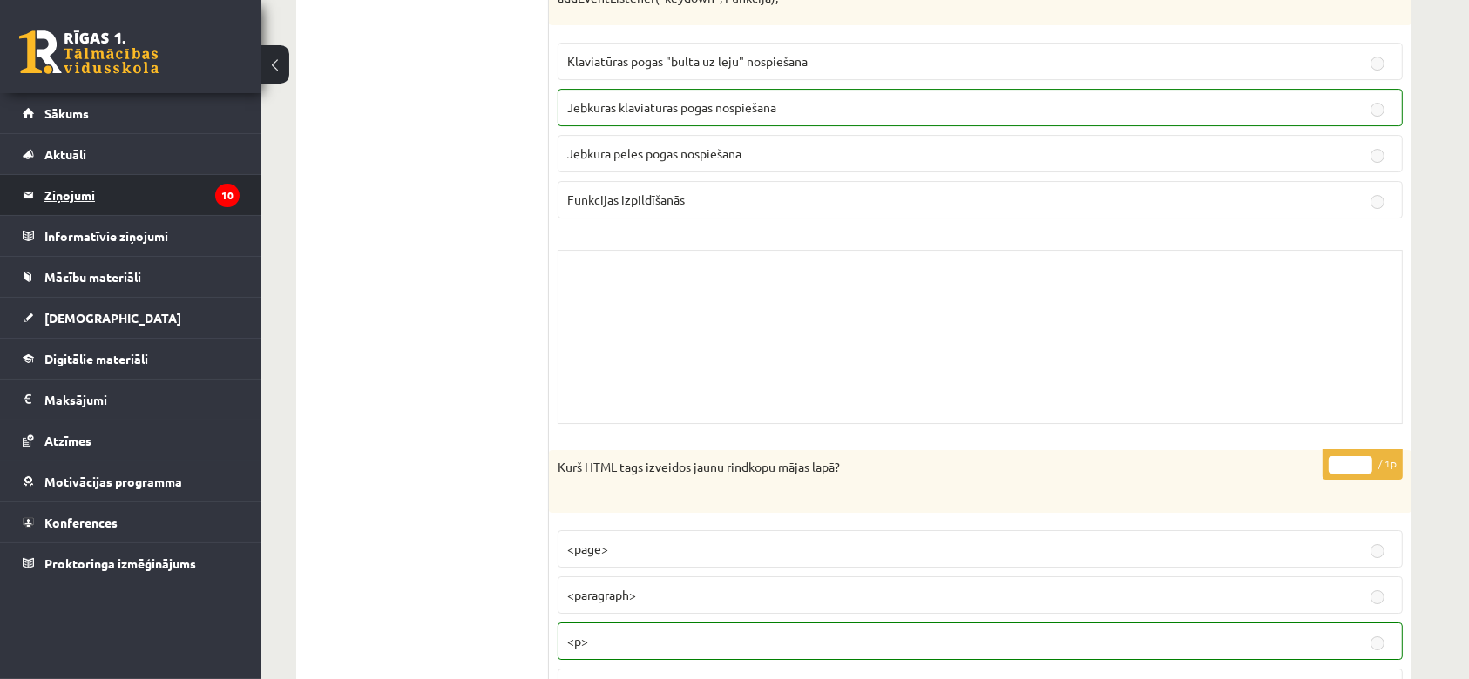
click at [91, 199] on legend "Ziņojumi 10" at bounding box center [141, 195] width 195 height 40
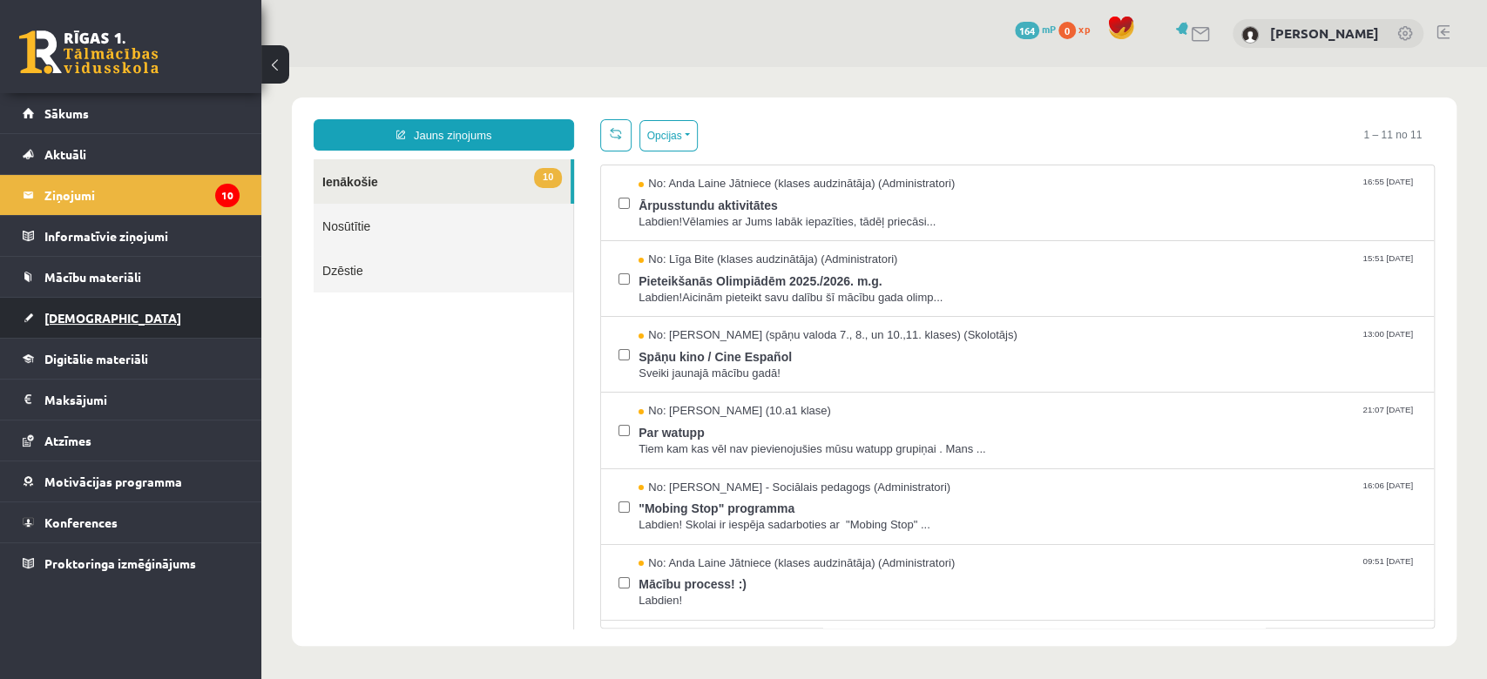
click at [84, 307] on link "[DEMOGRAPHIC_DATA]" at bounding box center [131, 318] width 217 height 40
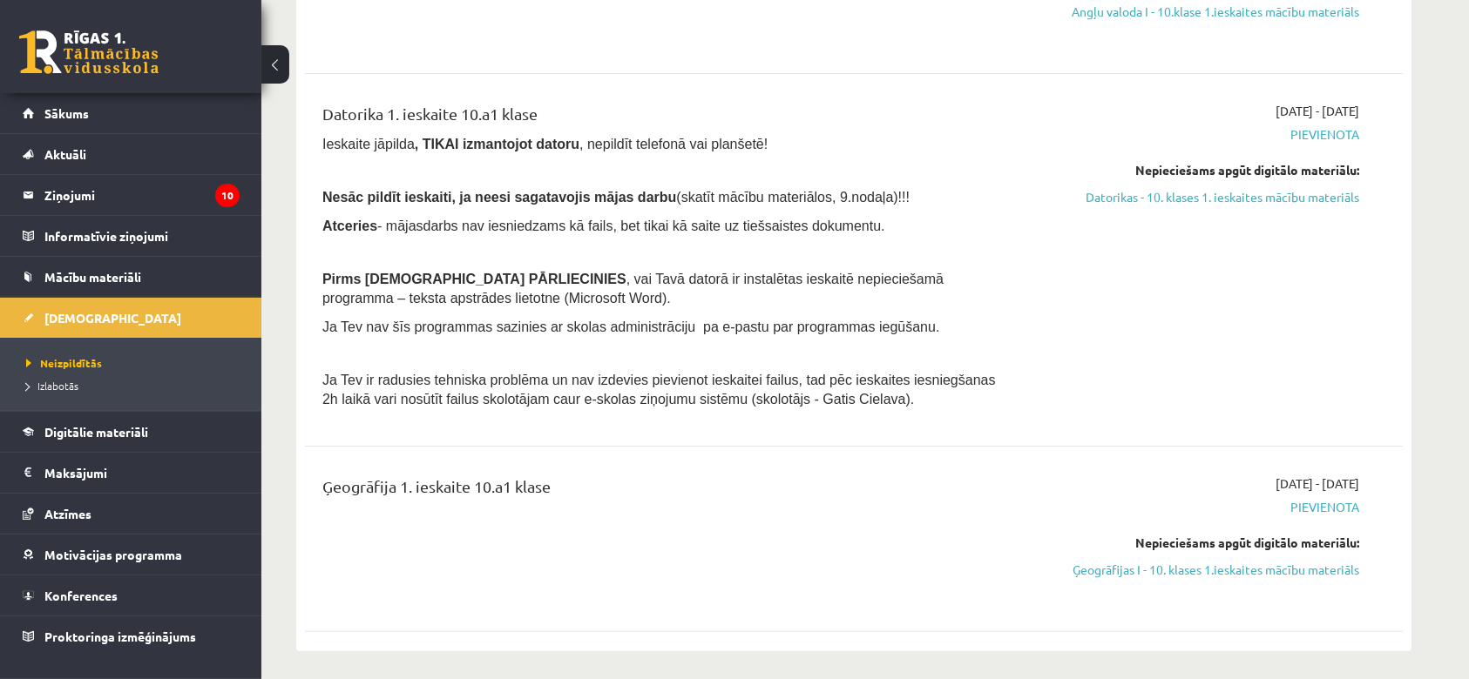
scroll to position [344, 0]
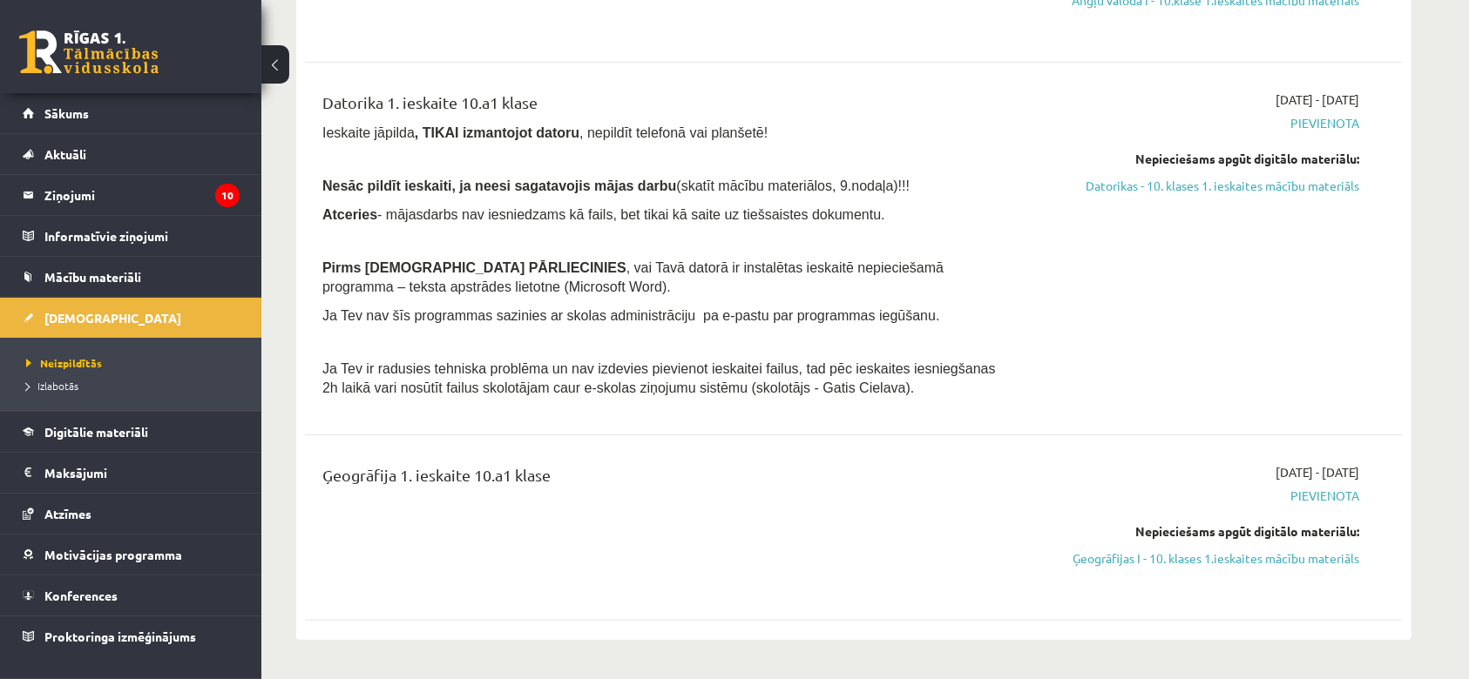
drag, startPoint x: 826, startPoint y: 243, endPoint x: 943, endPoint y: 218, distance: 119.4
click at [943, 218] on div "Datorika 1. ieskaite 10.a1 klase Ieskaite jāpilda , TIKAI izmantojot datoru , n…" at bounding box center [663, 249] width 708 height 316
click at [1108, 180] on link "Datorikas - 10. klases 1. ieskaites mācību materiāls" at bounding box center [1195, 186] width 328 height 18
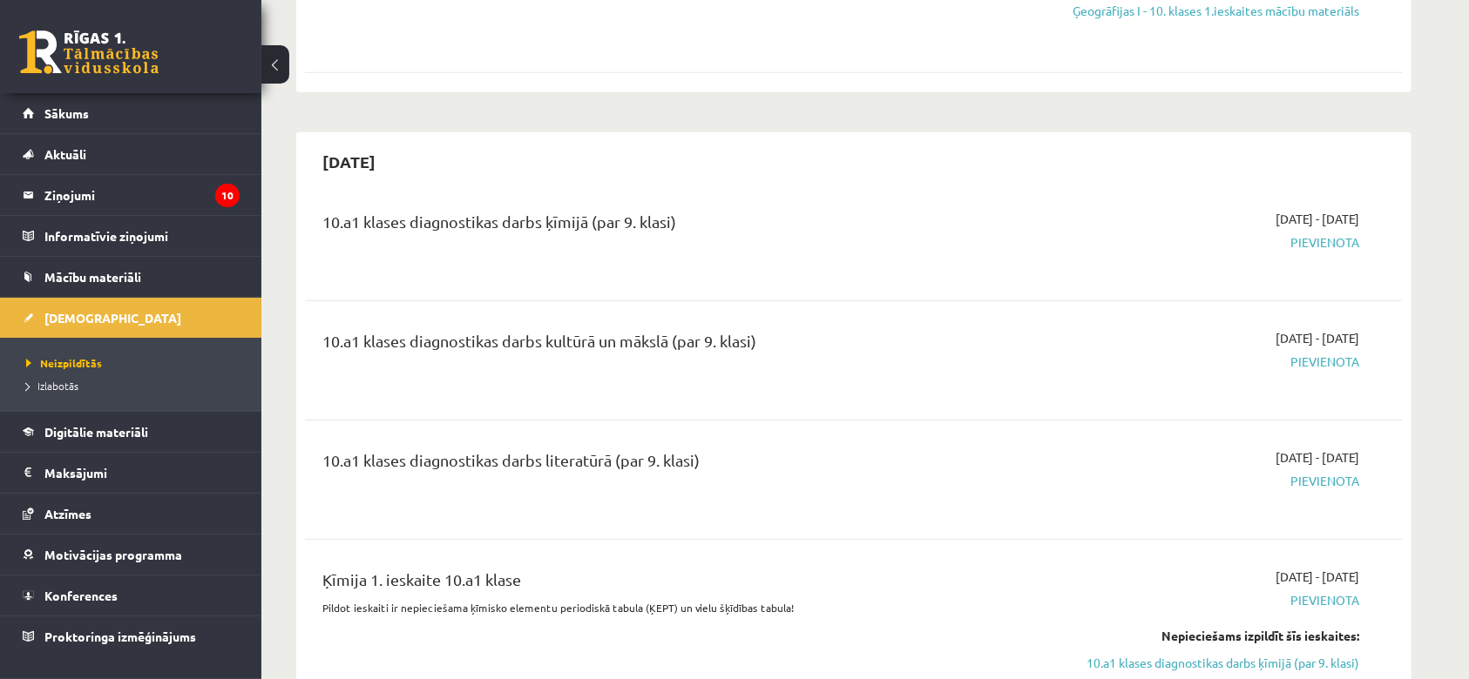
scroll to position [892, 0]
click at [28, 193] on link "Ziņojumi 10" at bounding box center [131, 195] width 217 height 40
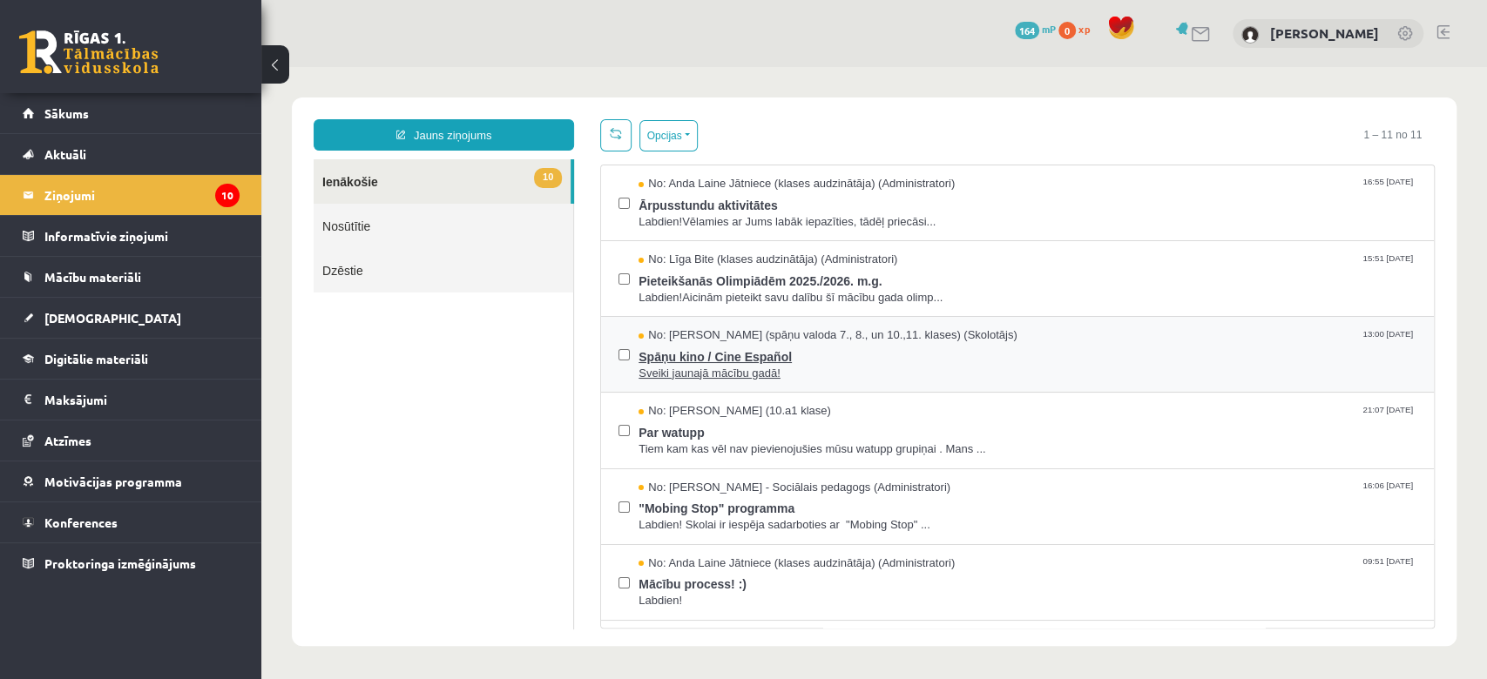
click at [766, 355] on span "Spāņu kino / Cine Español" at bounding box center [1028, 355] width 778 height 22
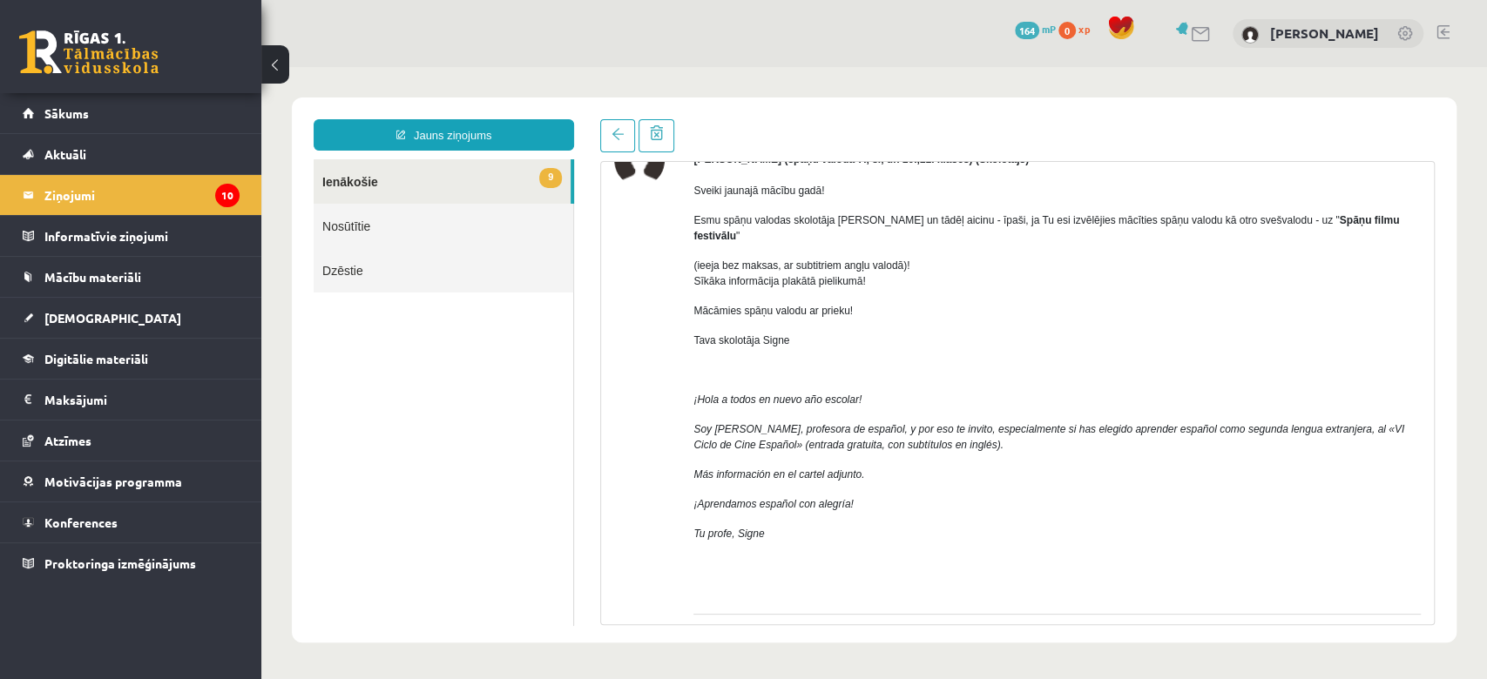
scroll to position [42, 0]
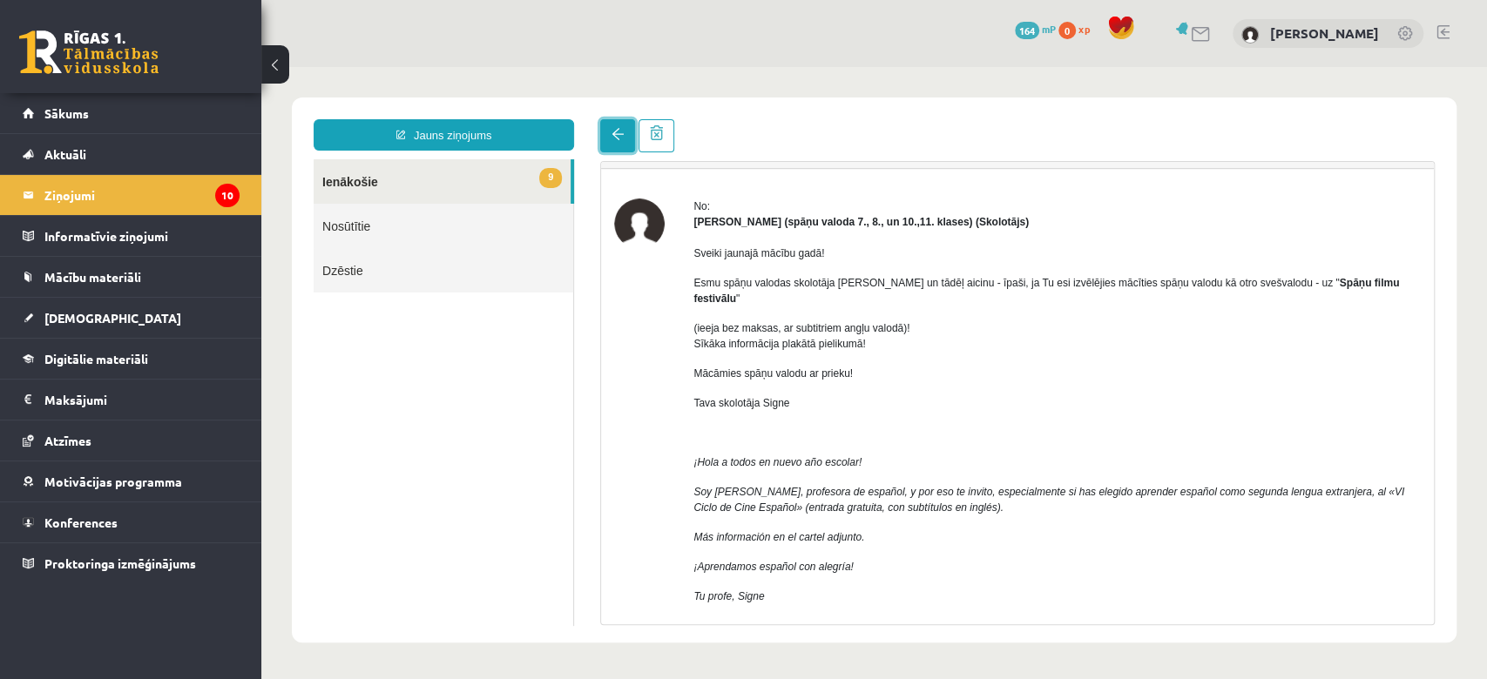
click at [610, 137] on link at bounding box center [617, 135] width 35 height 33
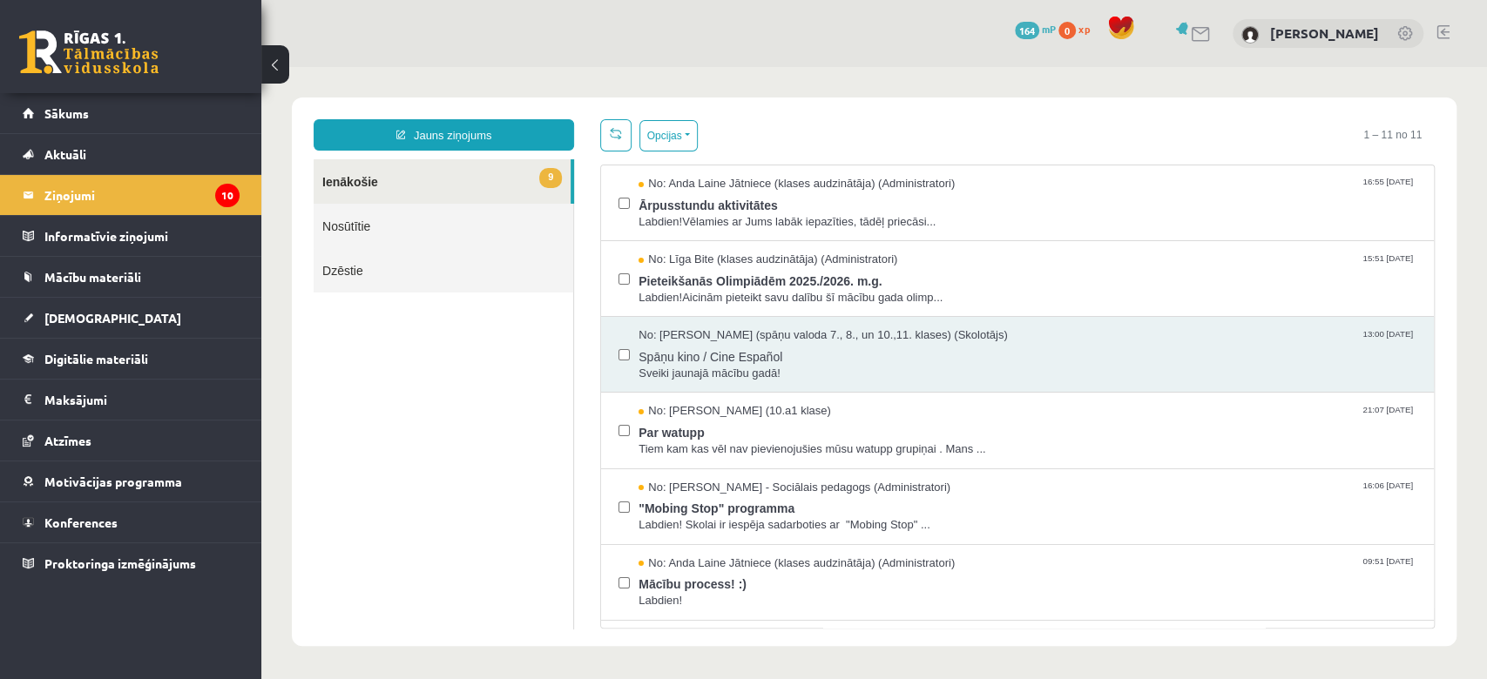
scroll to position [0, 0]
click at [683, 180] on span "No: Anda Laine Jātniece (klases audzinātāja) (Administratori)" at bounding box center [797, 184] width 316 height 17
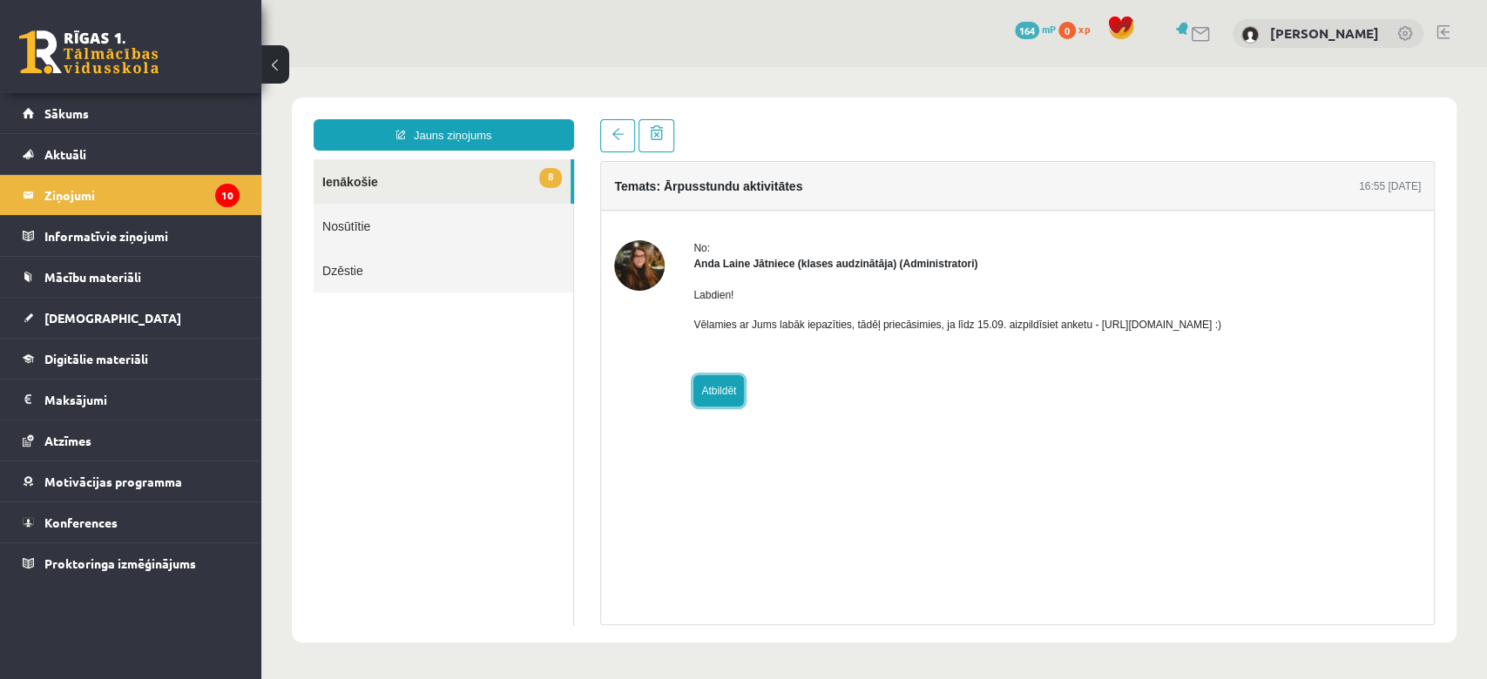
click at [718, 390] on link "Atbildēt" at bounding box center [718, 390] width 51 height 31
type input "**********"
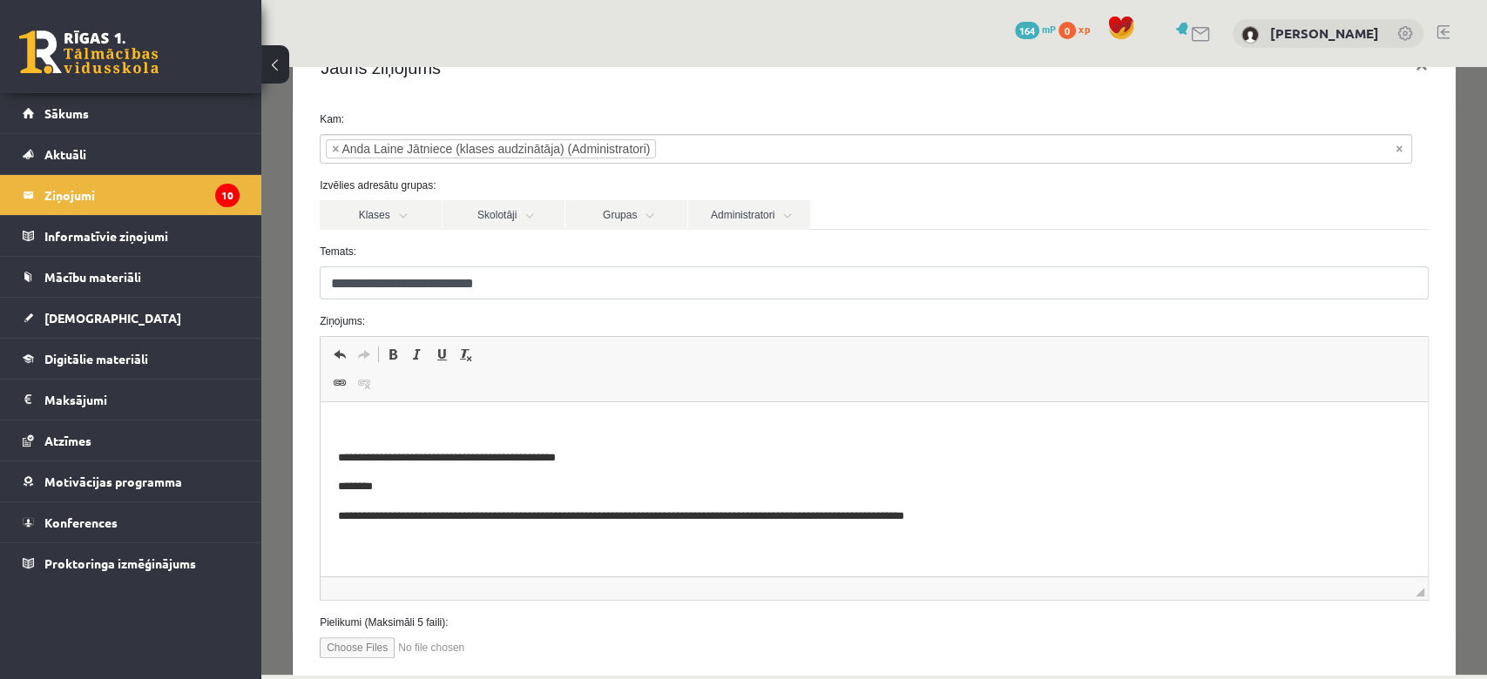
scroll to position [35, 0]
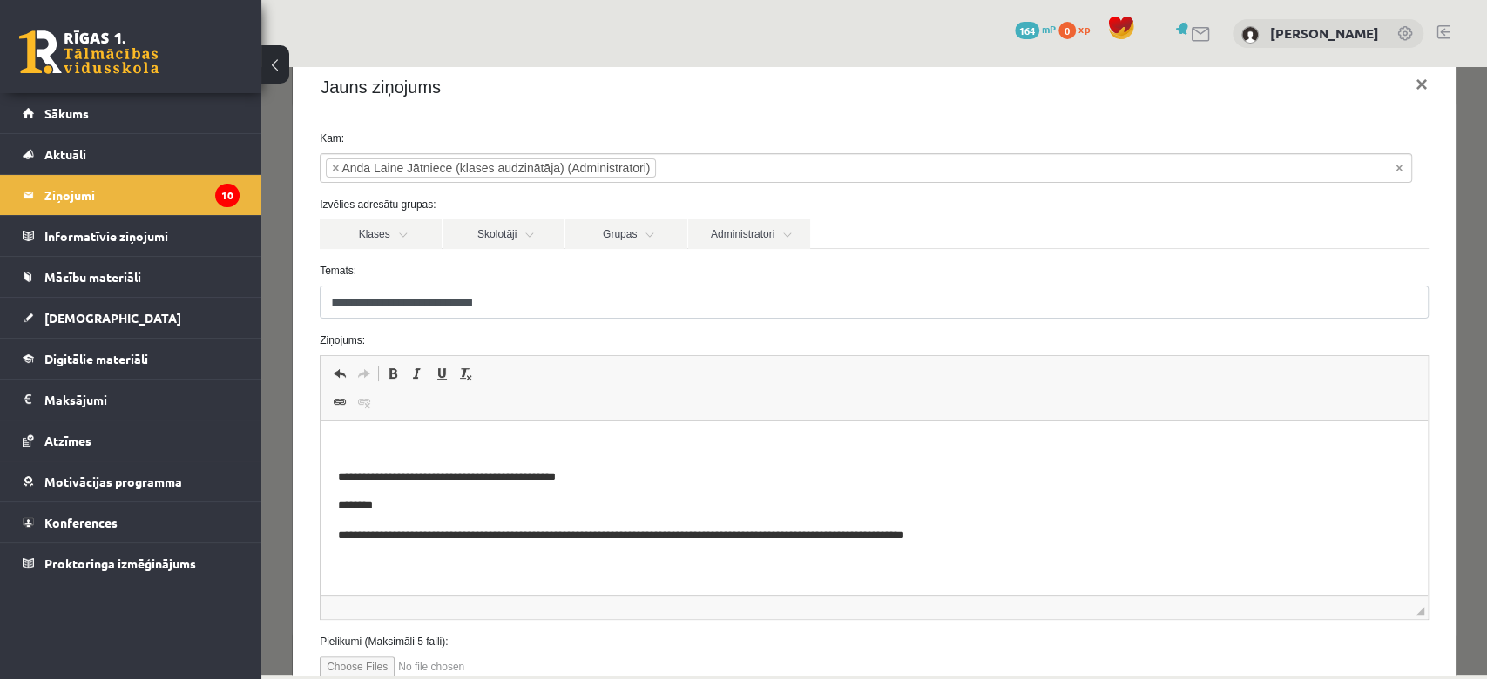
click at [269, 58] on button at bounding box center [275, 64] width 28 height 38
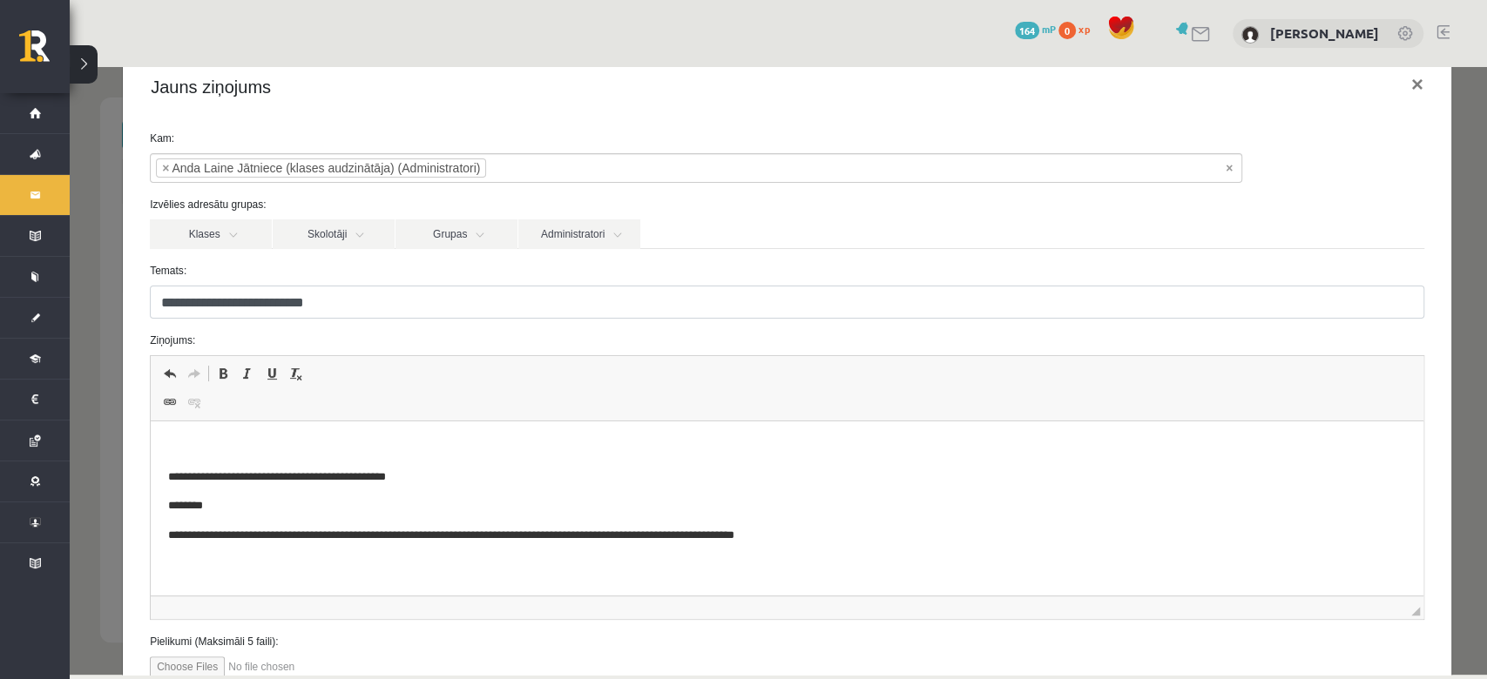
click at [93, 59] on button at bounding box center [84, 64] width 28 height 38
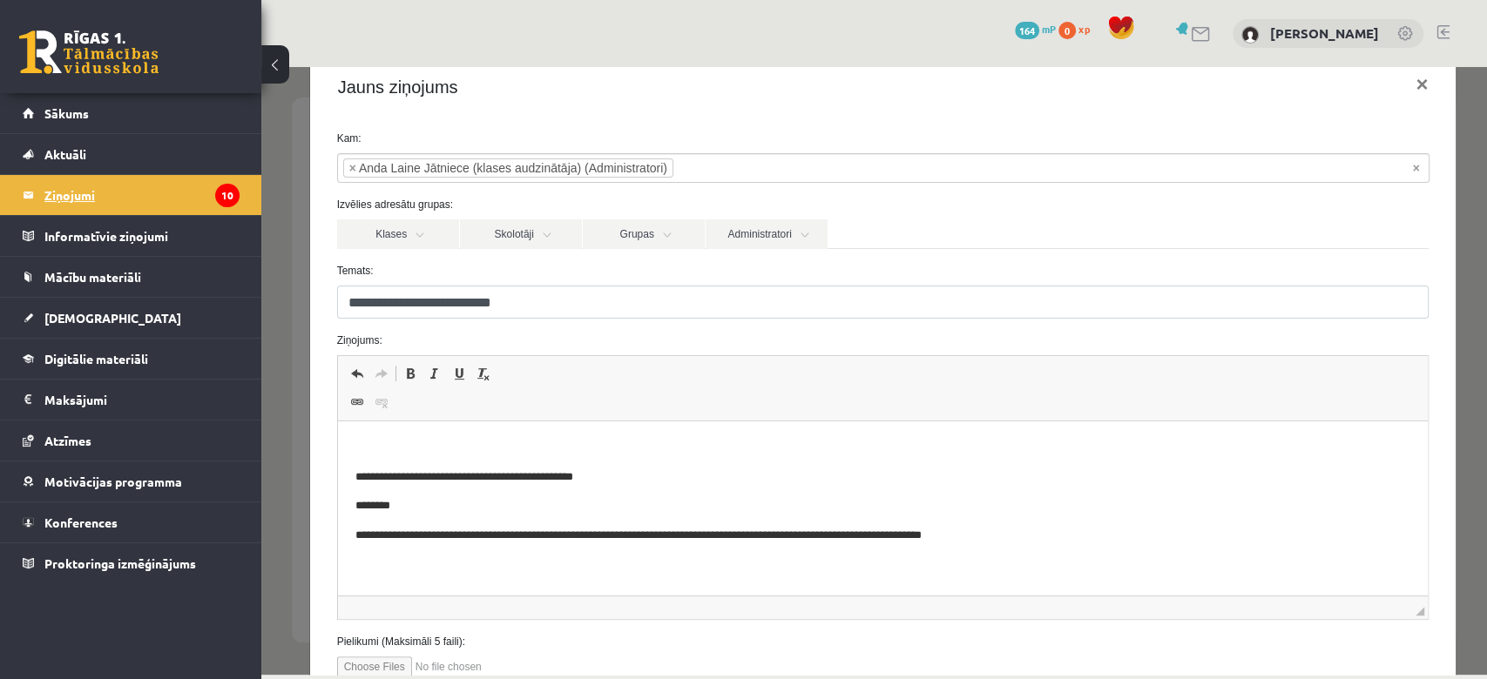
click at [127, 179] on legend "Ziņojumi 10" at bounding box center [141, 195] width 195 height 40
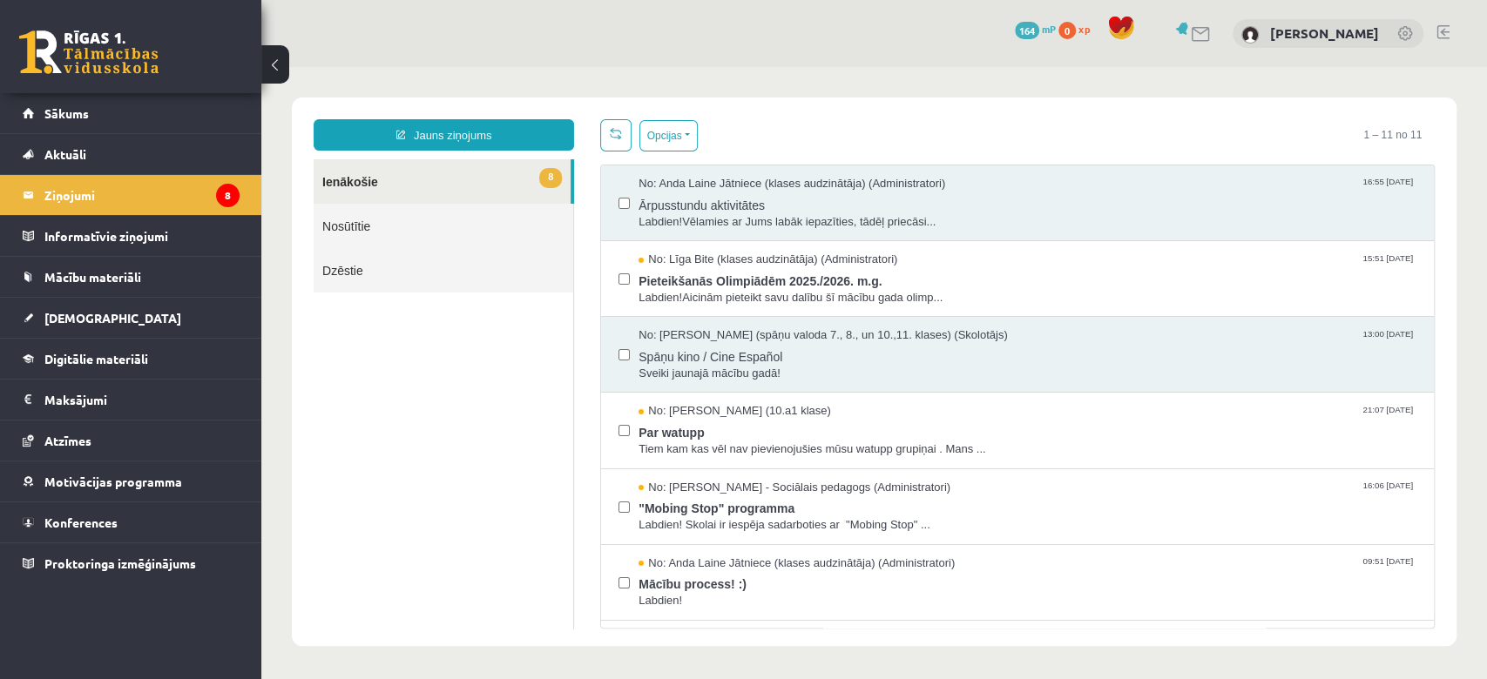
scroll to position [0, 0]
click at [778, 205] on span "Ārpusstundu aktivitātes" at bounding box center [1028, 204] width 778 height 22
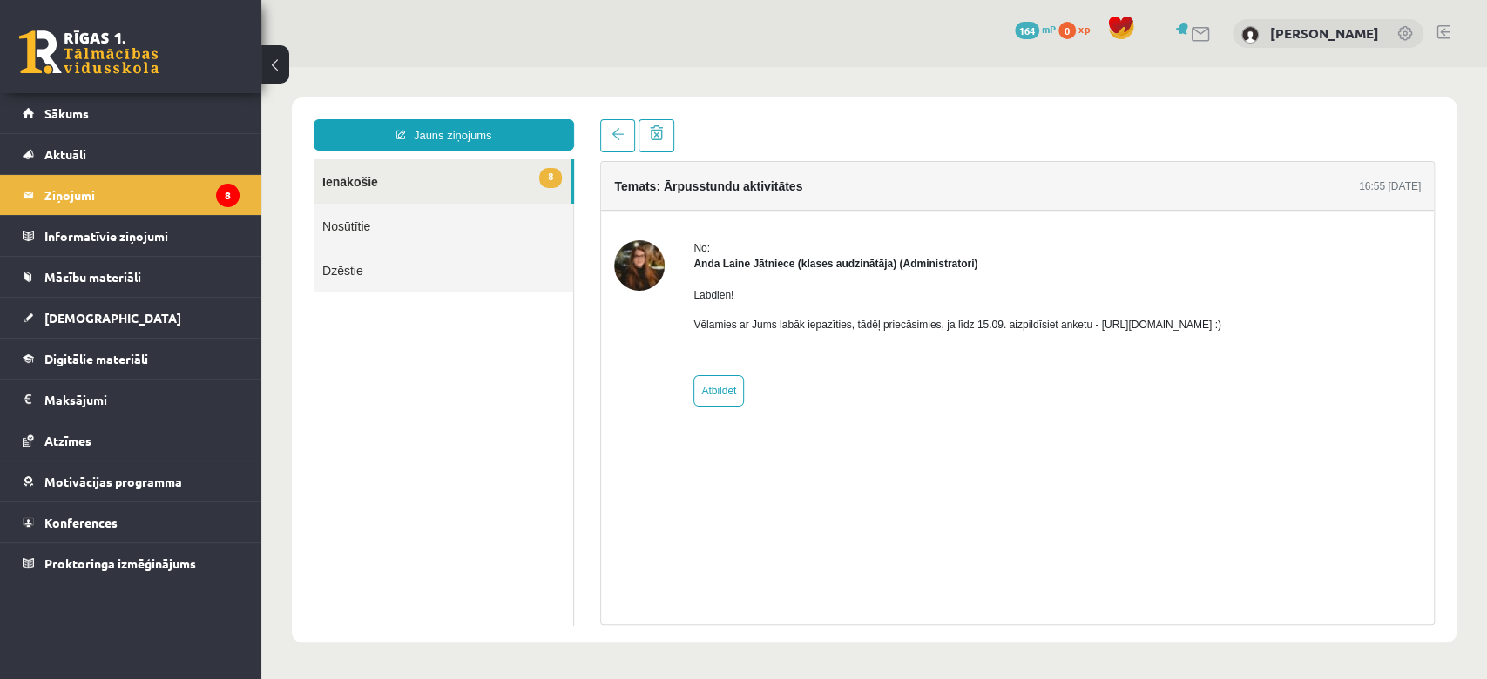
drag, startPoint x: 1089, startPoint y: 324, endPoint x: 1275, endPoint y: 329, distance: 186.5
click at [1221, 329] on p "Vēlamies ar Jums labāk iepazīties, tādēļ priecāsimies, ja līdz 15.09. aizpildīs…" at bounding box center [957, 325] width 528 height 16
copy p "[URL][DOMAIN_NAME]"
click at [504, 202] on link "8 Ienākošie" at bounding box center [442, 181] width 257 height 44
click at [483, 190] on link "8 Ienākošie" at bounding box center [442, 181] width 257 height 44
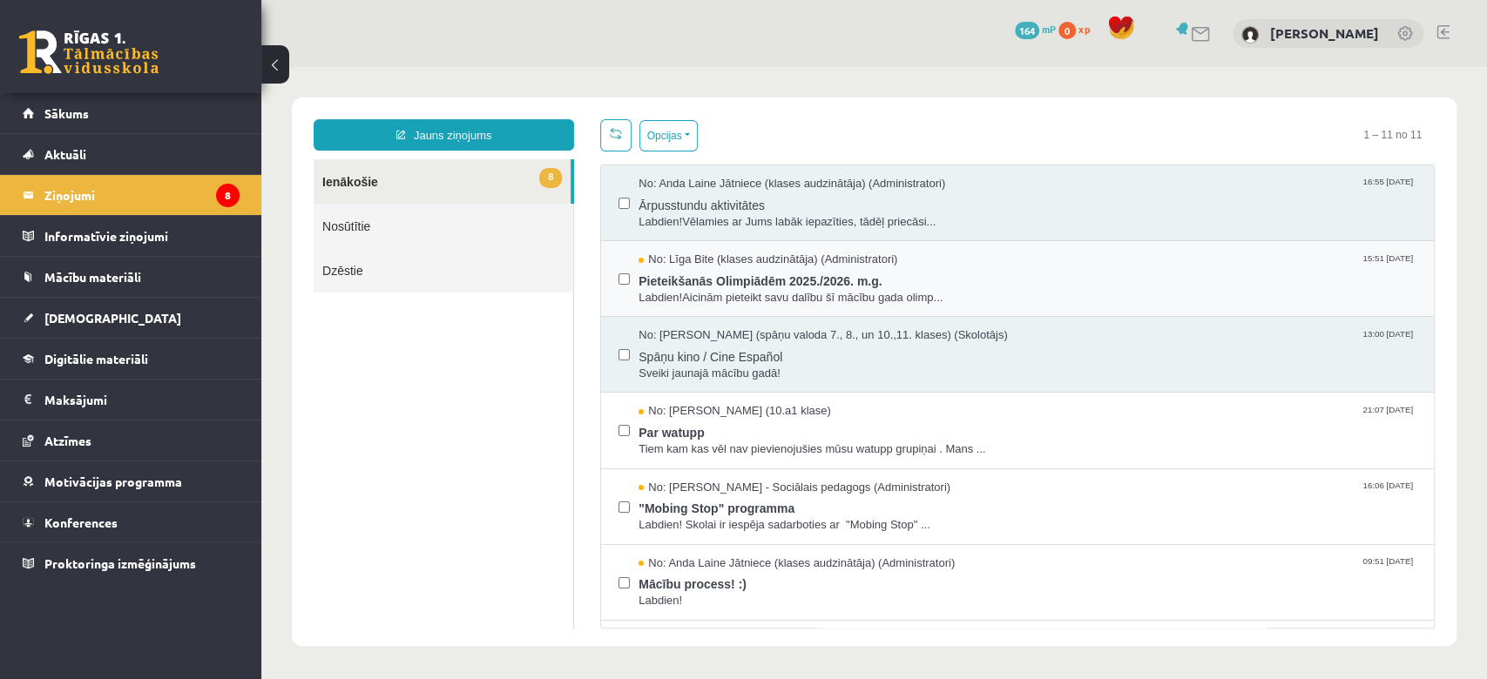
click at [1098, 305] on div "No: [PERSON_NAME] (klases audzinātāja) (Administratori) 15:51 [DATE] Pieteikšan…" at bounding box center [1017, 279] width 833 height 76
click at [1073, 292] on span "Labdien!Aicinām pieteikt savu dalību šī mācību gada olimp..." at bounding box center [1028, 298] width 778 height 17
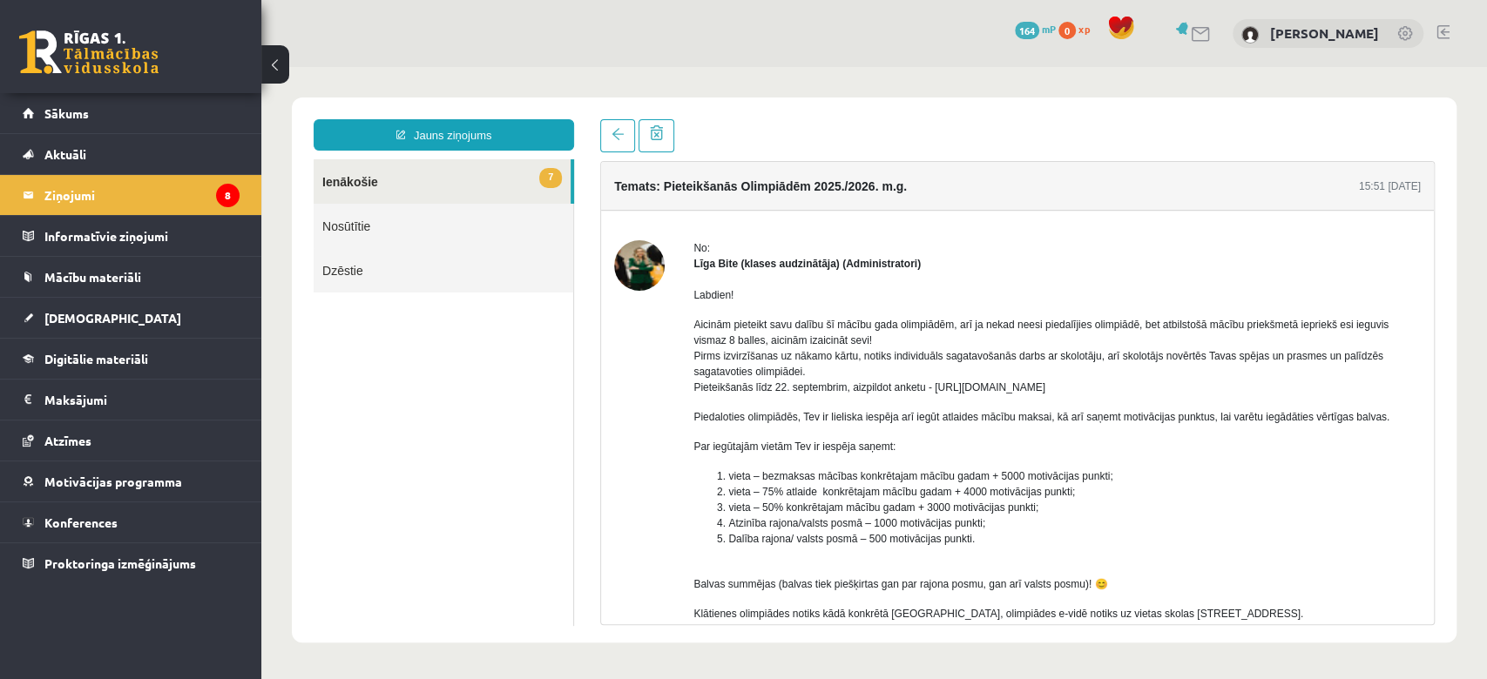
click at [540, 164] on link "7 Ienākošie" at bounding box center [442, 181] width 257 height 44
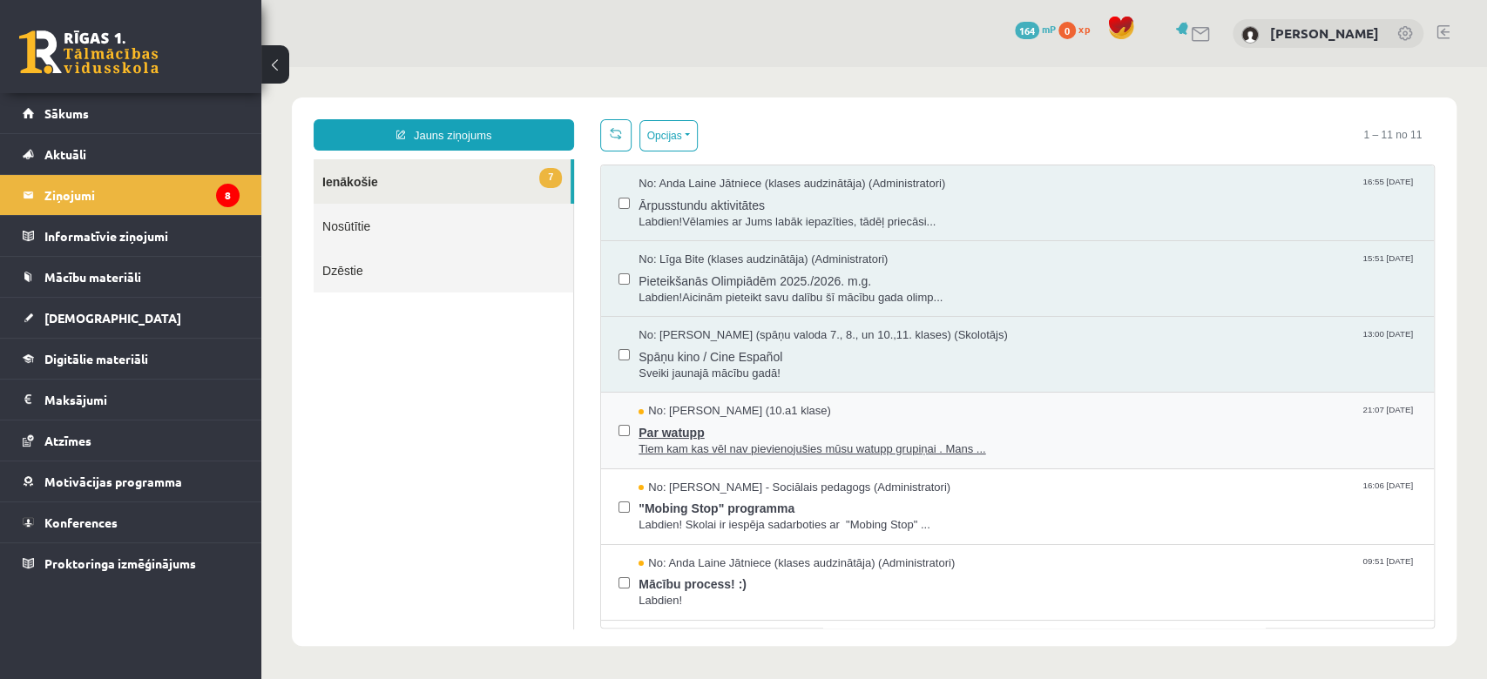
click at [1020, 422] on span "Par watupp" at bounding box center [1028, 431] width 778 height 22
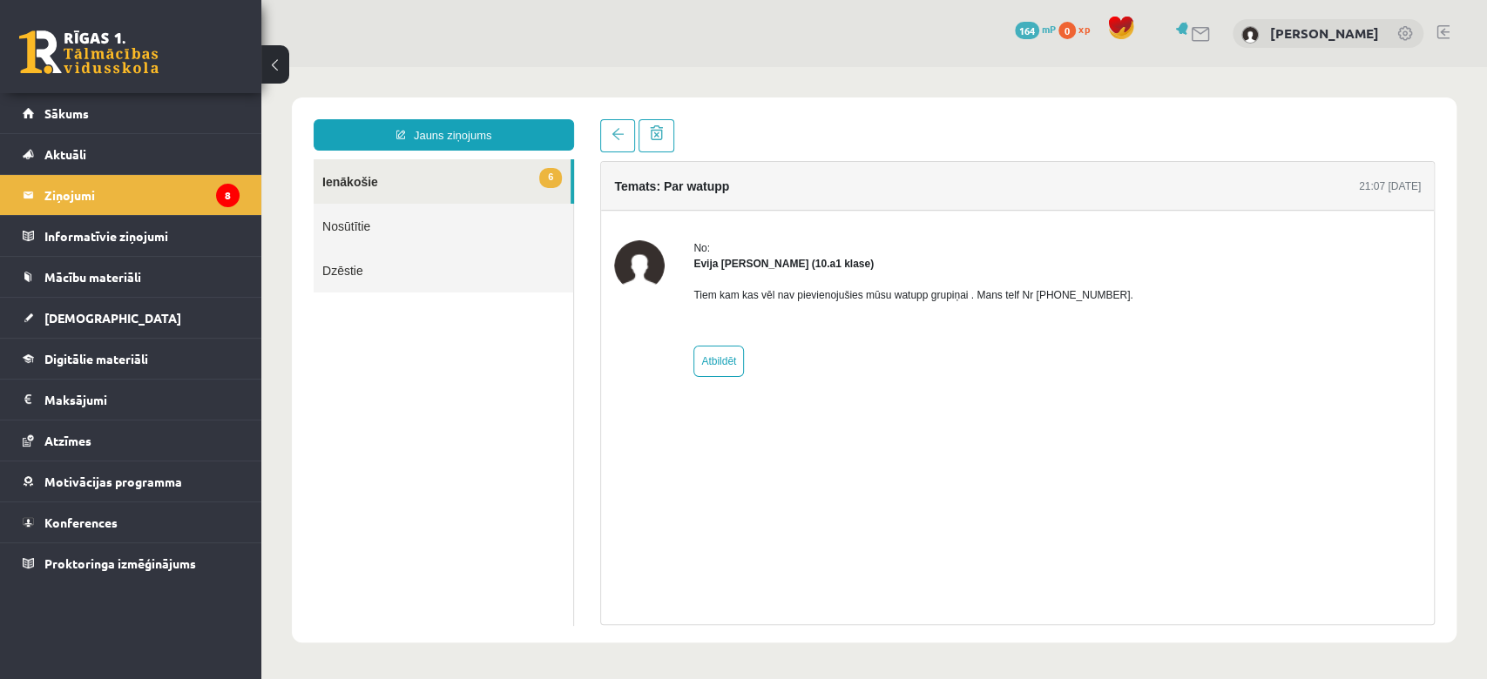
click at [461, 194] on link "6 Ienākošie" at bounding box center [442, 181] width 257 height 44
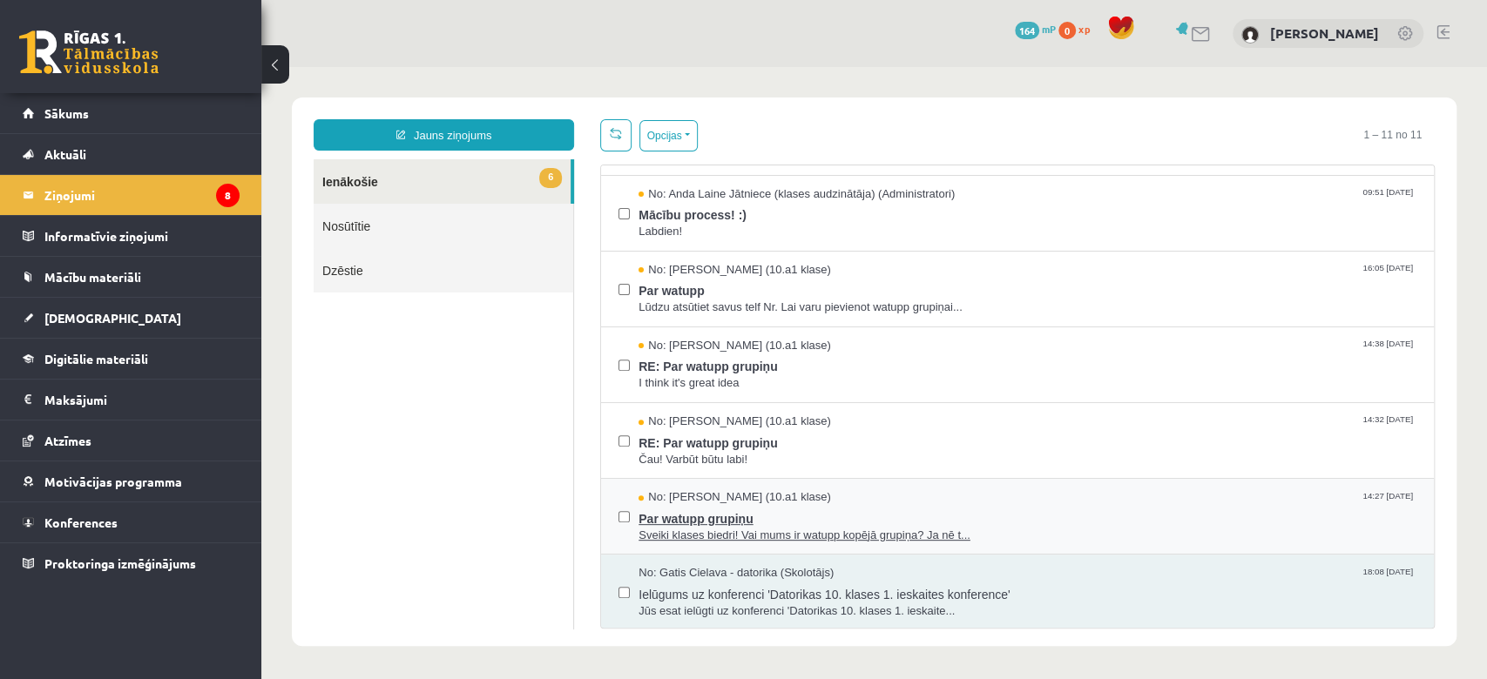
click at [1031, 521] on span "Par watupp grupiņu" at bounding box center [1028, 517] width 778 height 22
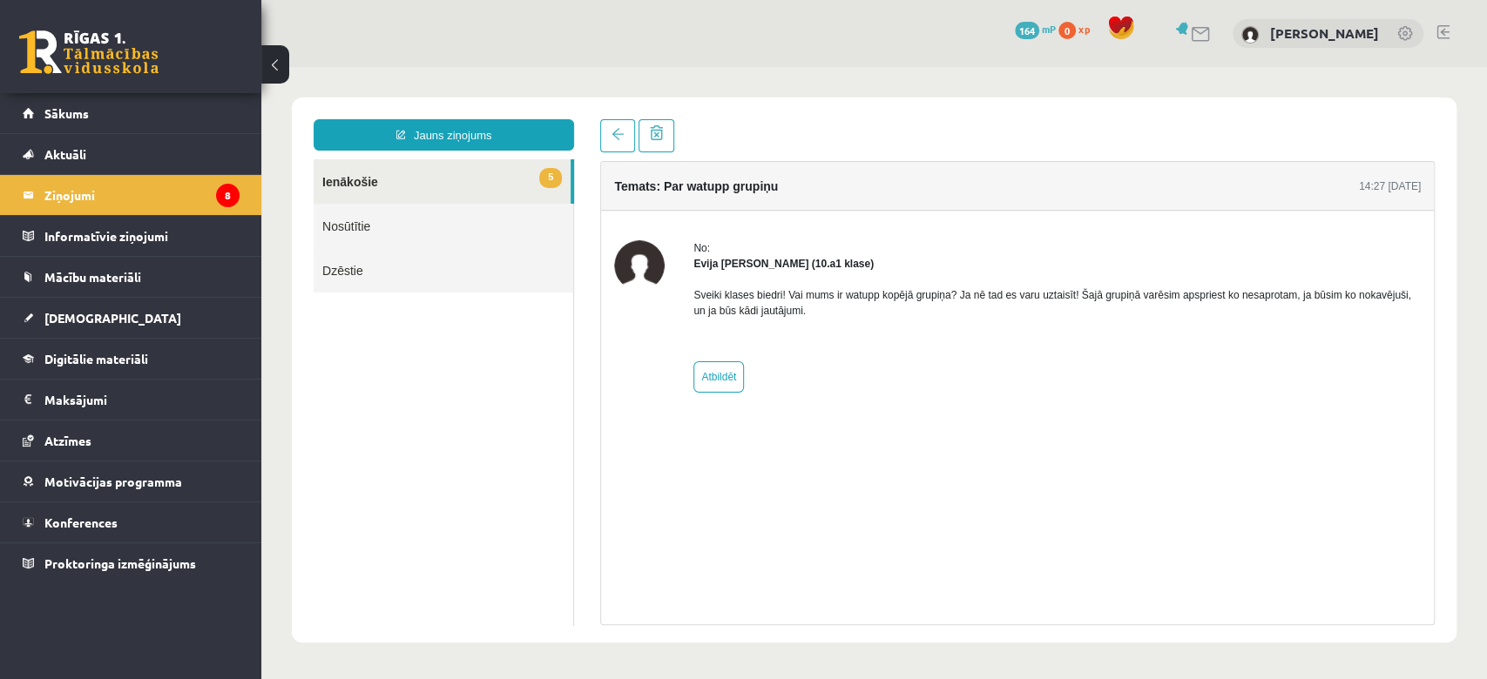
click at [570, 182] on link "5 Ienākošie" at bounding box center [442, 181] width 257 height 44
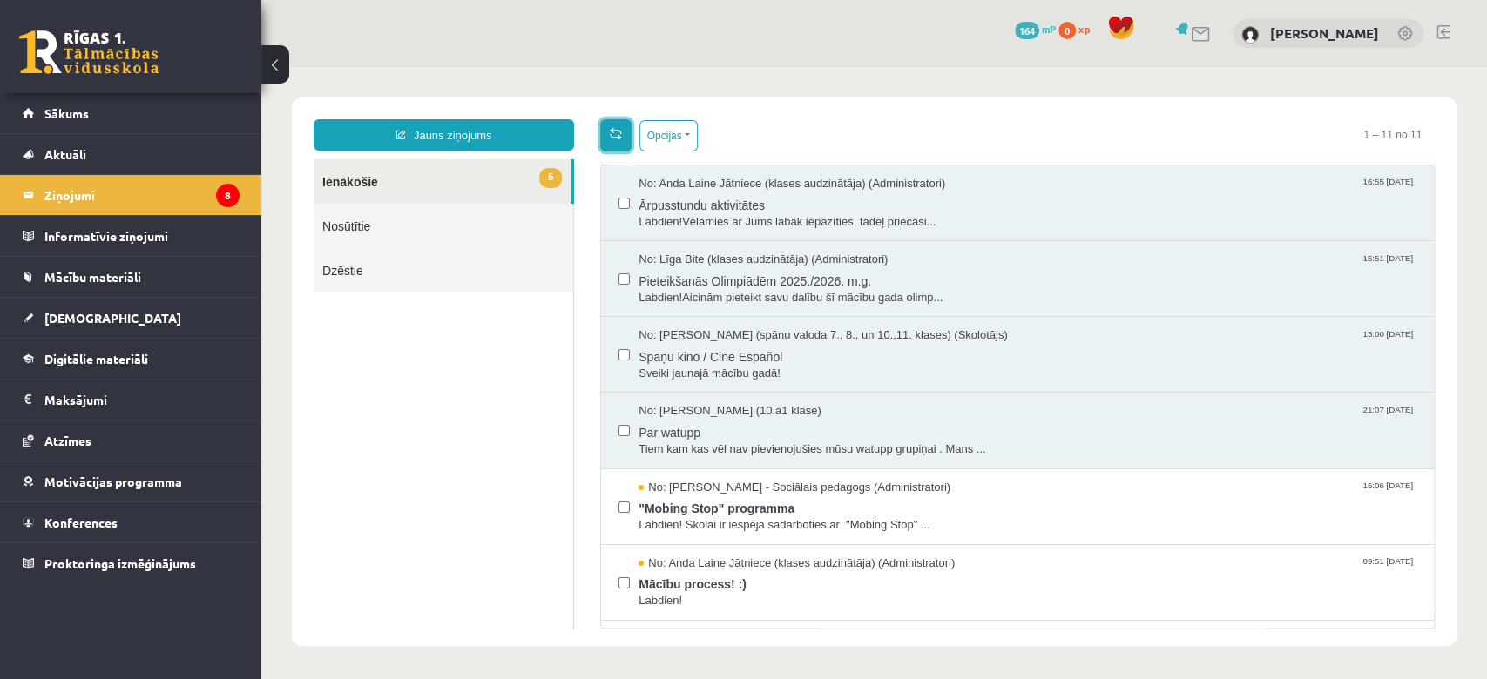
click at [620, 127] on span at bounding box center [616, 133] width 12 height 12
click at [1172, 549] on div "No: [PERSON_NAME] Jātniece (klases audzinātāja) (Administratori) 09:51 [DATE] M…" at bounding box center [1017, 583] width 833 height 76
click at [1148, 529] on span "Labdien! Skolai ir iespēja sadarboties ar "Mobing Stop" ..." at bounding box center [1028, 525] width 778 height 17
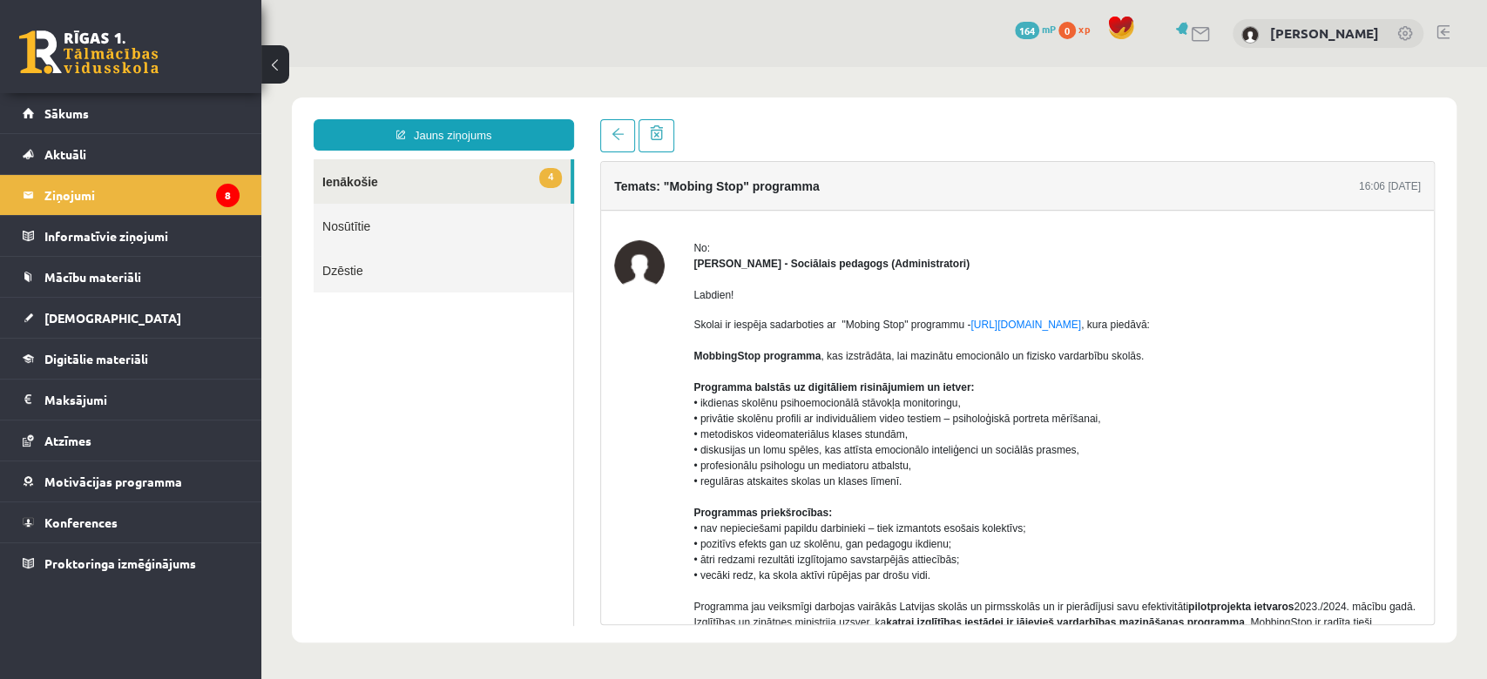
click at [456, 186] on link "4 Ienākošie" at bounding box center [442, 181] width 257 height 44
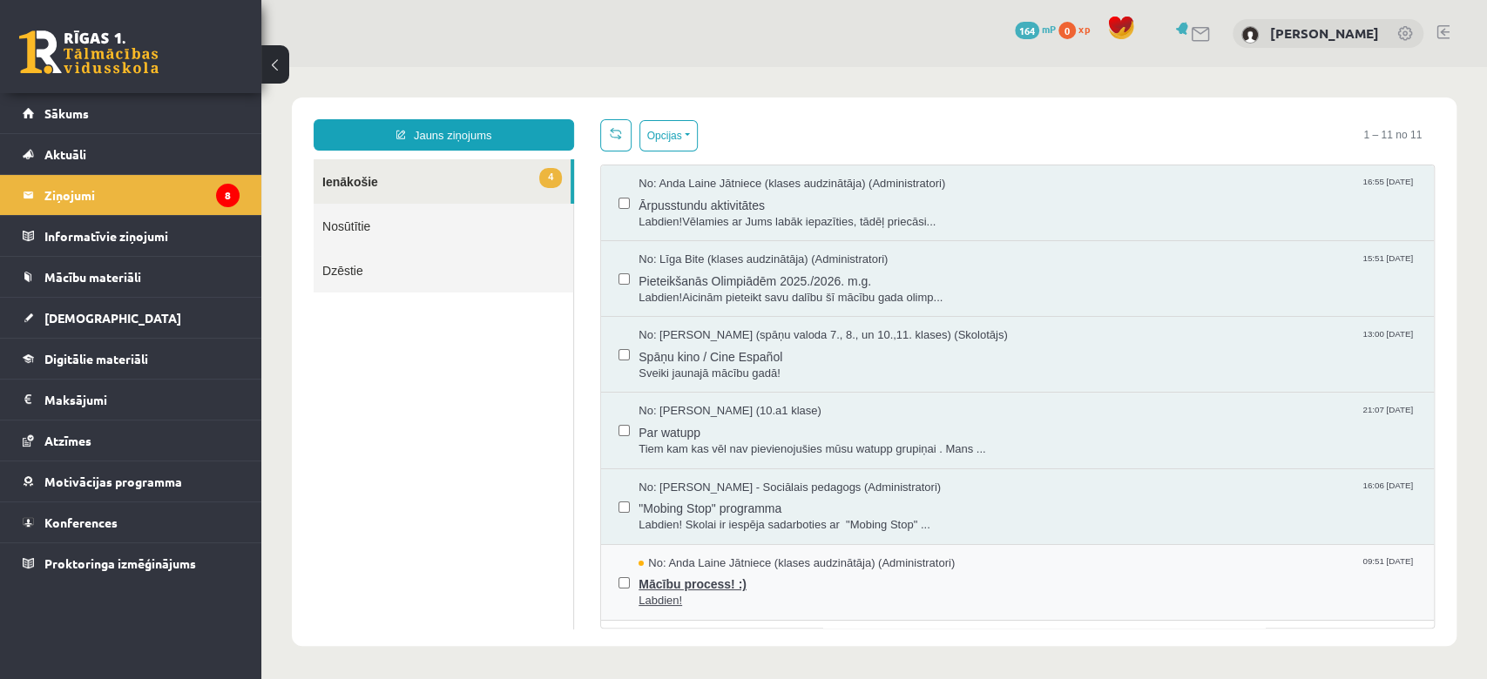
click at [1051, 581] on span "Mācību process! :)" at bounding box center [1028, 582] width 778 height 22
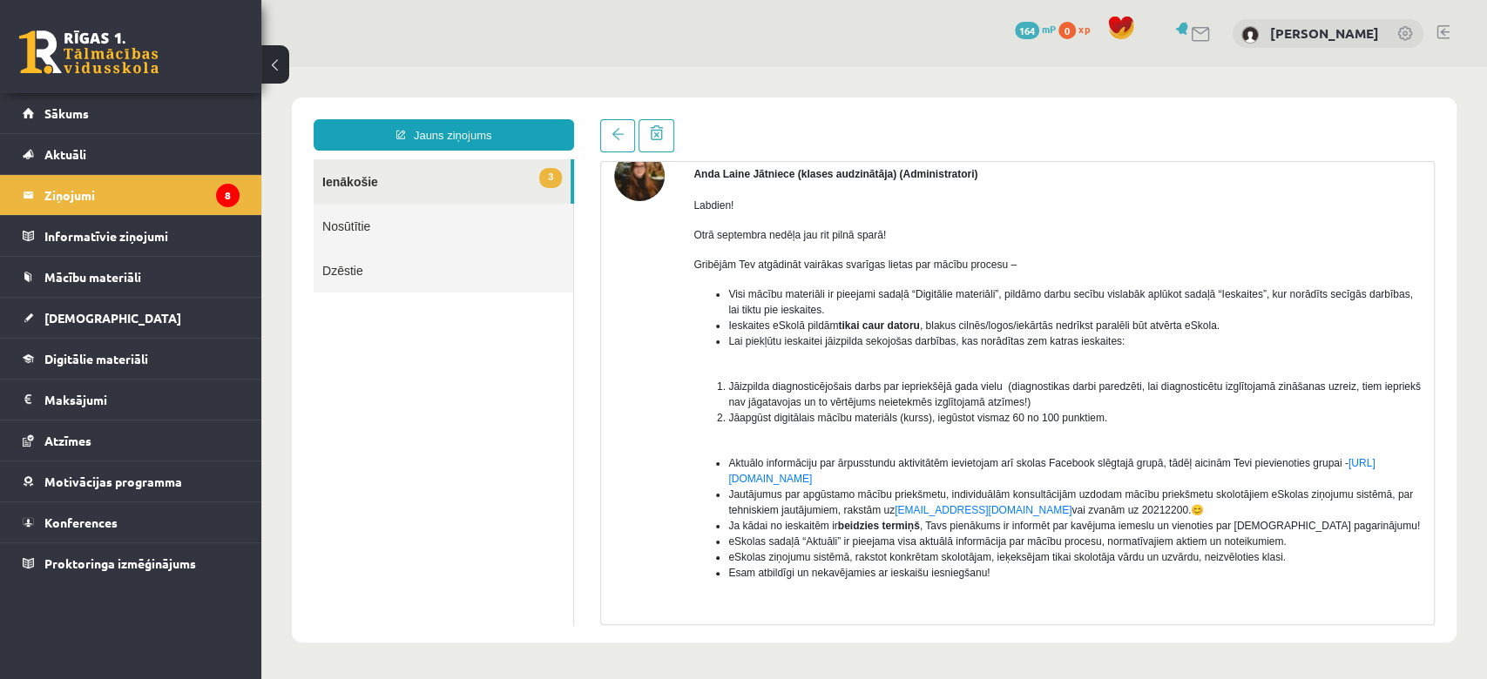
scroll to position [89, 0]
click at [530, 179] on link "3 Ienākošie" at bounding box center [442, 181] width 257 height 44
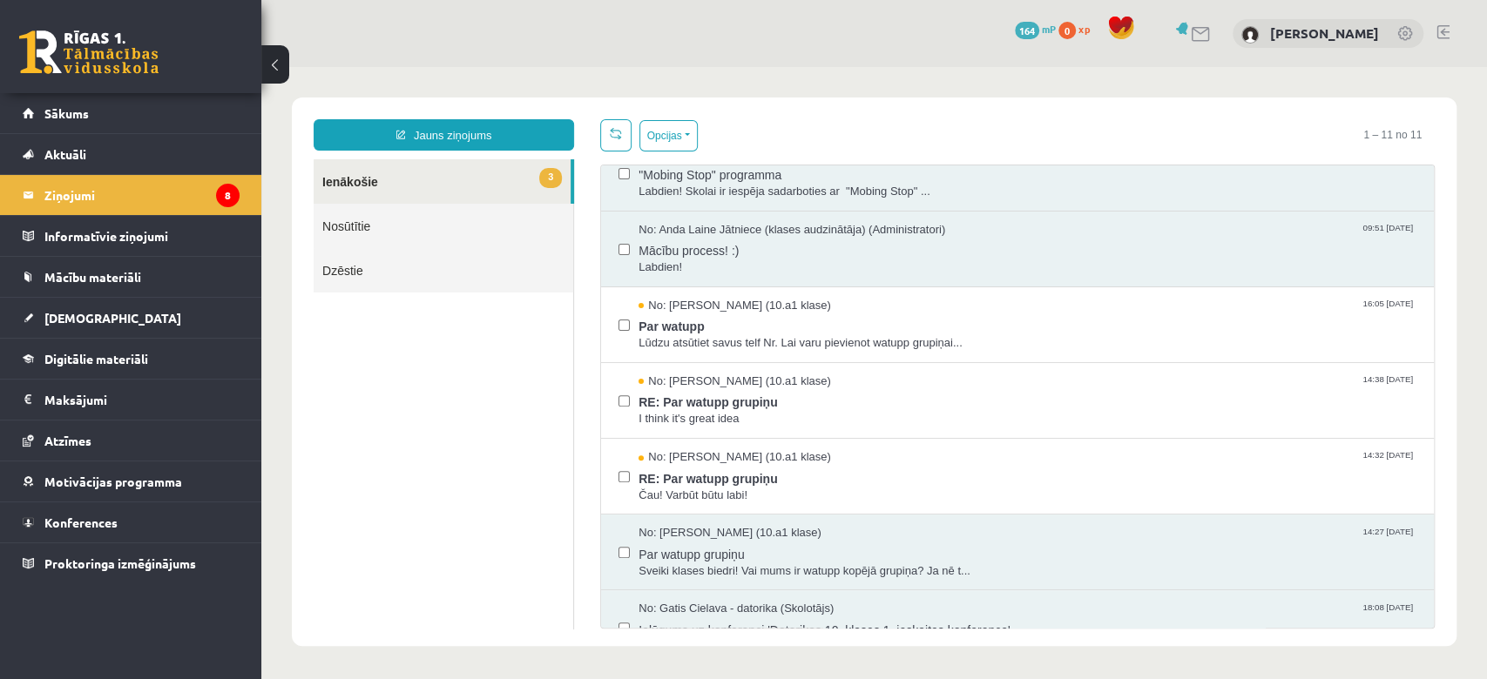
scroll to position [369, 0]
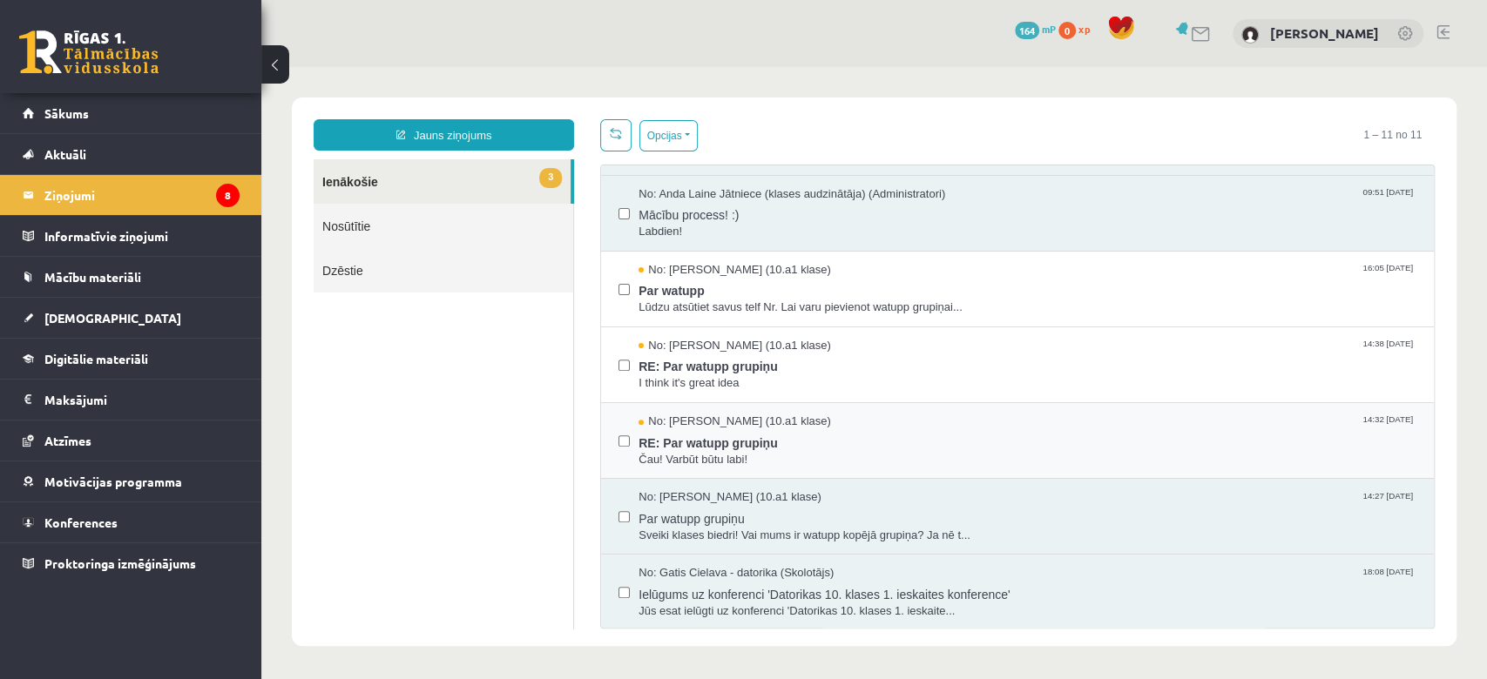
click at [835, 408] on div "No: [PERSON_NAME] (10.a1 klase) 14:32 [DATE] RE: Par watupp grupiņu Čau! Varbūt…" at bounding box center [1017, 441] width 833 height 76
click at [867, 355] on span "RE: Par watupp grupiņu" at bounding box center [1028, 365] width 778 height 22
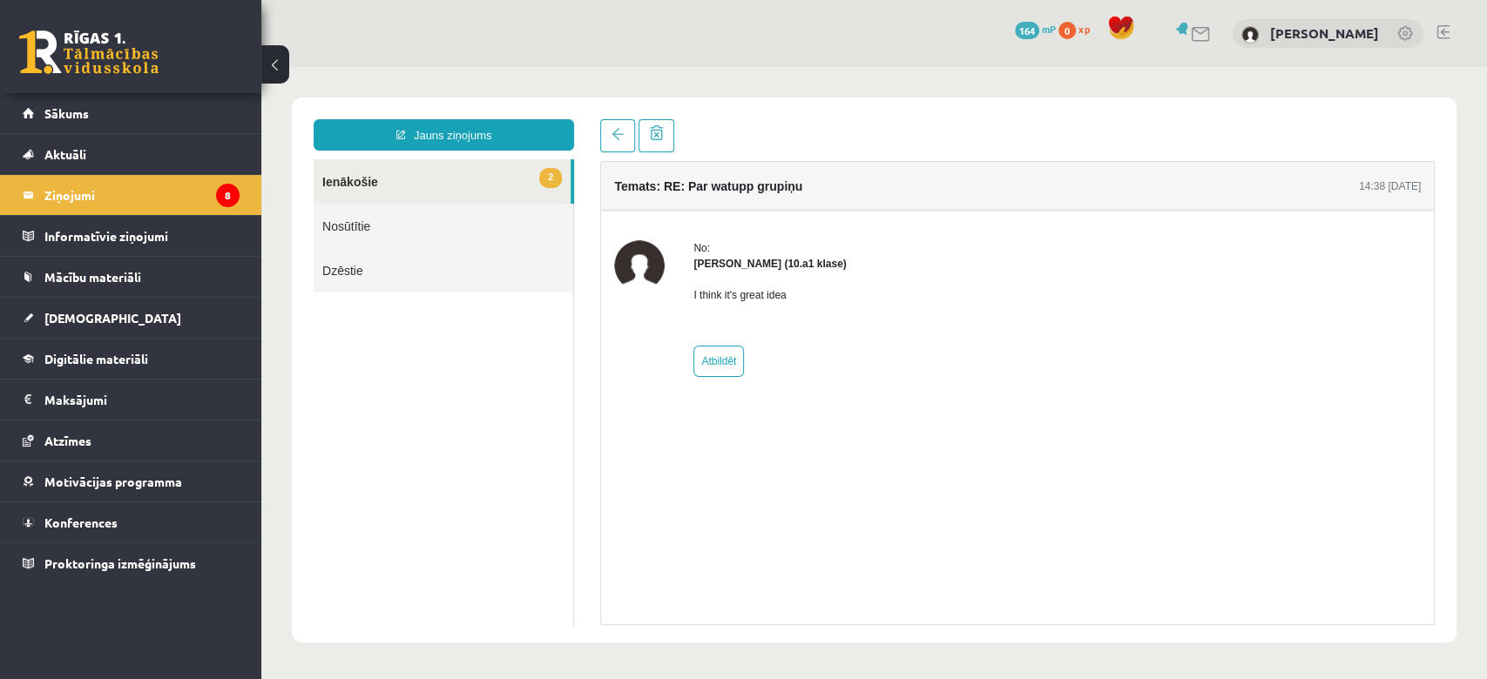
scroll to position [0, 0]
click at [535, 185] on link "2 Ienākošie" at bounding box center [442, 181] width 257 height 44
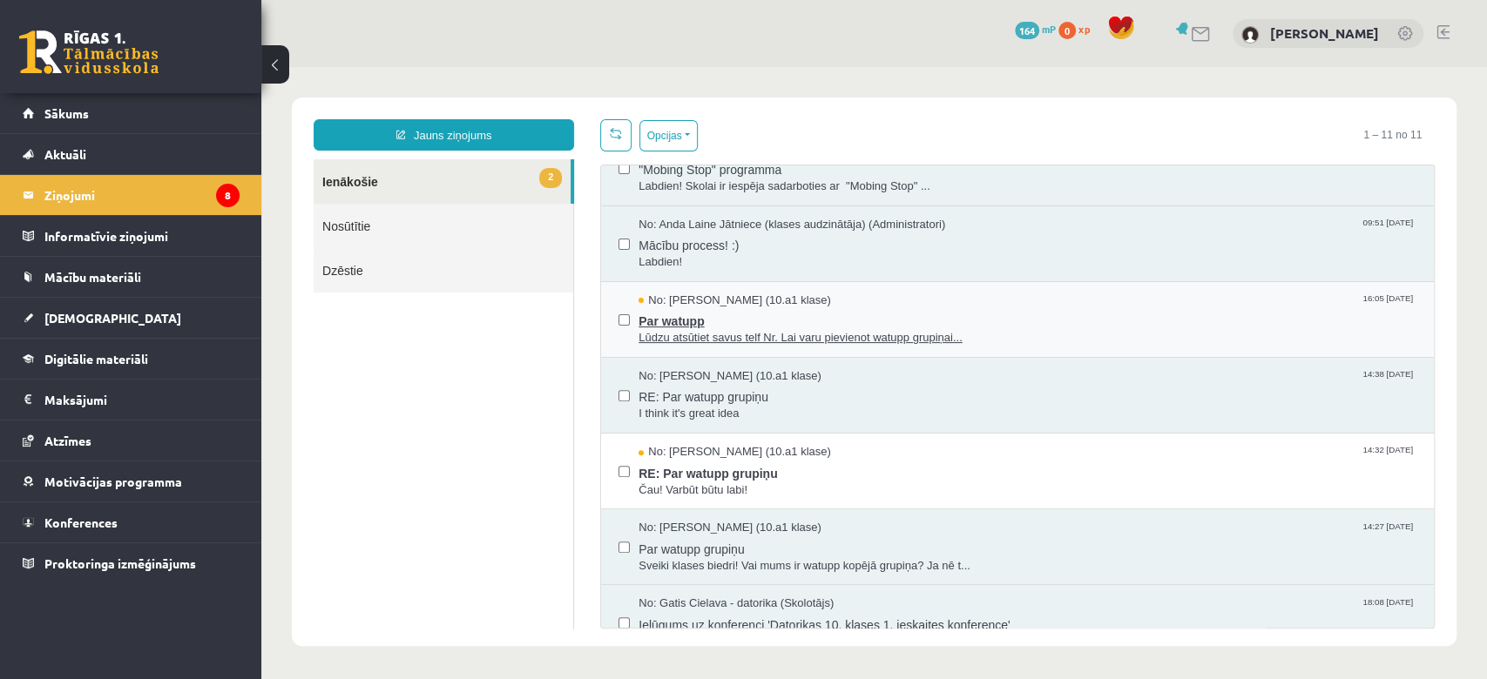
scroll to position [340, 0]
click at [931, 311] on span "Par watupp" at bounding box center [1028, 319] width 778 height 22
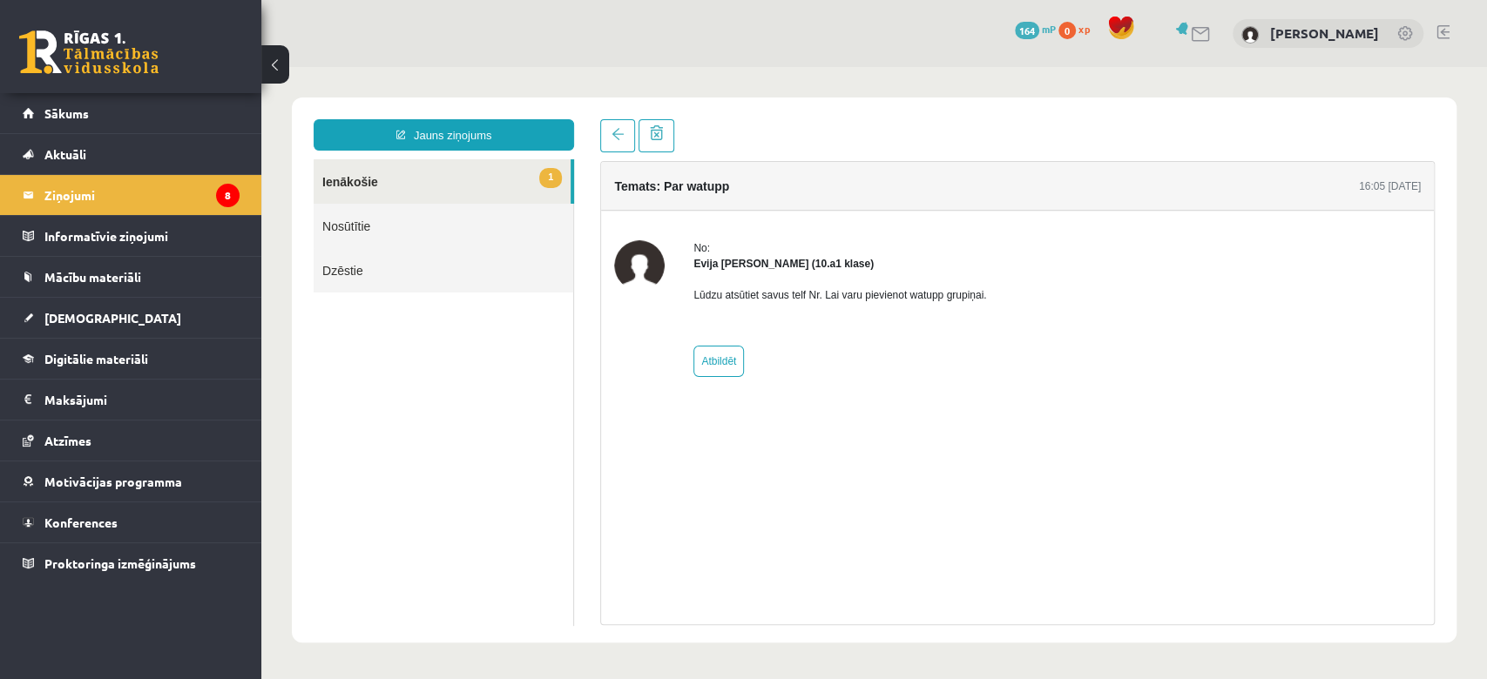
scroll to position [0, 0]
click at [544, 189] on link "1 Ienākošie" at bounding box center [442, 181] width 257 height 44
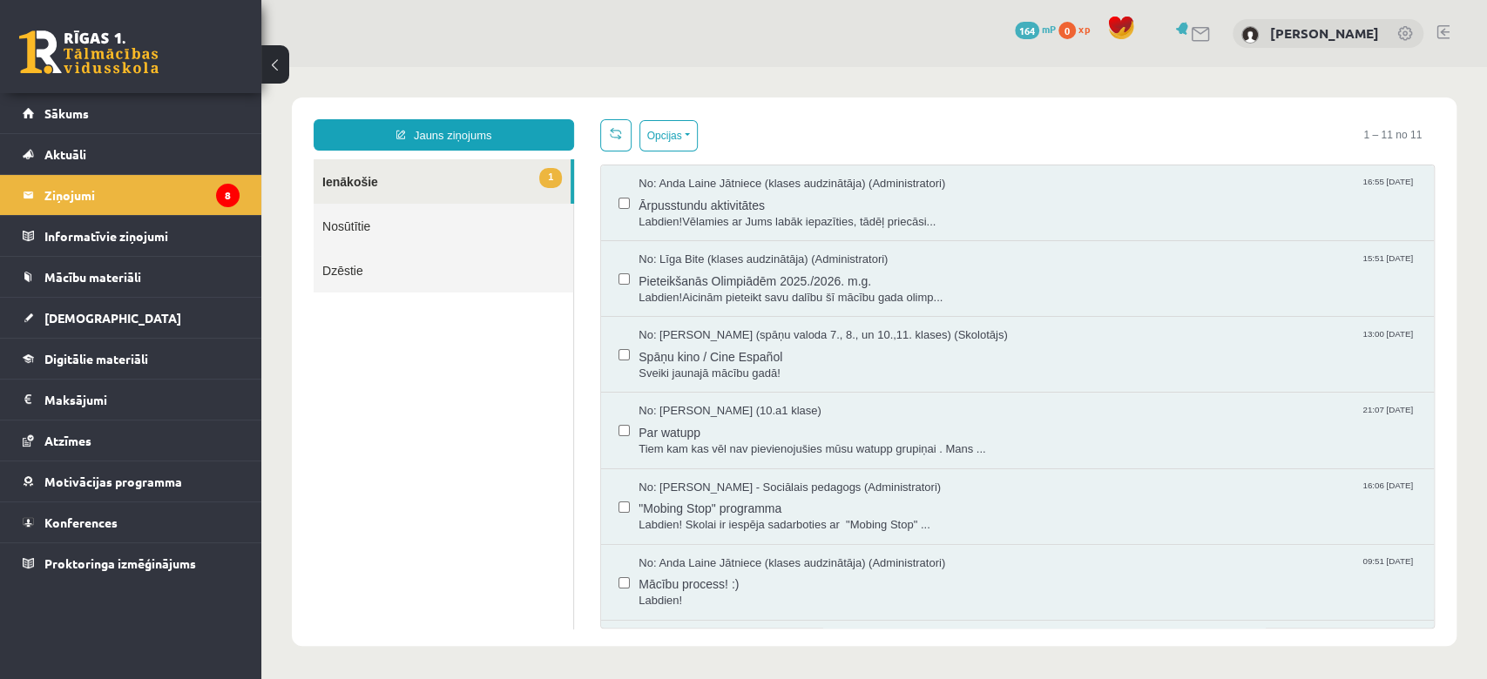
click at [509, 190] on link "1 Ienākošie" at bounding box center [442, 181] width 257 height 44
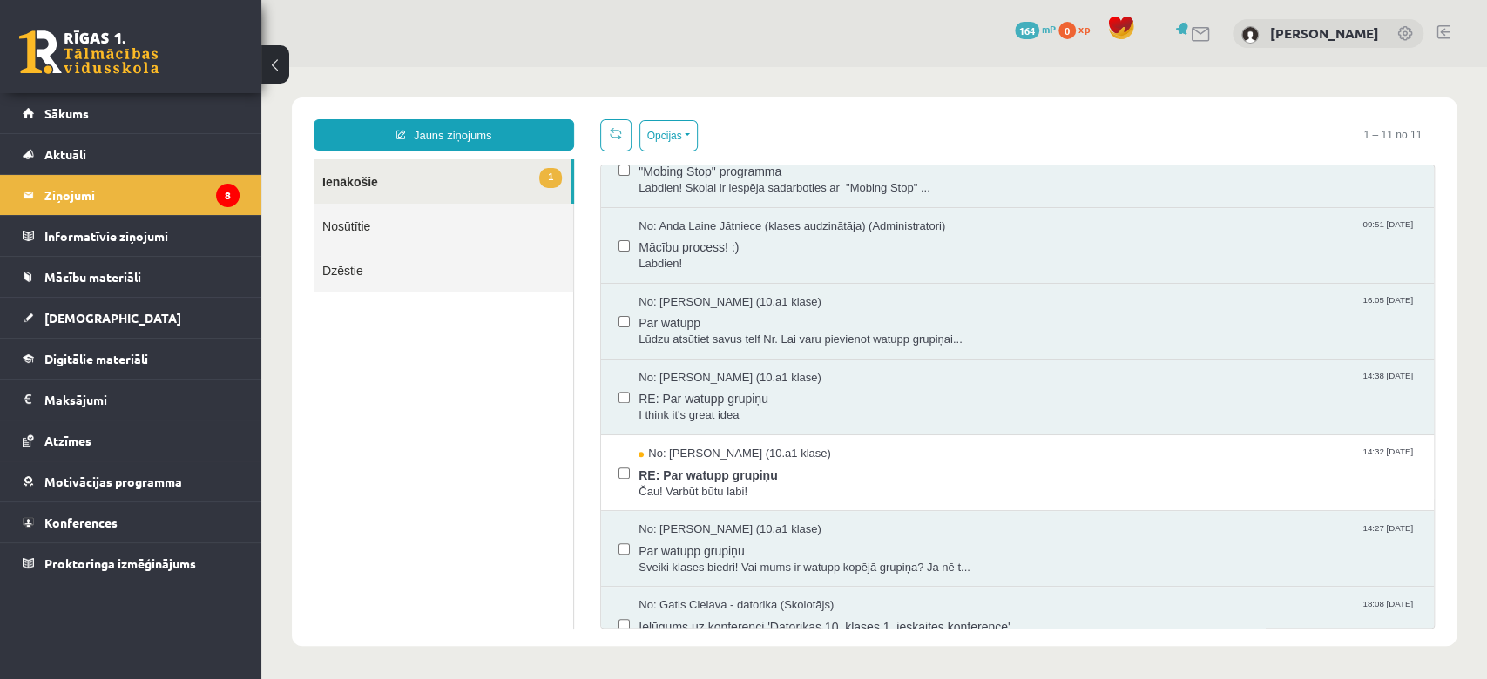
scroll to position [369, 0]
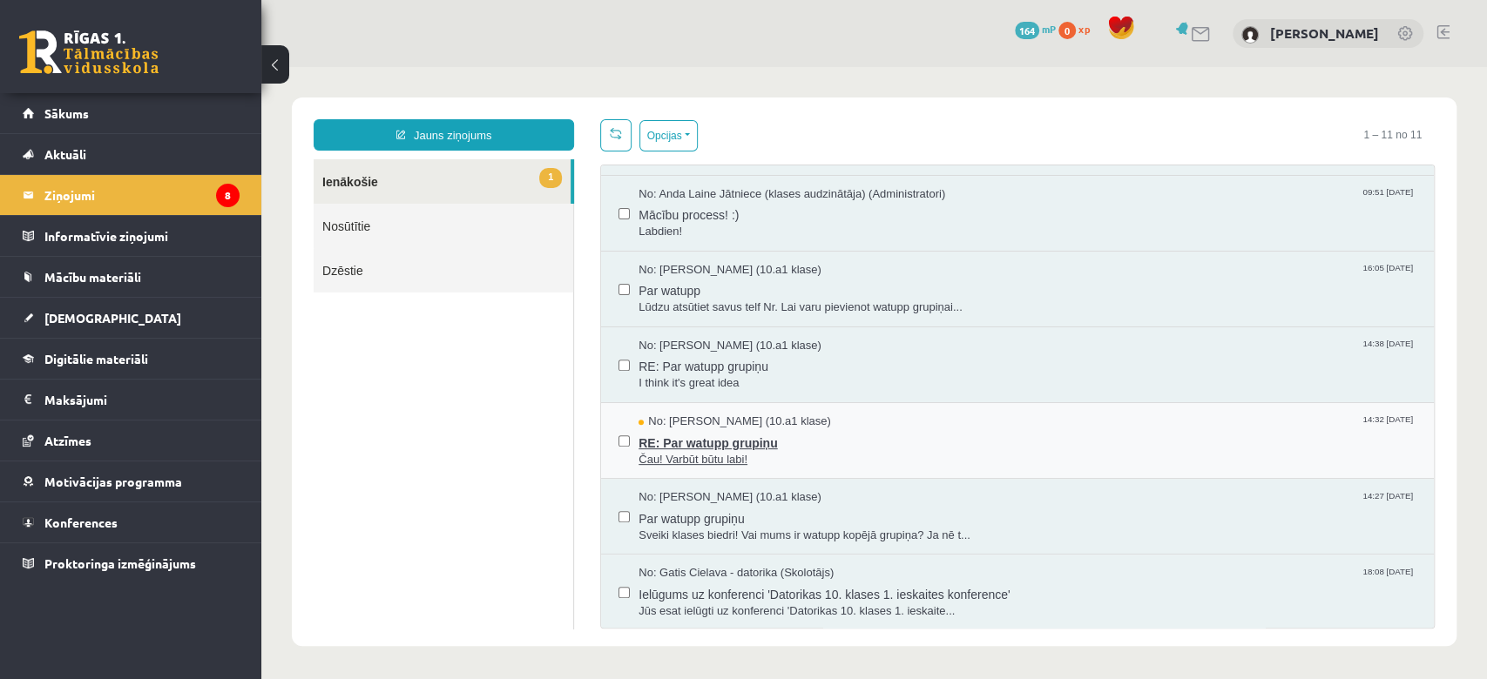
click at [965, 452] on span "Čau! Varbūt būtu labi!" at bounding box center [1028, 460] width 778 height 17
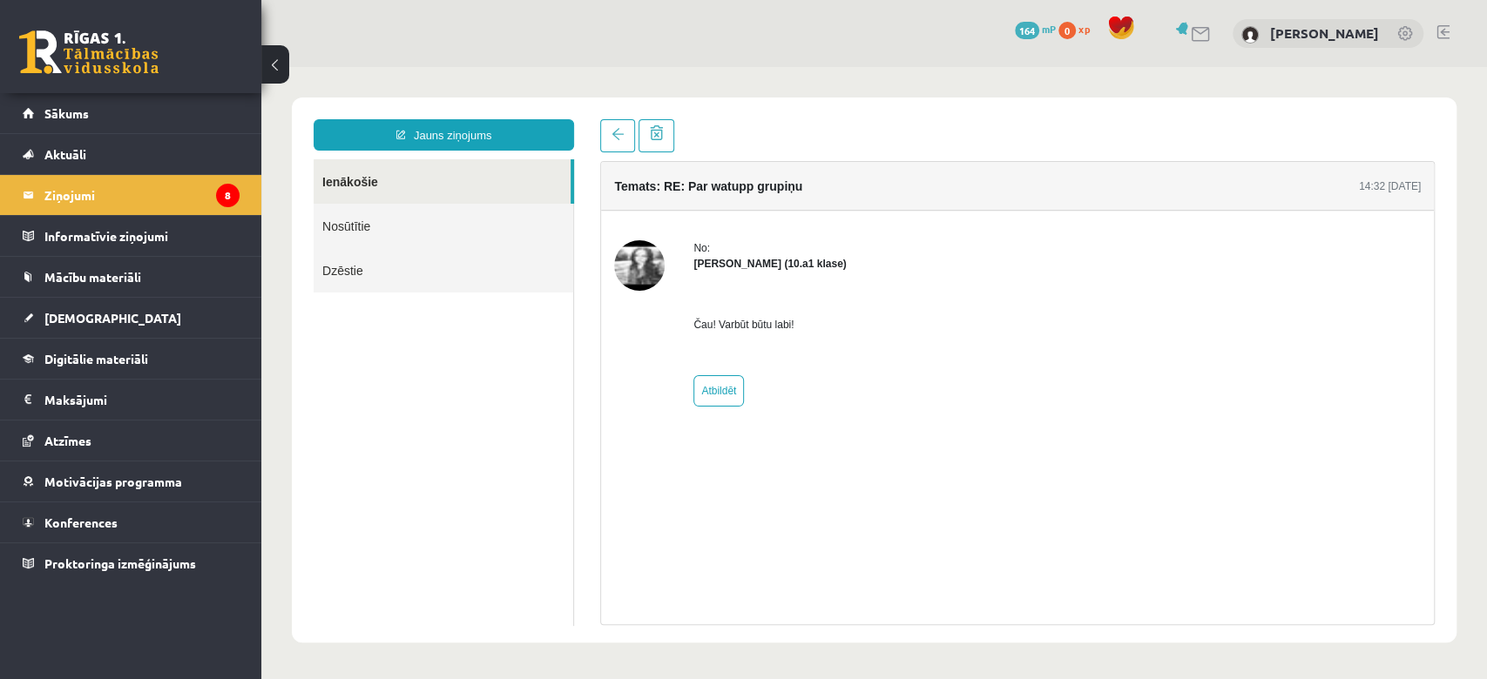
scroll to position [0, 0]
click at [139, 199] on legend "Ziņojumi 8" at bounding box center [141, 195] width 195 height 40
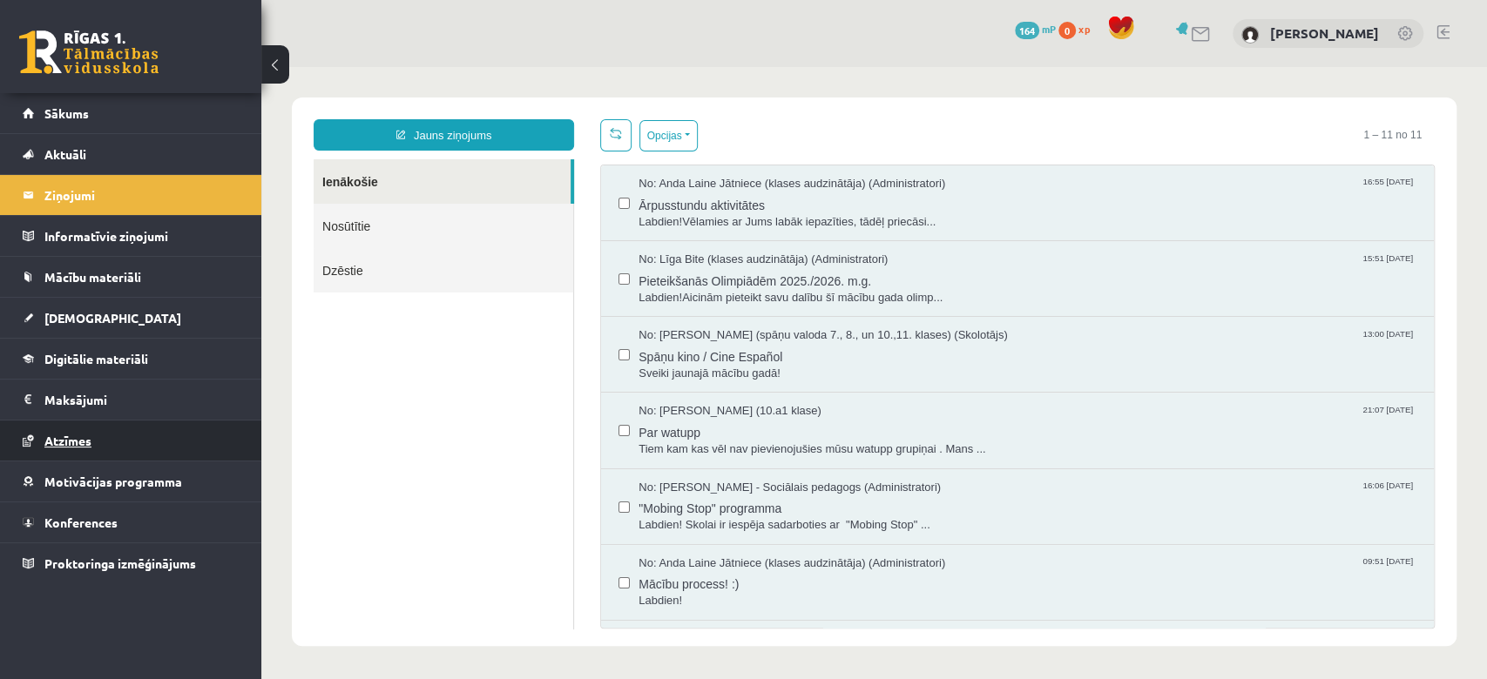
click at [47, 433] on span "Atzīmes" at bounding box center [67, 441] width 47 height 16
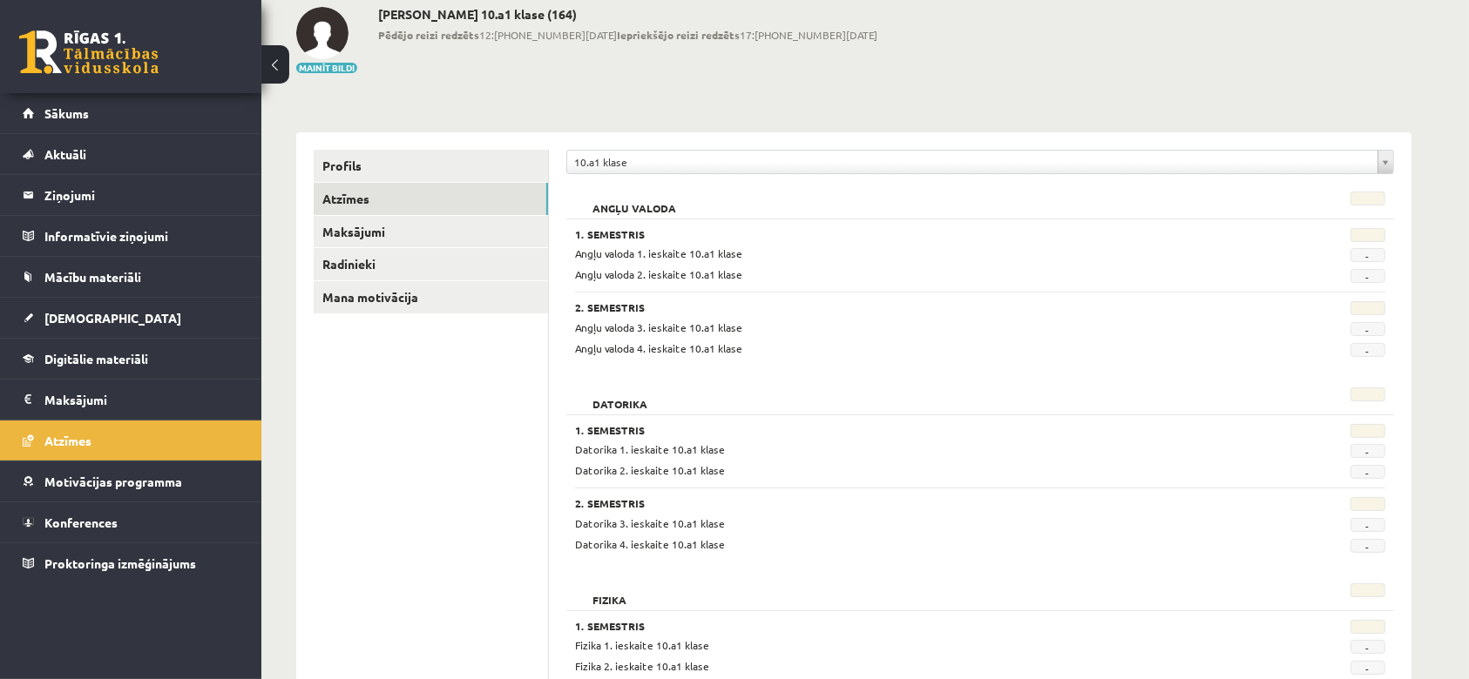
scroll to position [96, 0]
click at [350, 226] on link "Maksājumi" at bounding box center [431, 231] width 234 height 32
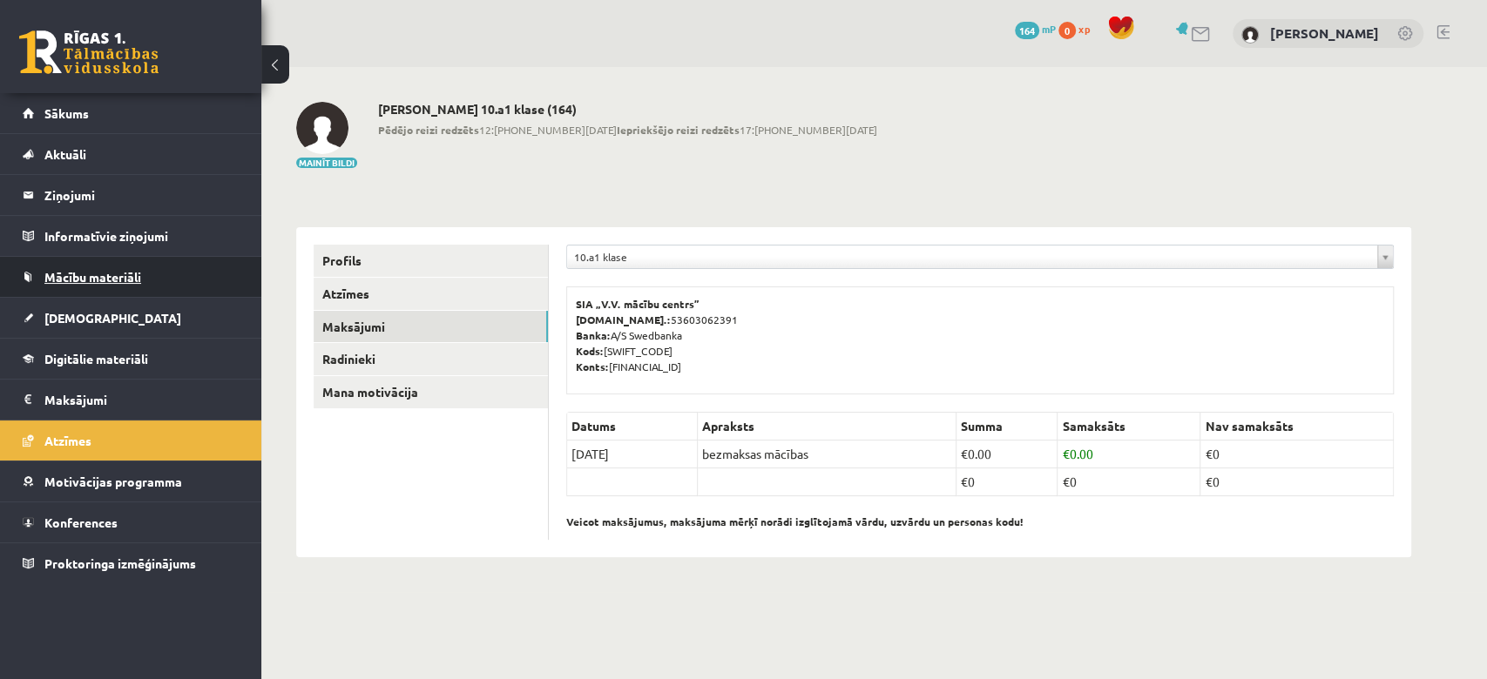
click at [145, 274] on link "Mācību materiāli" at bounding box center [131, 277] width 217 height 40
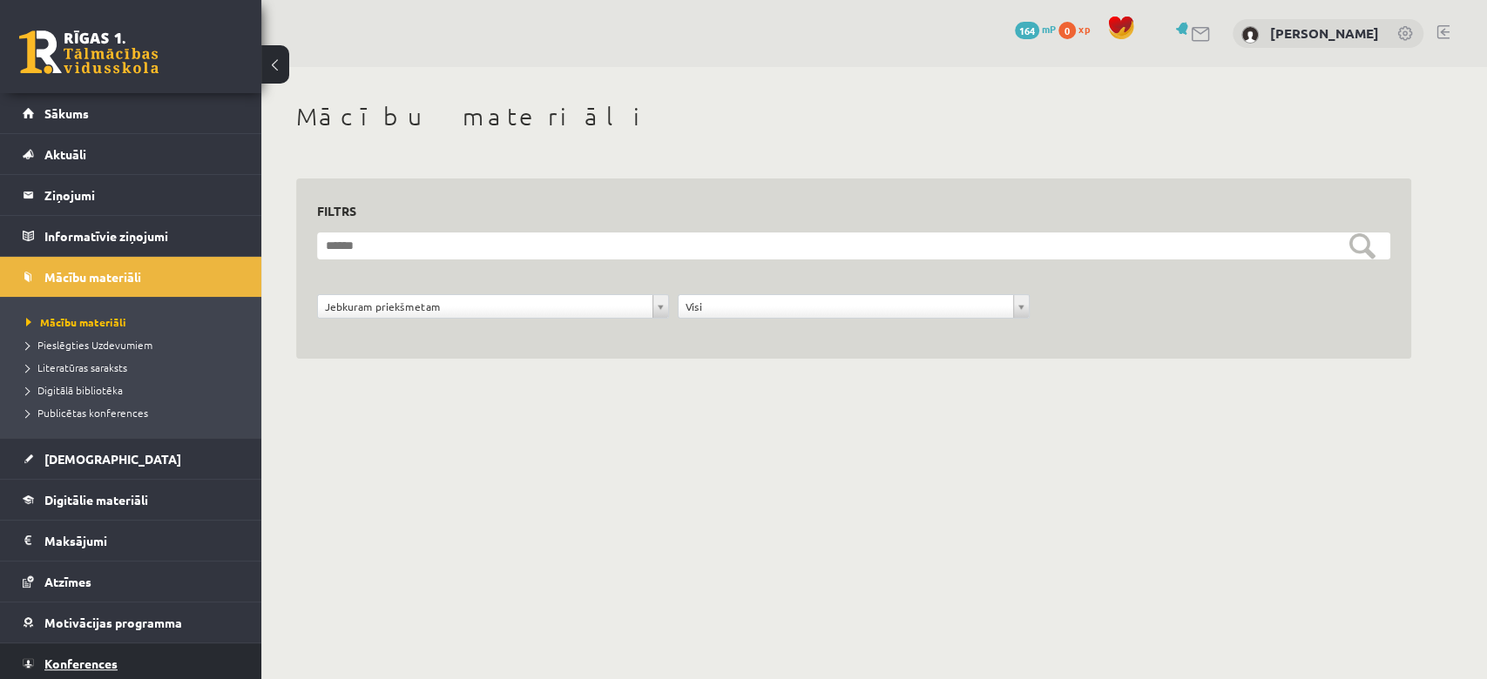
click at [74, 669] on link "Konferences" at bounding box center [131, 664] width 217 height 40
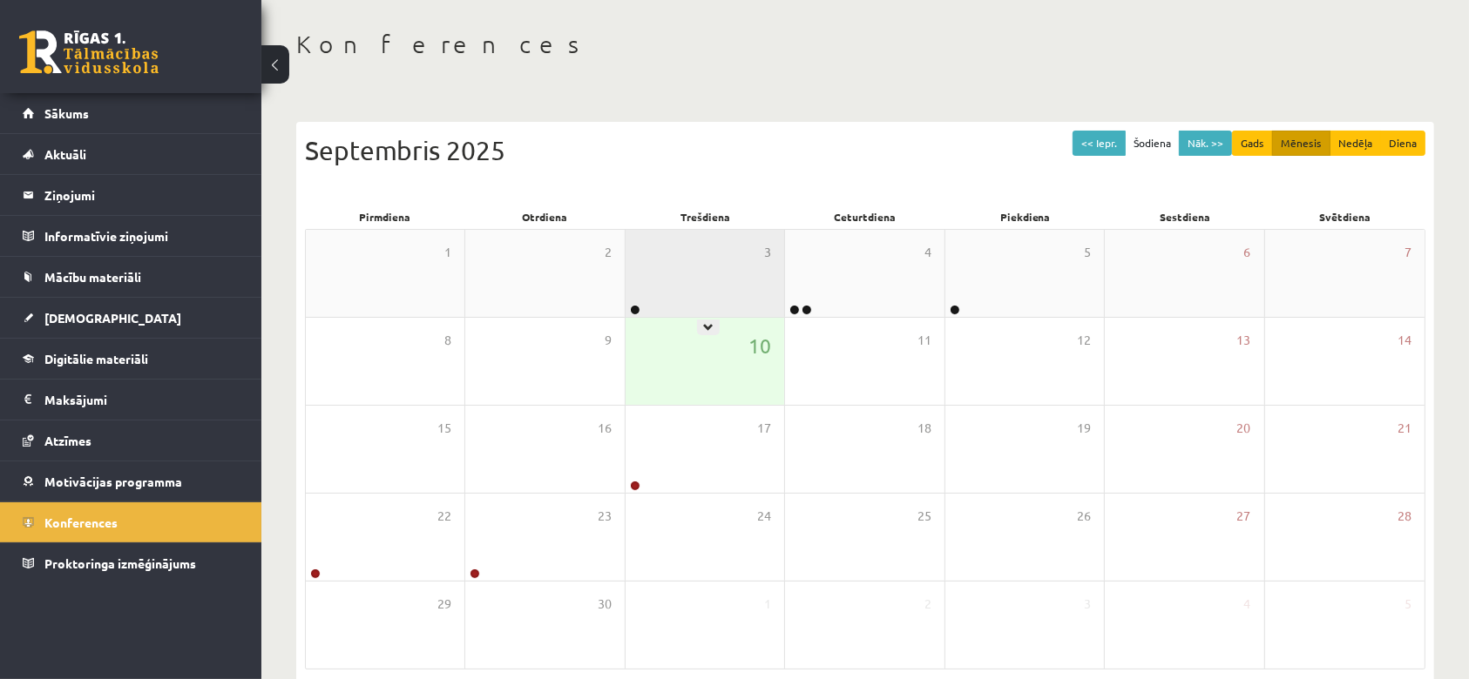
scroll to position [76, 0]
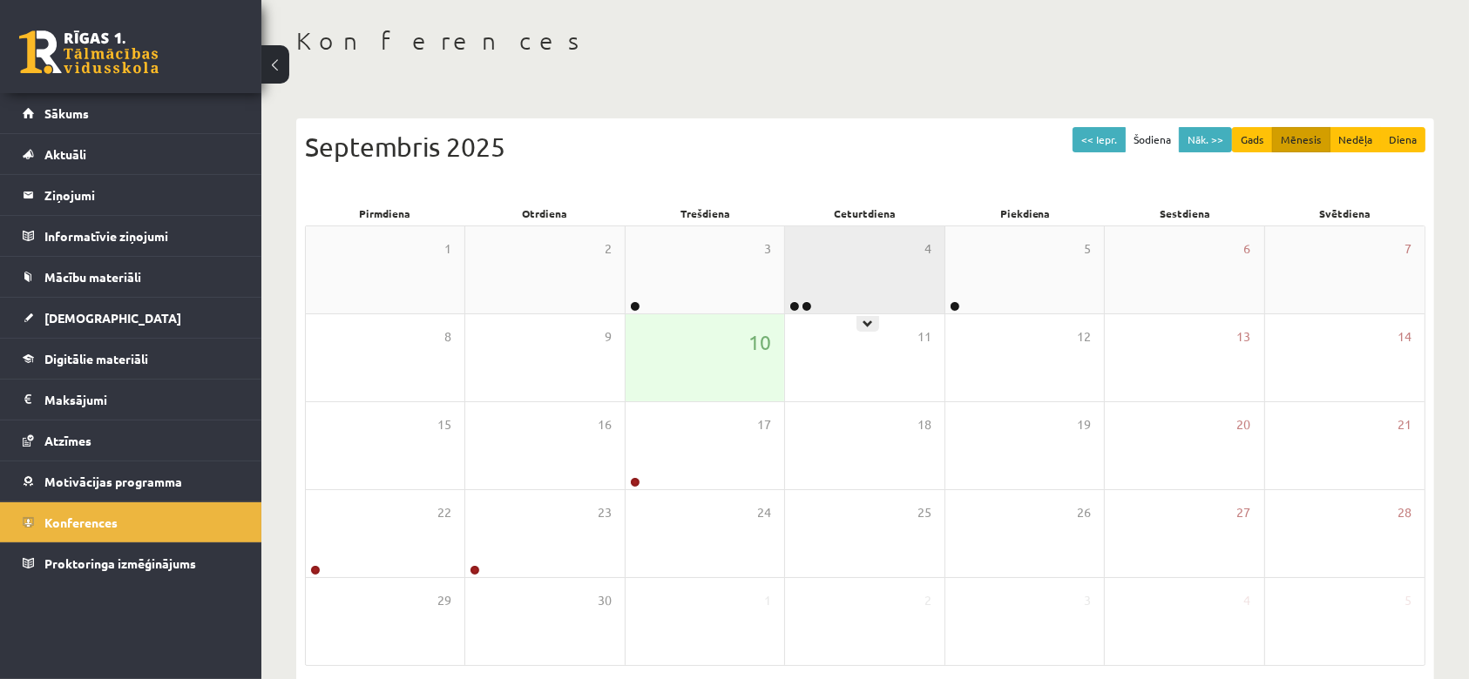
click at [922, 287] on div "4" at bounding box center [864, 269] width 159 height 87
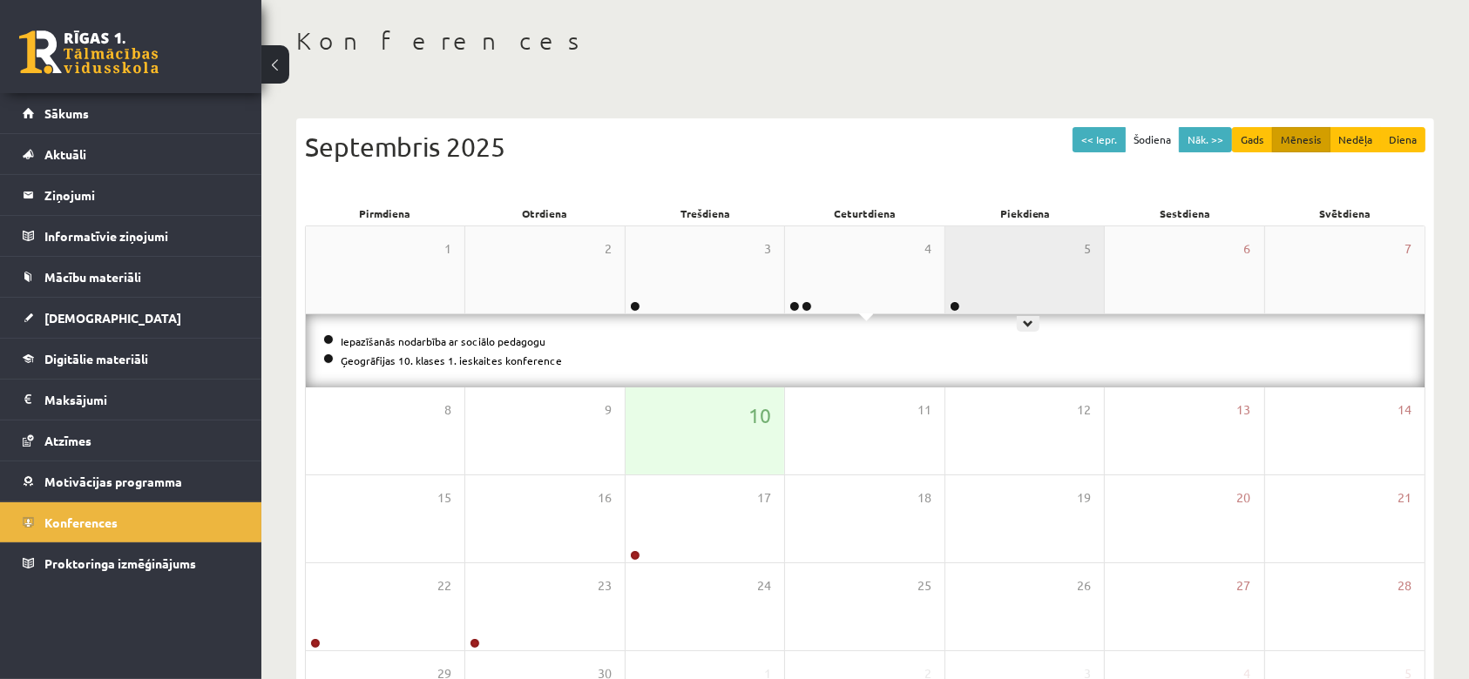
click at [971, 268] on div "5" at bounding box center [1024, 269] width 159 height 87
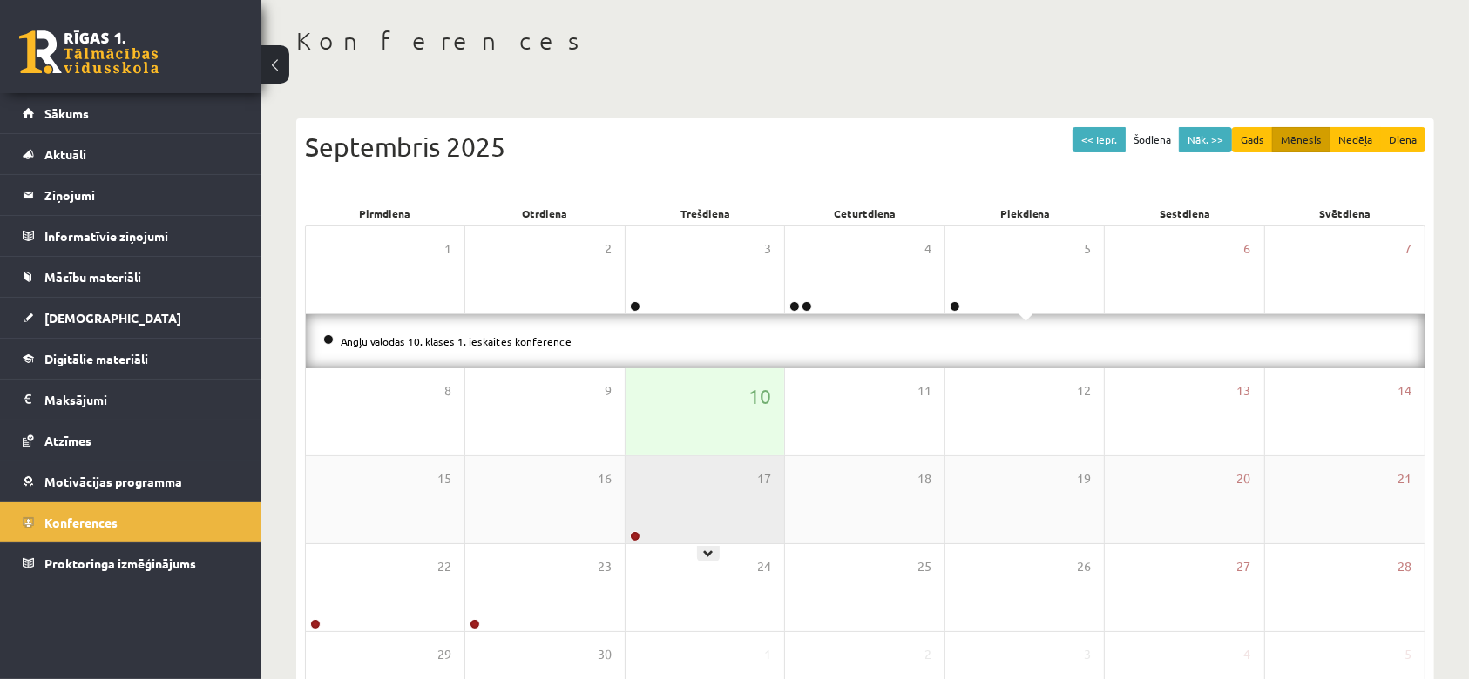
click at [727, 463] on div "17" at bounding box center [704, 499] width 159 height 87
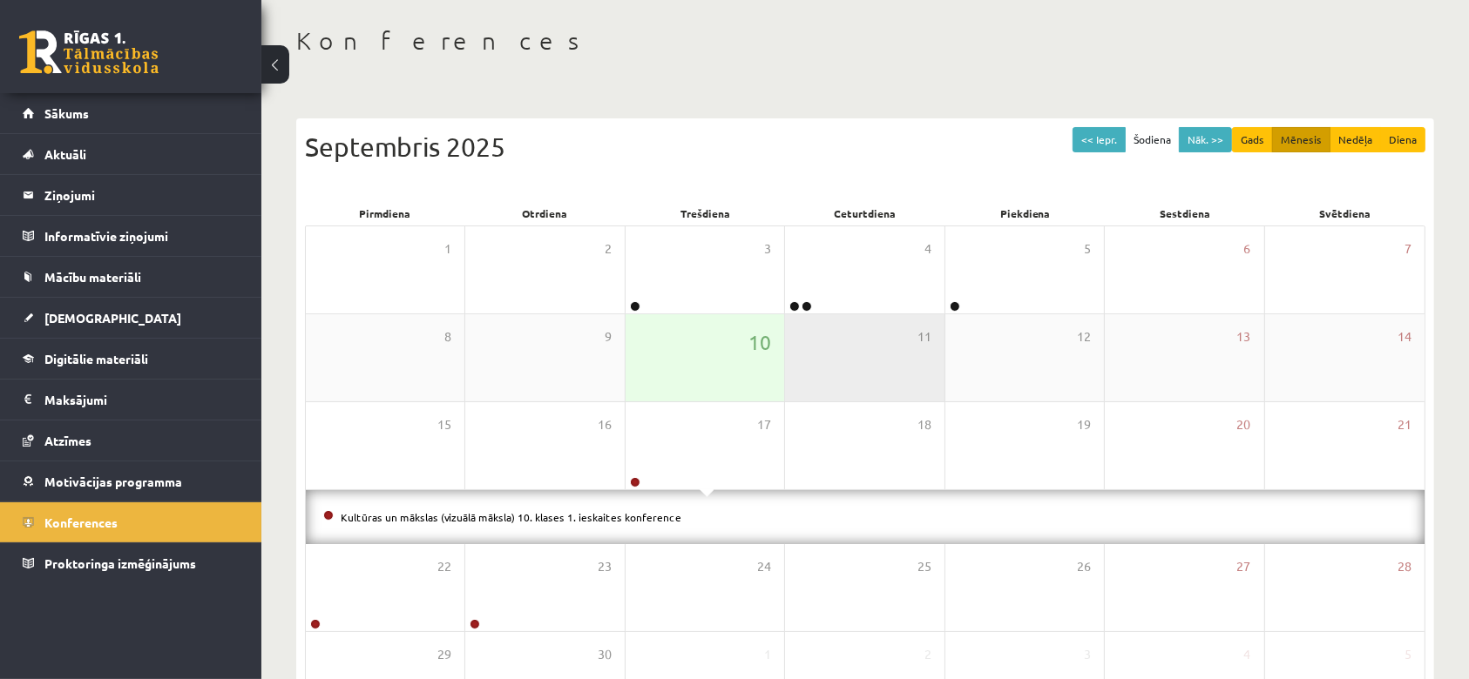
click at [936, 384] on div "11" at bounding box center [864, 357] width 159 height 87
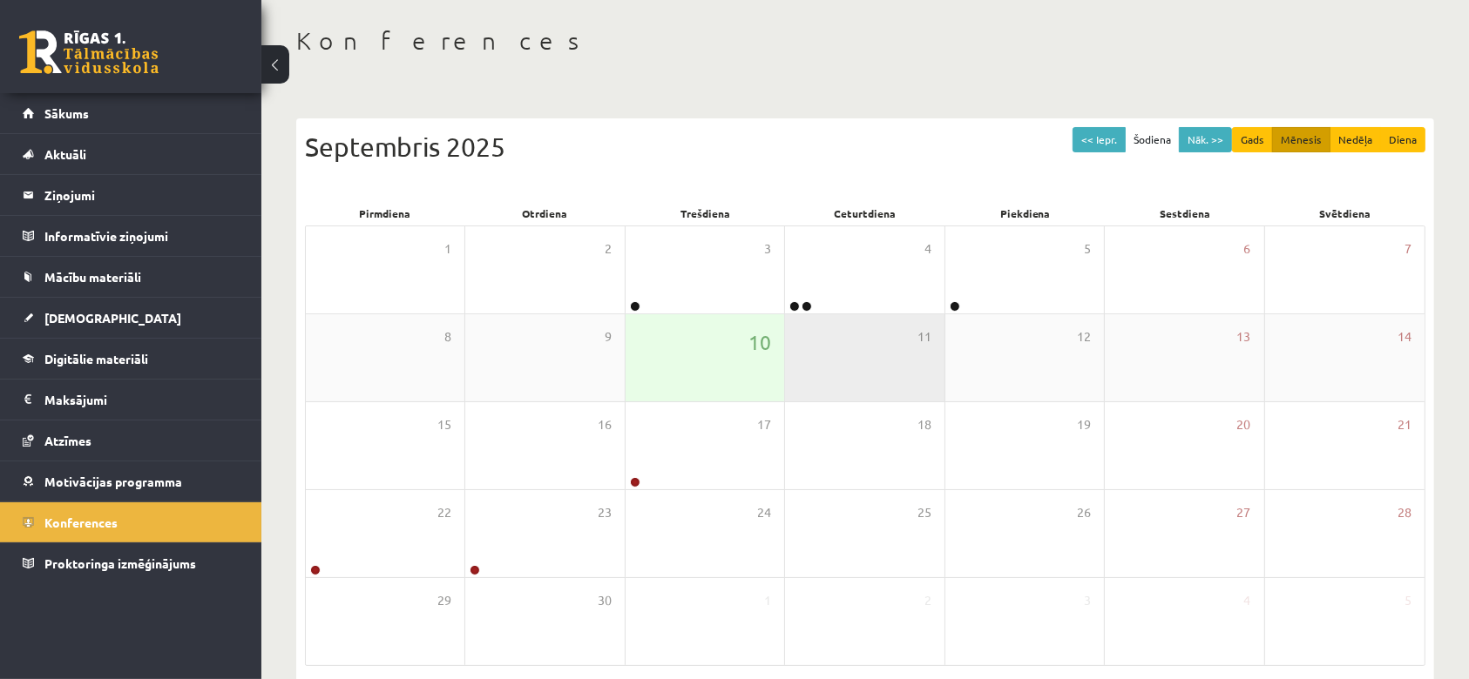
click at [936, 384] on div "11" at bounding box center [864, 357] width 159 height 87
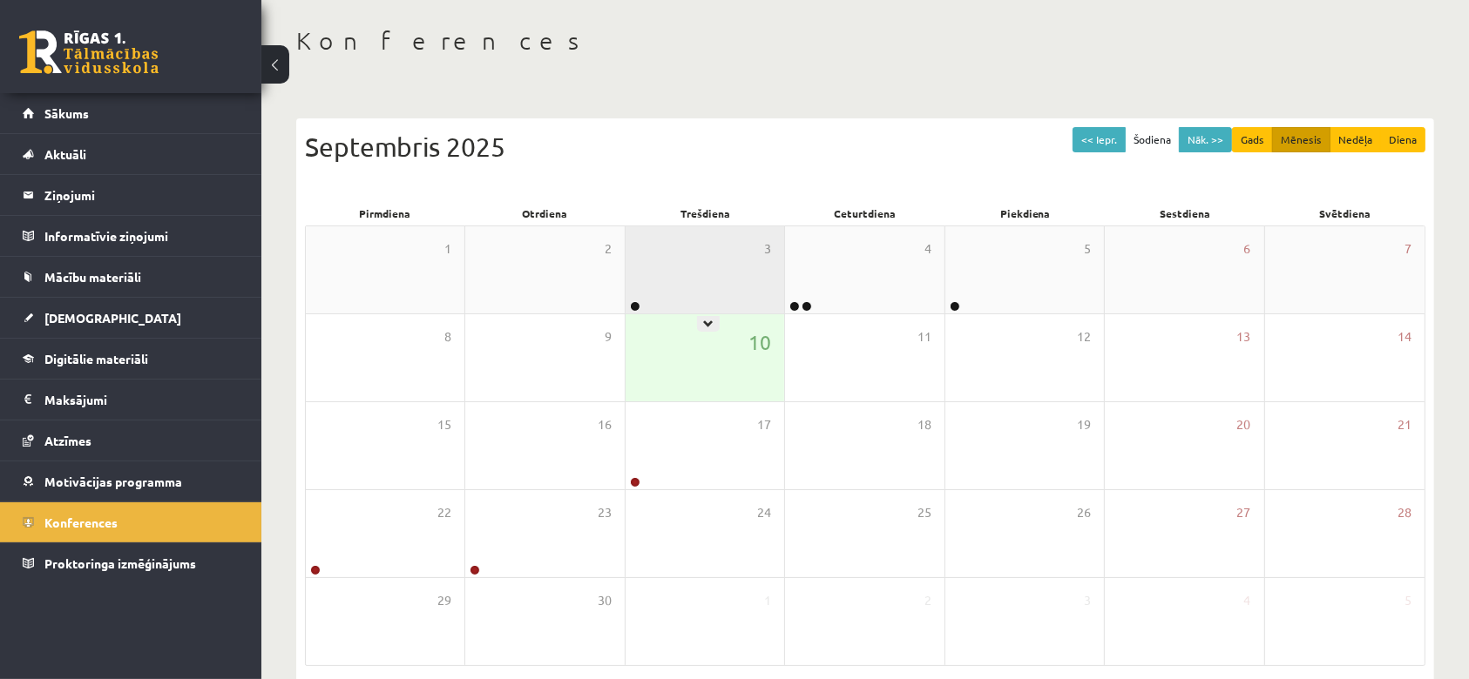
click at [700, 280] on div "3" at bounding box center [704, 269] width 159 height 87
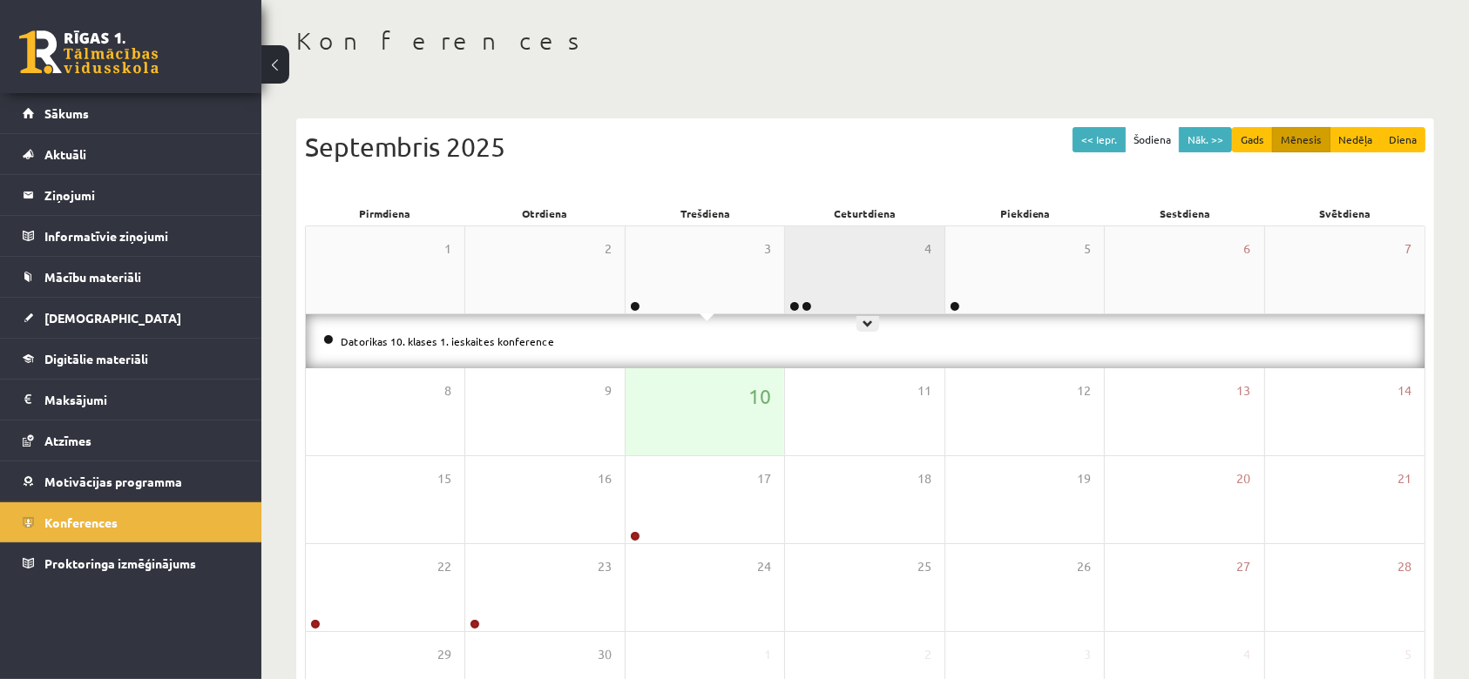
click at [841, 274] on div "4" at bounding box center [864, 269] width 159 height 87
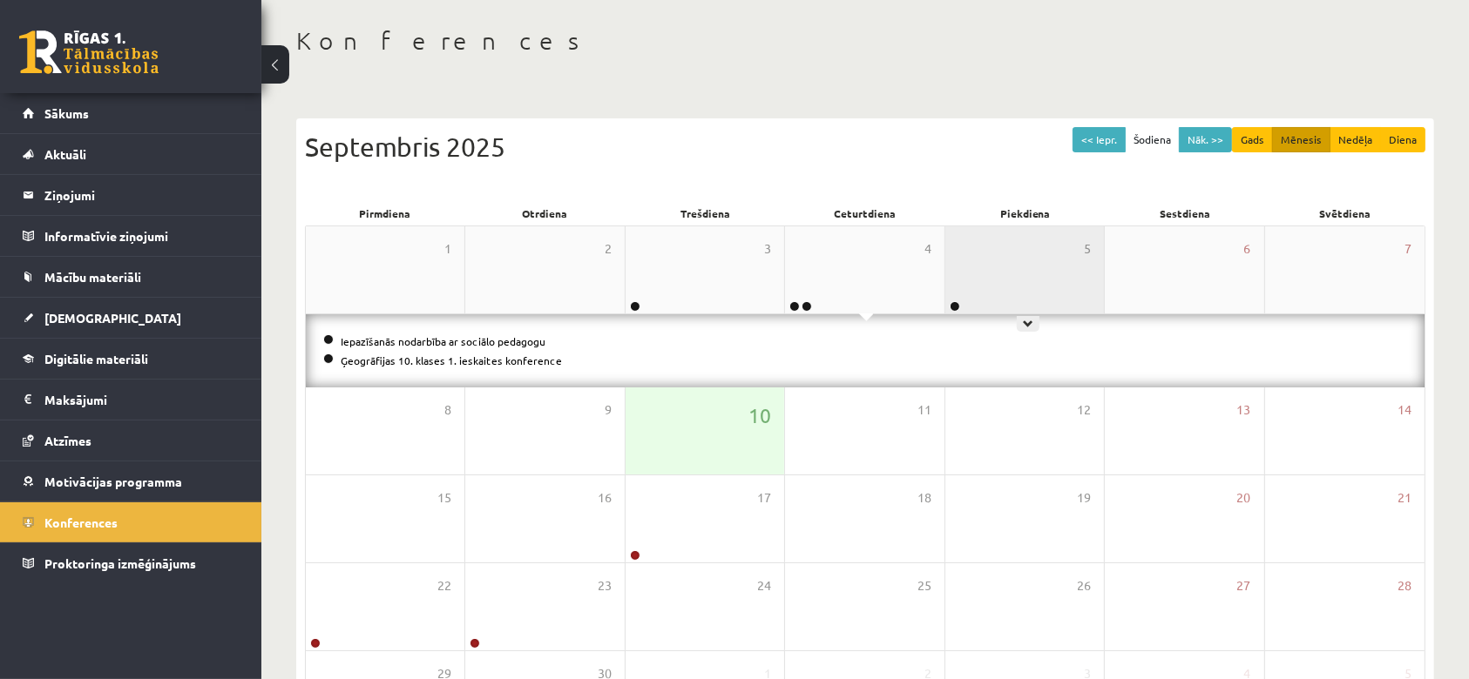
click at [983, 296] on div "5" at bounding box center [1024, 269] width 159 height 87
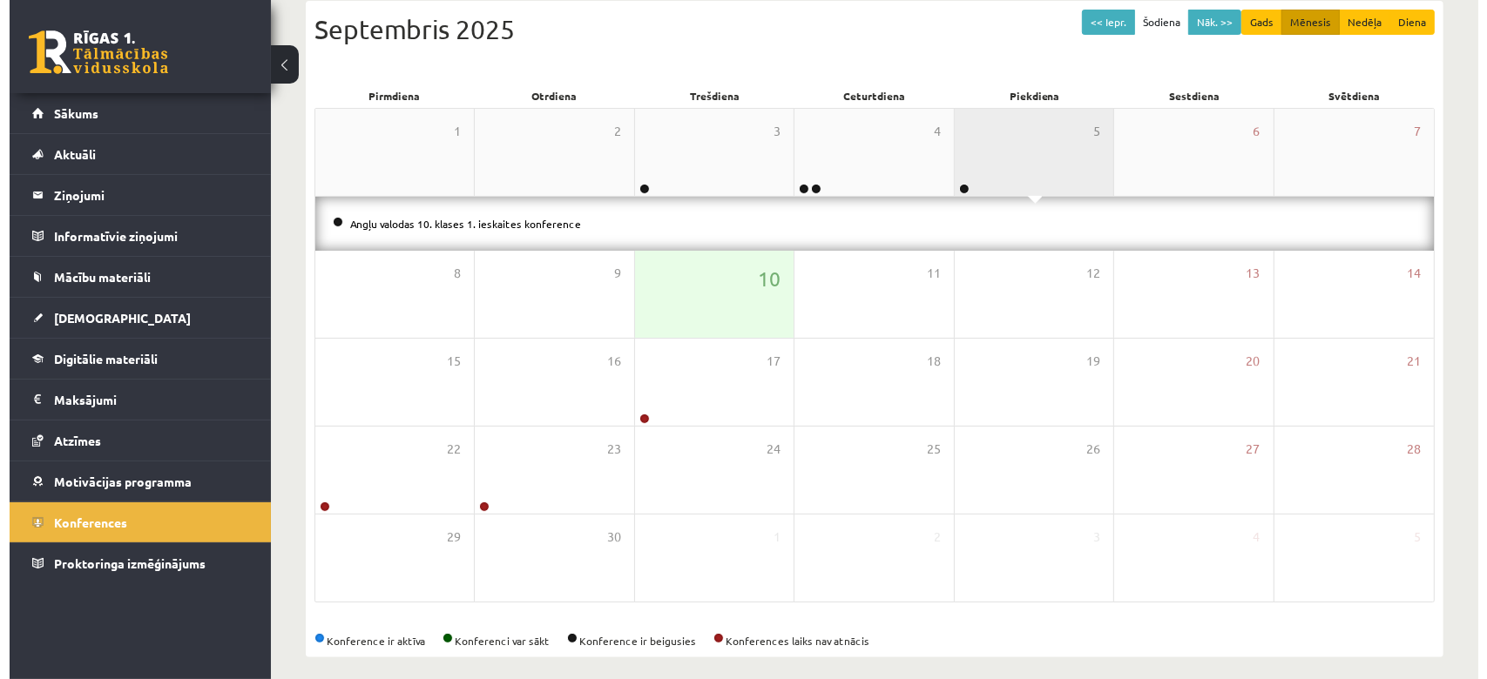
scroll to position [206, 0]
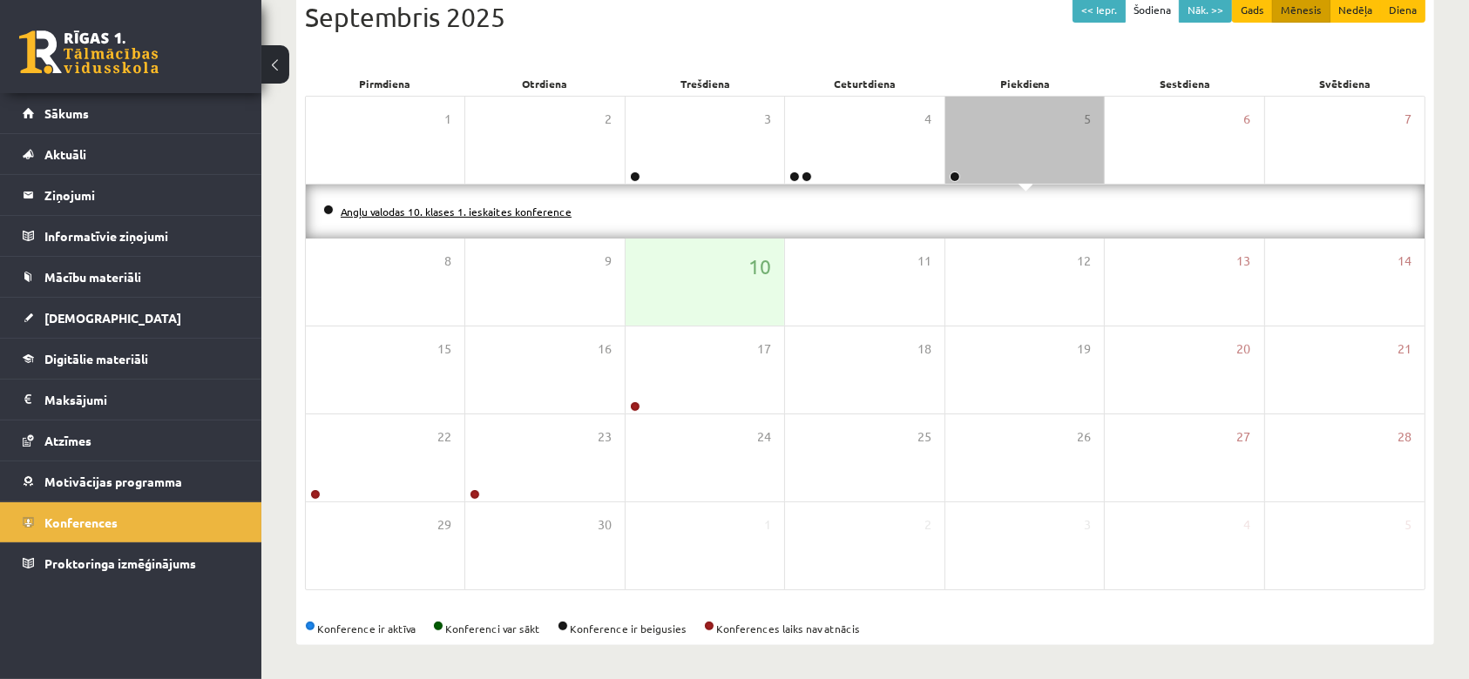
click at [443, 213] on link "Angļu valodas 10. klases 1. ieskaites konference" at bounding box center [456, 212] width 231 height 14
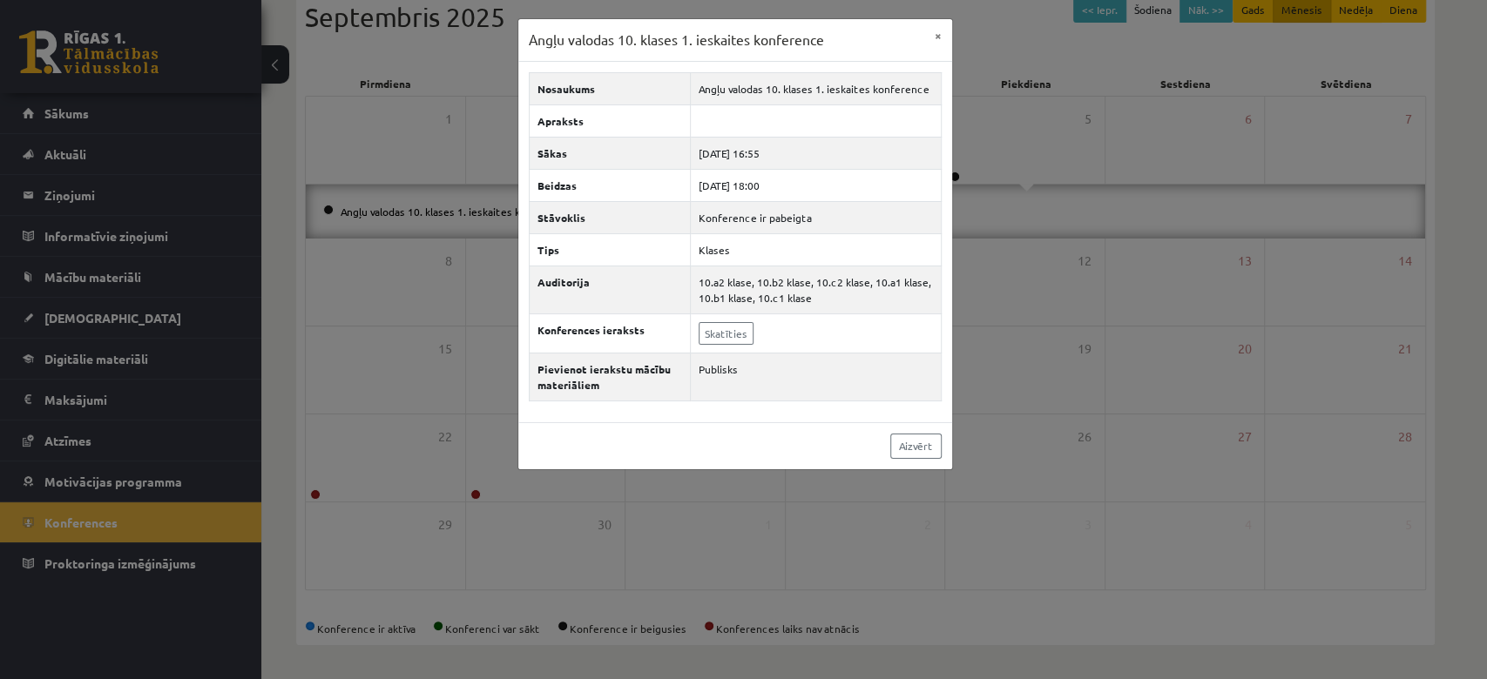
click at [1064, 404] on div "Angļu valodas 10. klases 1. ieskaites konference × Nosaukums Angļu valodas 10. …" at bounding box center [743, 339] width 1487 height 679
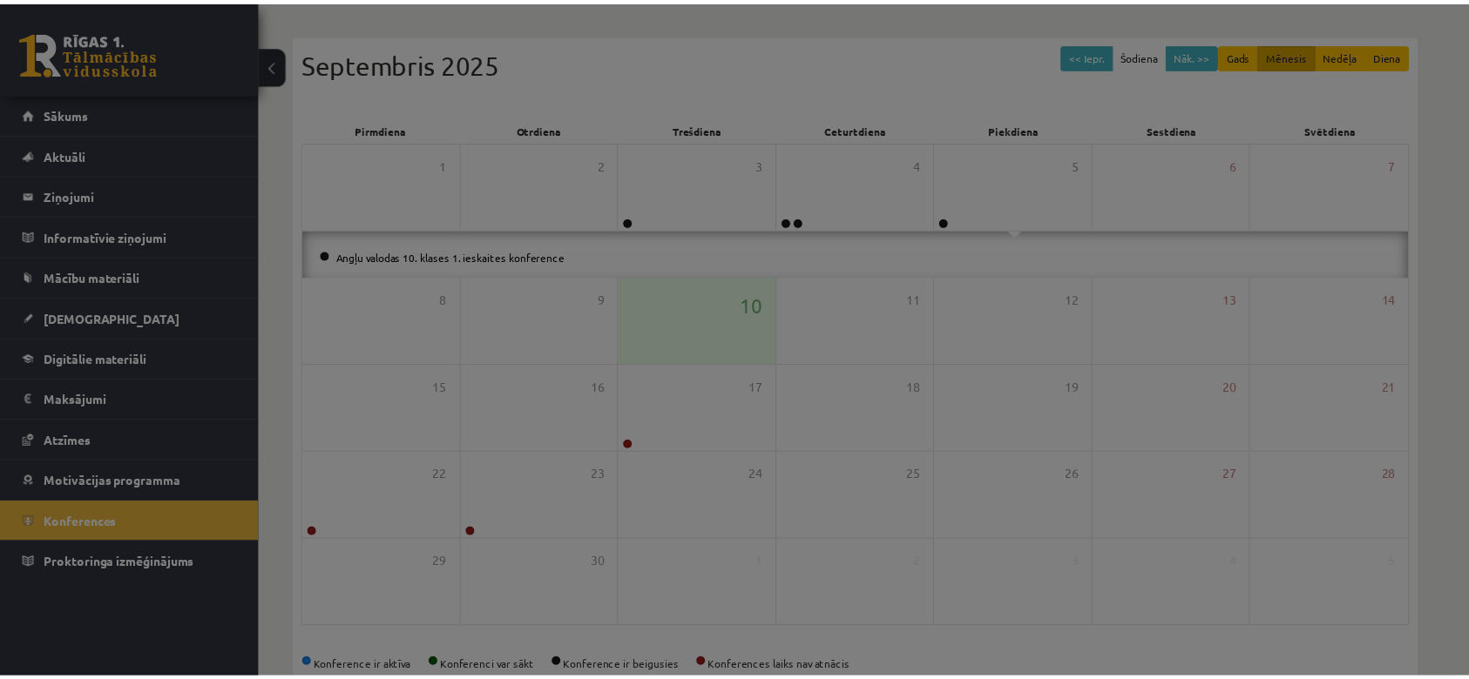
scroll to position [152, 0]
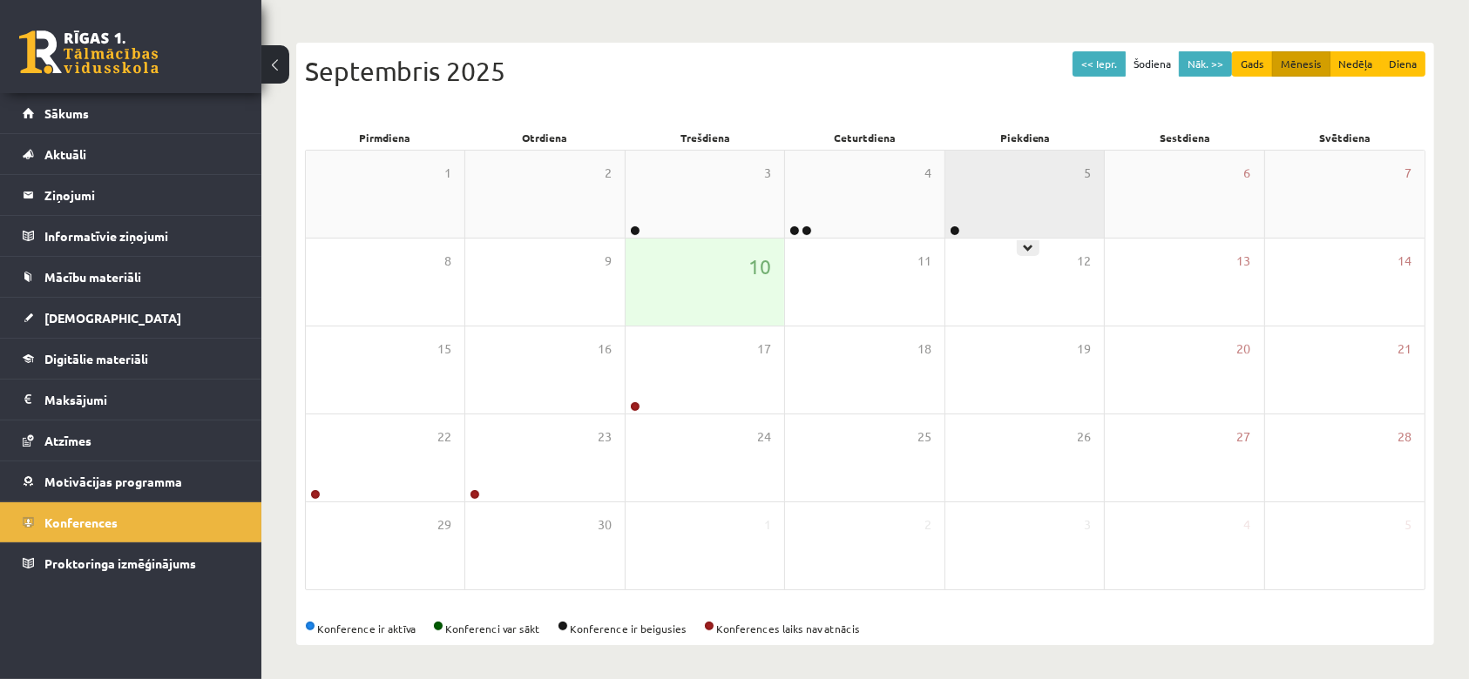
click at [963, 204] on div "5" at bounding box center [1024, 194] width 159 height 87
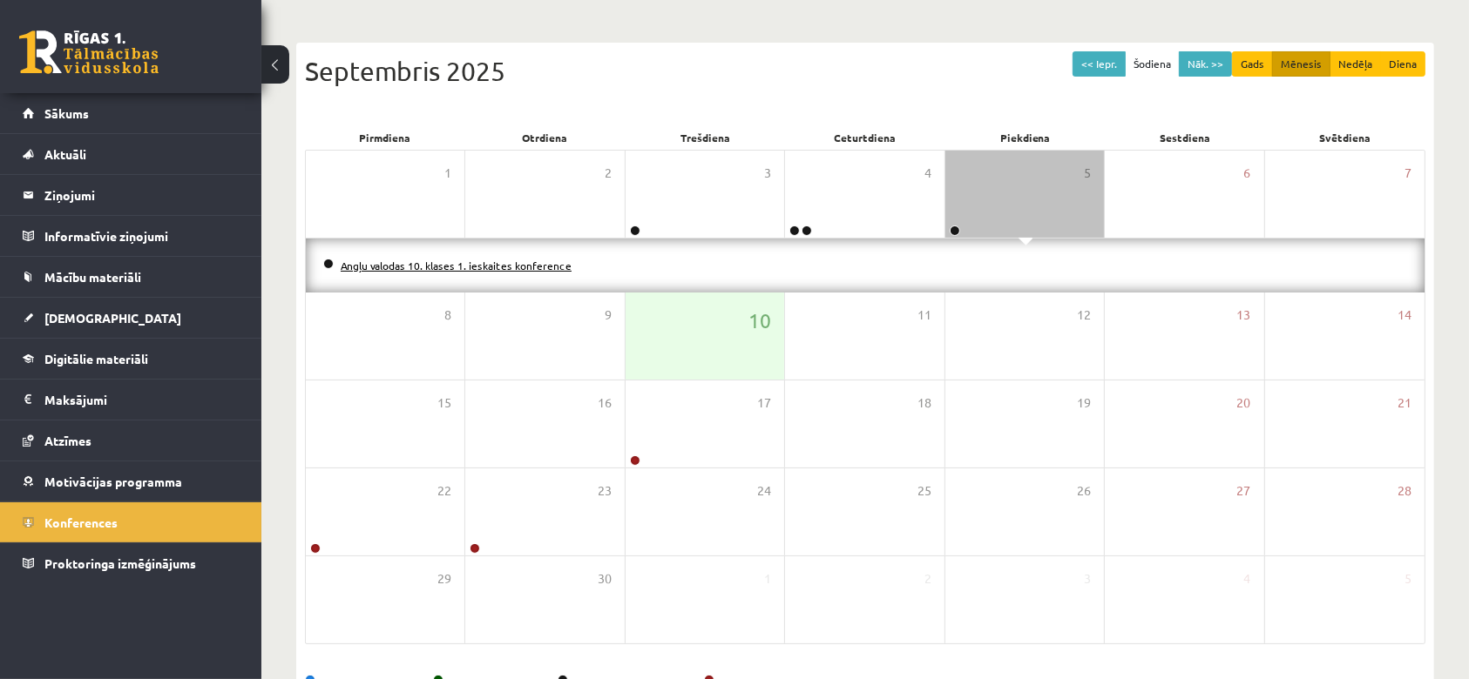
click at [541, 266] on link "Angļu valodas 10. klases 1. ieskaites konference" at bounding box center [456, 266] width 231 height 14
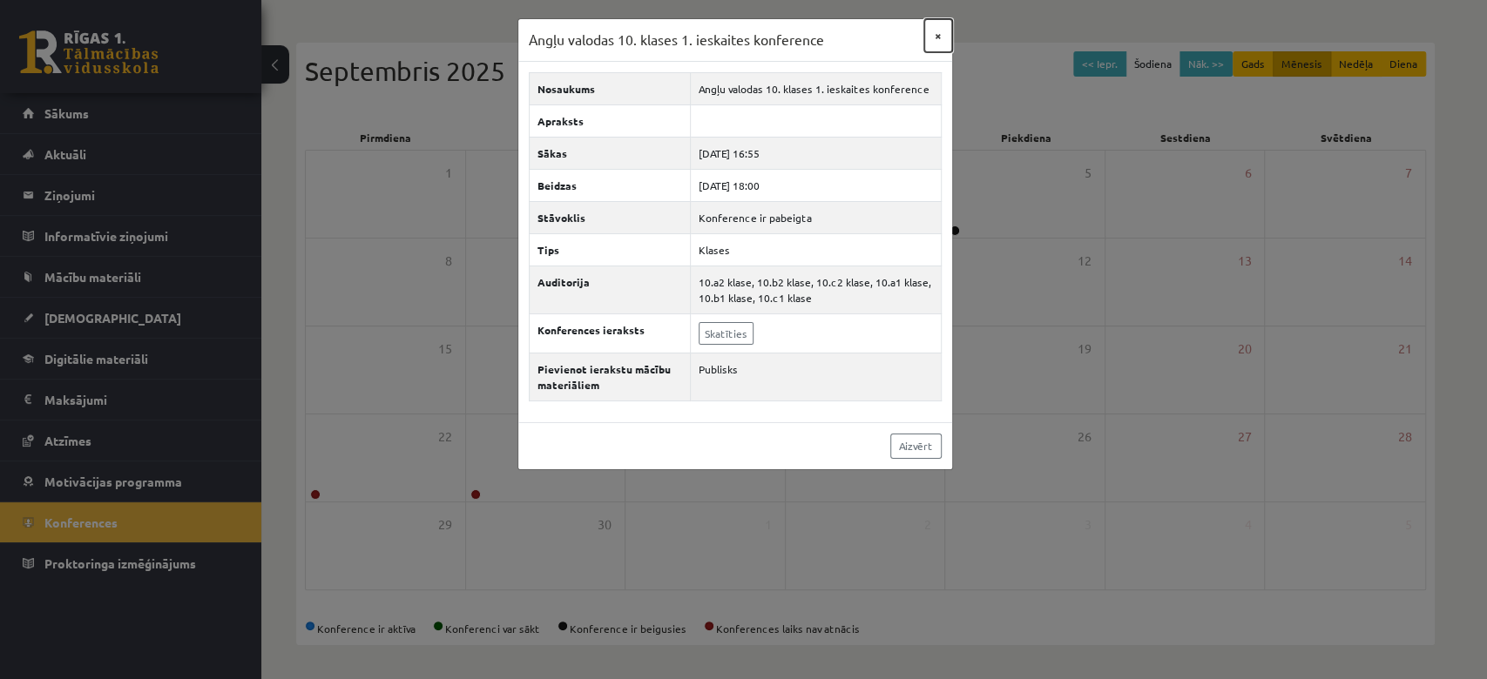
click at [939, 37] on button "×" at bounding box center [938, 35] width 28 height 33
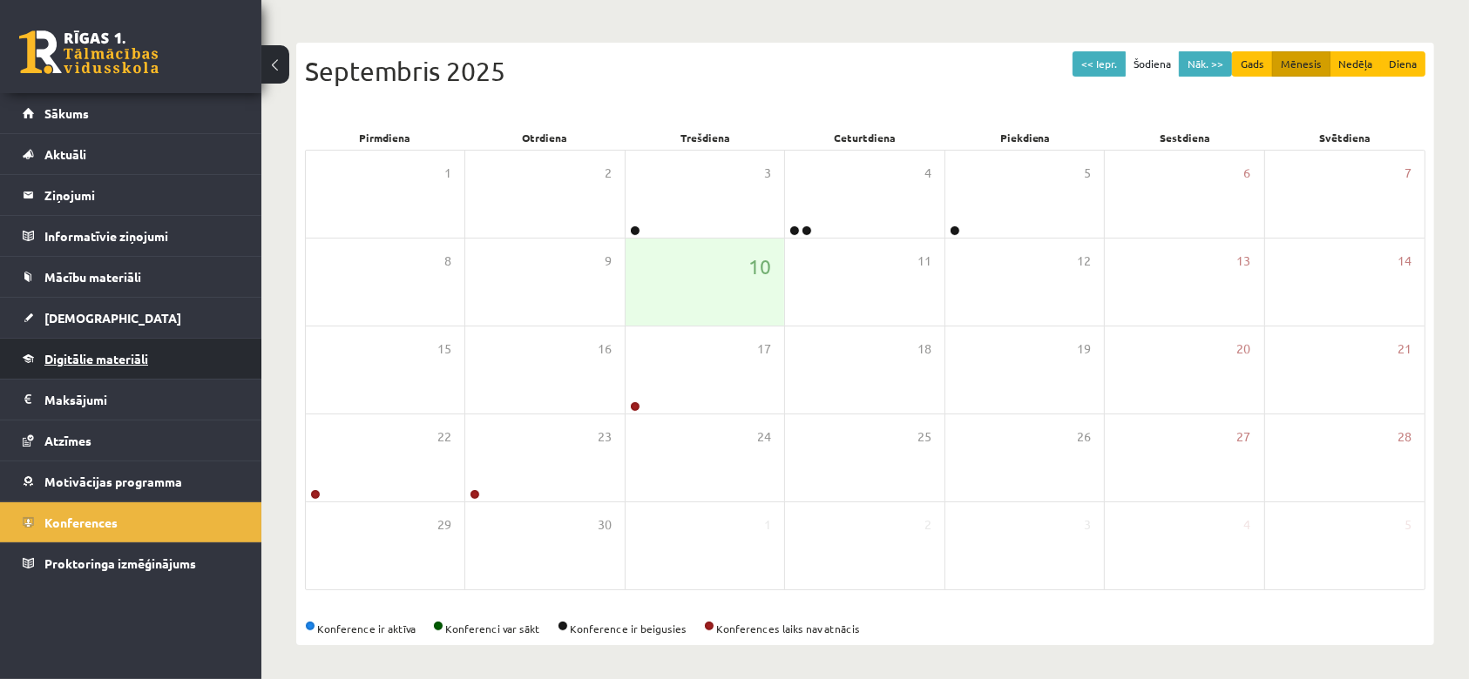
click at [182, 347] on link "Digitālie materiāli" at bounding box center [131, 359] width 217 height 40
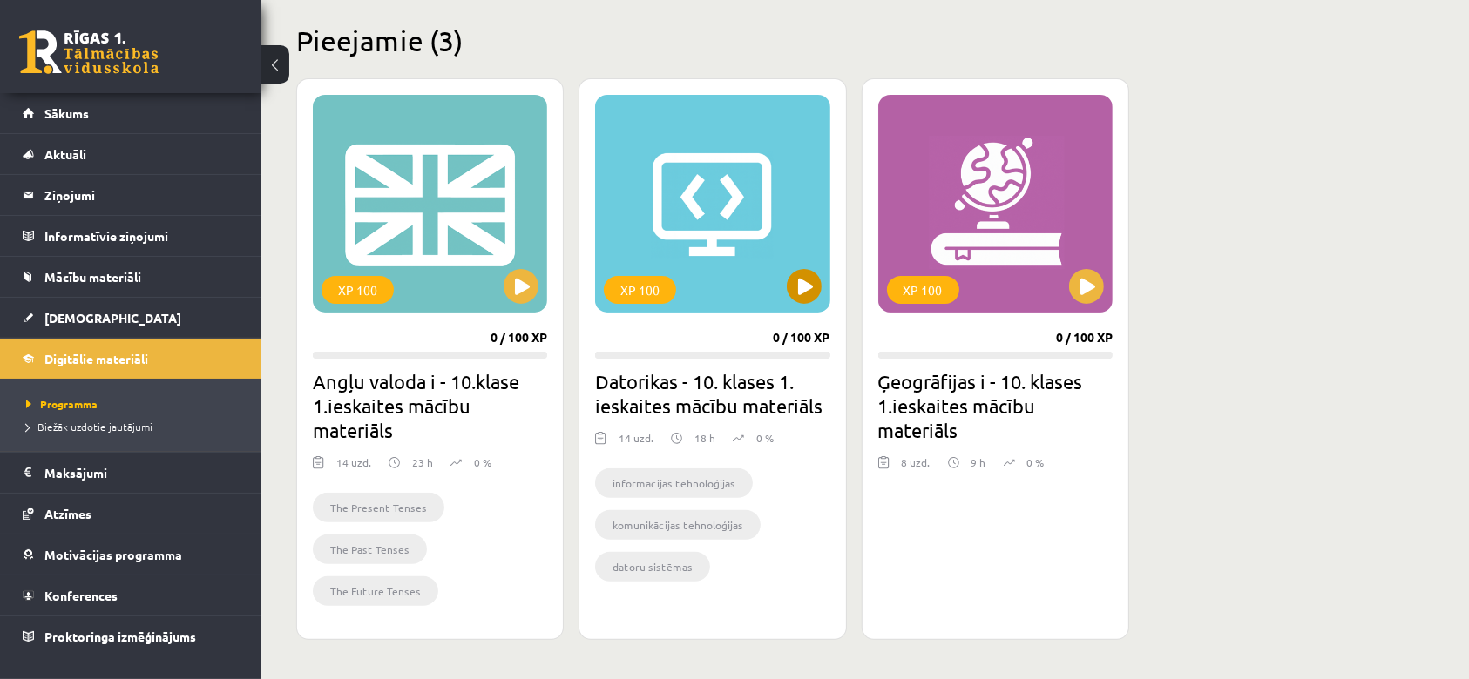
scroll to position [419, 0]
click at [371, 287] on div "XP 100" at bounding box center [357, 289] width 72 height 28
click at [119, 254] on legend "Informatīvie ziņojumi 0" at bounding box center [141, 236] width 195 height 40
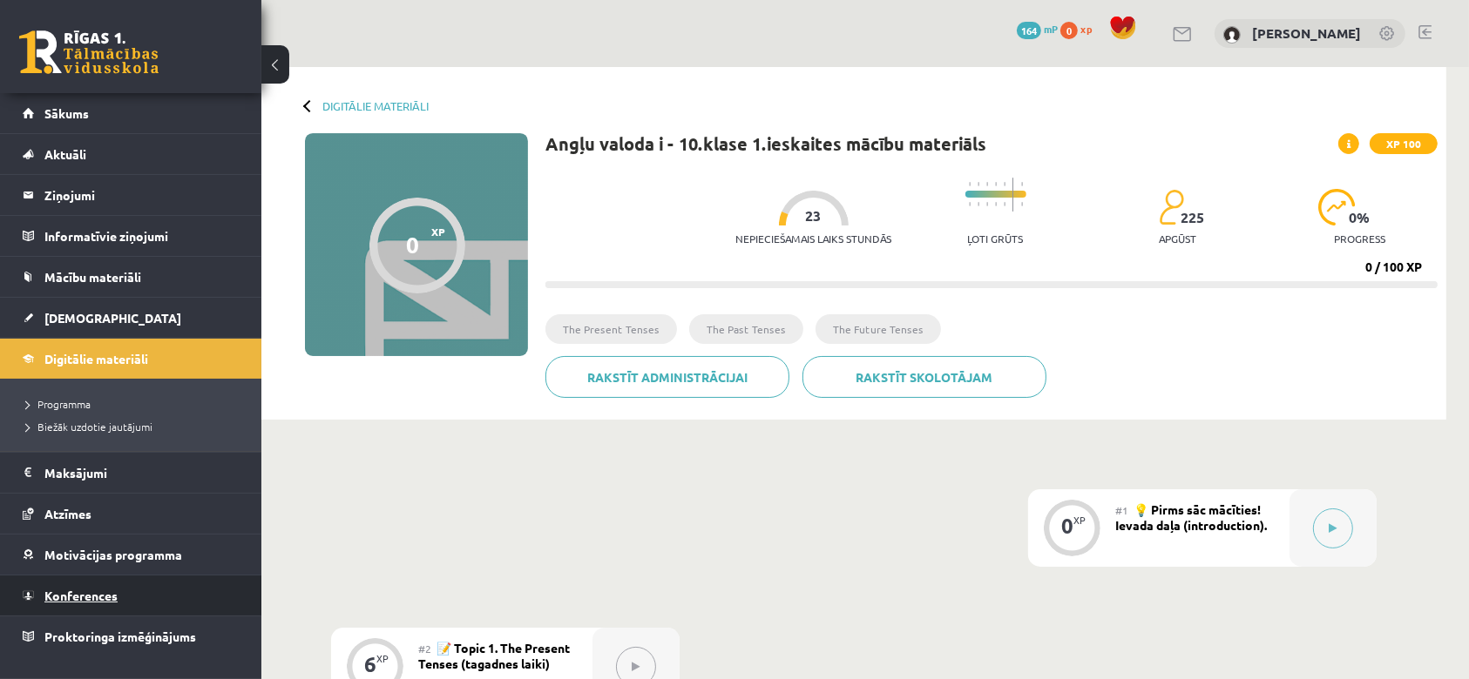
click at [95, 599] on span "Konferences" at bounding box center [80, 596] width 73 height 16
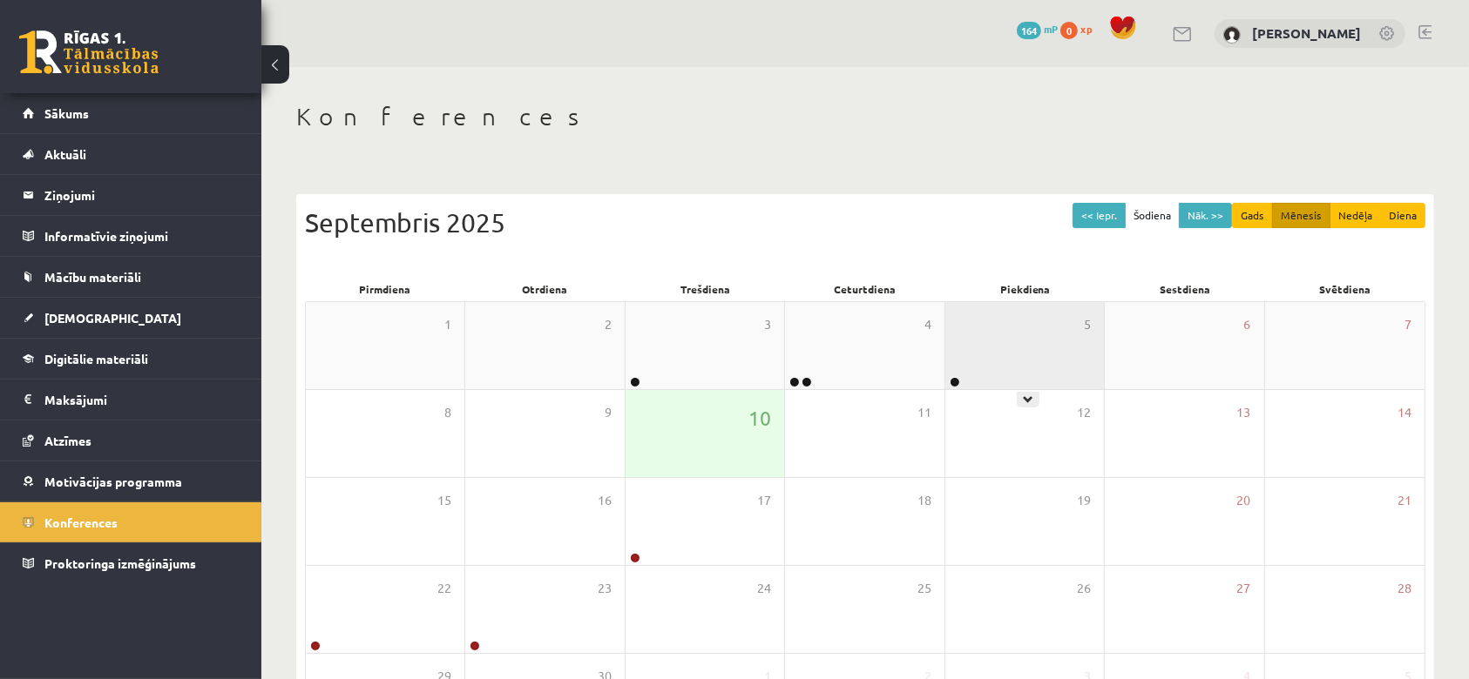
click at [1054, 356] on div "5" at bounding box center [1024, 345] width 159 height 87
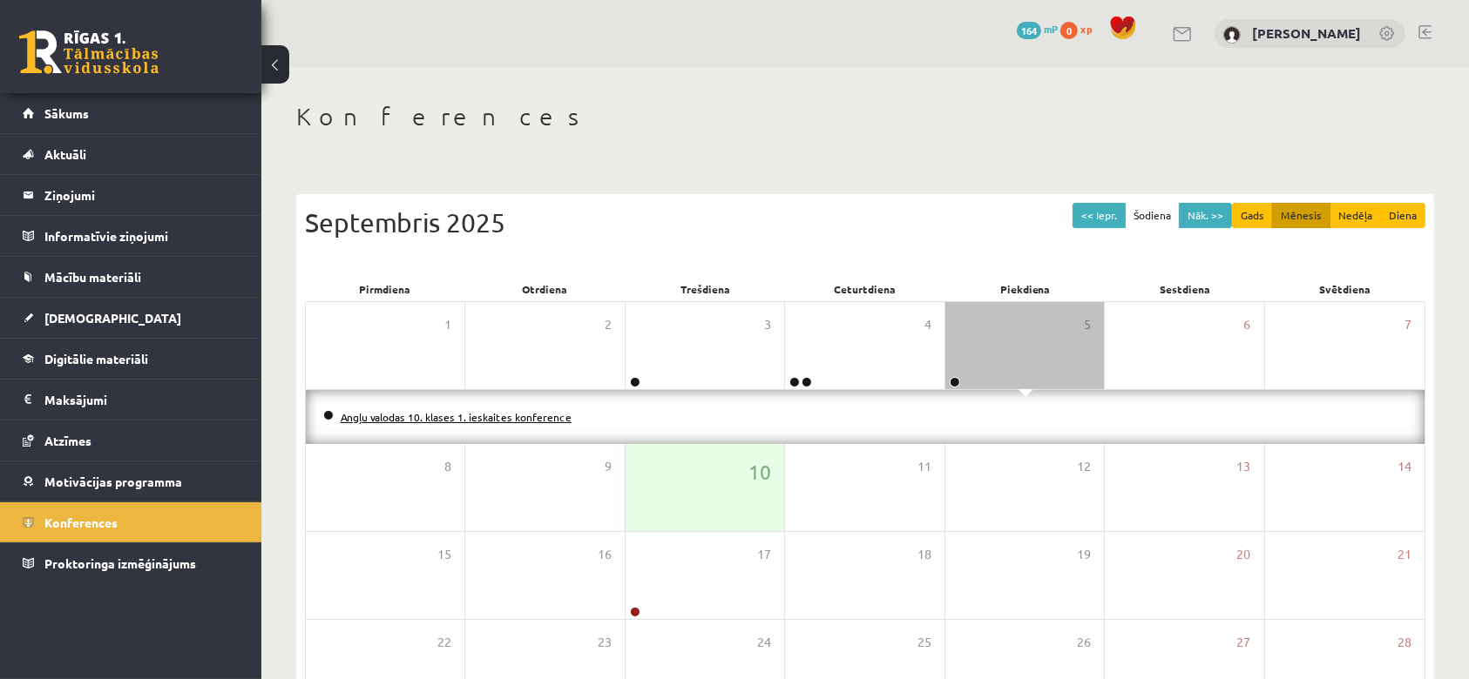
click at [411, 419] on link "Angļu valodas 10. klases 1. ieskaites konference" at bounding box center [456, 417] width 231 height 14
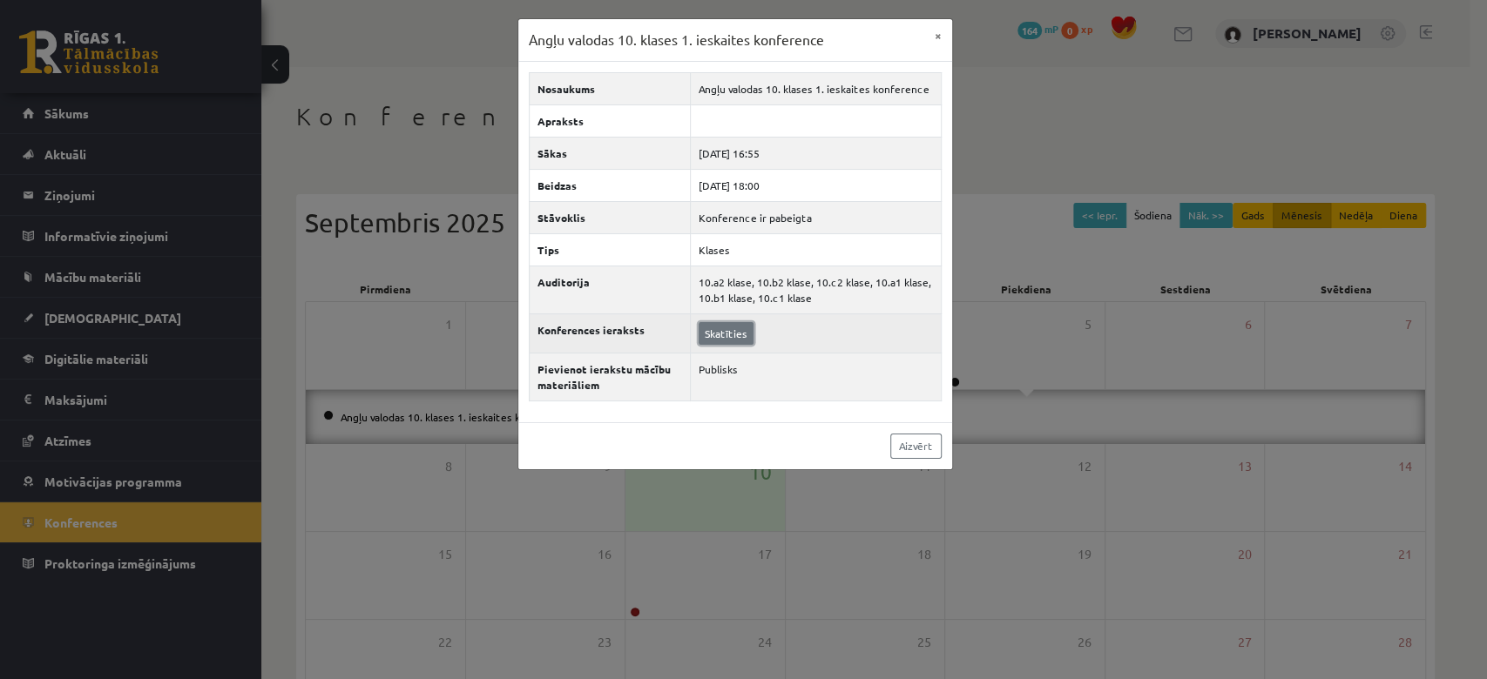
click at [737, 341] on link "Skatīties" at bounding box center [726, 333] width 55 height 23
